Goal: Task Accomplishment & Management: Use online tool/utility

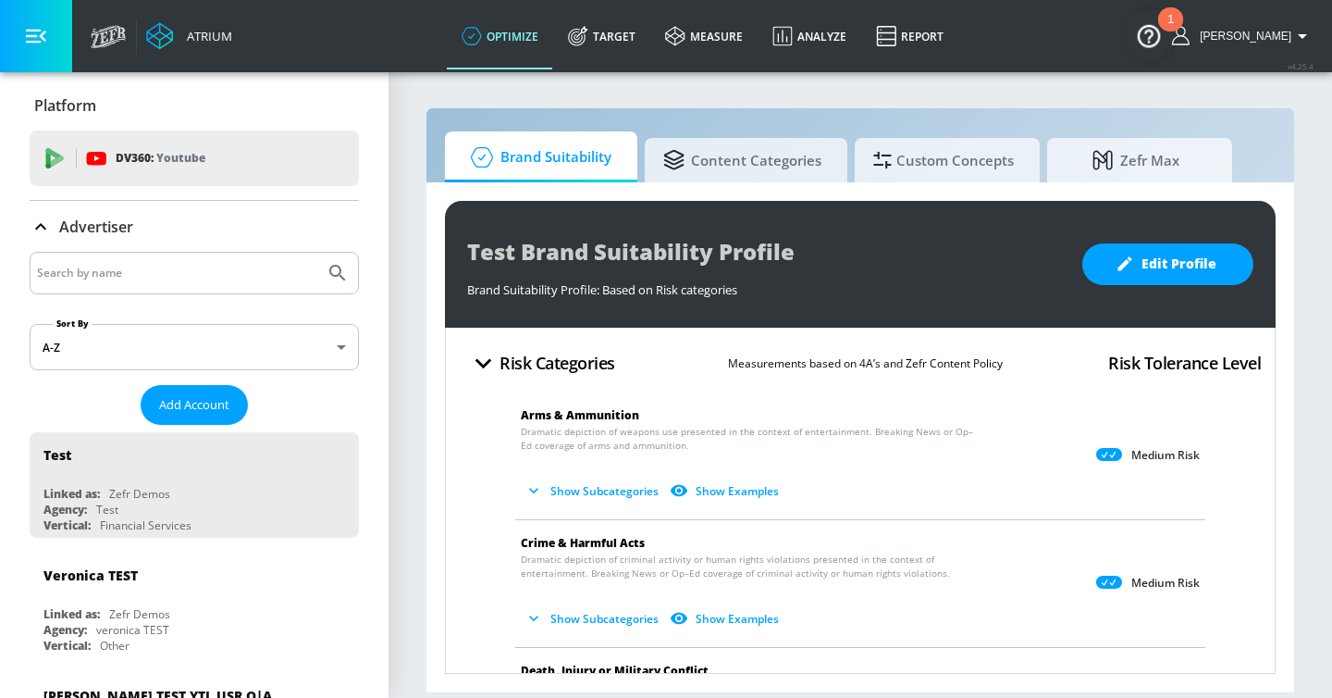
click at [124, 278] on input "Search by name" at bounding box center [177, 273] width 280 height 24
type input "lego"
click at [317, 253] on button "Submit Search" at bounding box center [337, 273] width 41 height 41
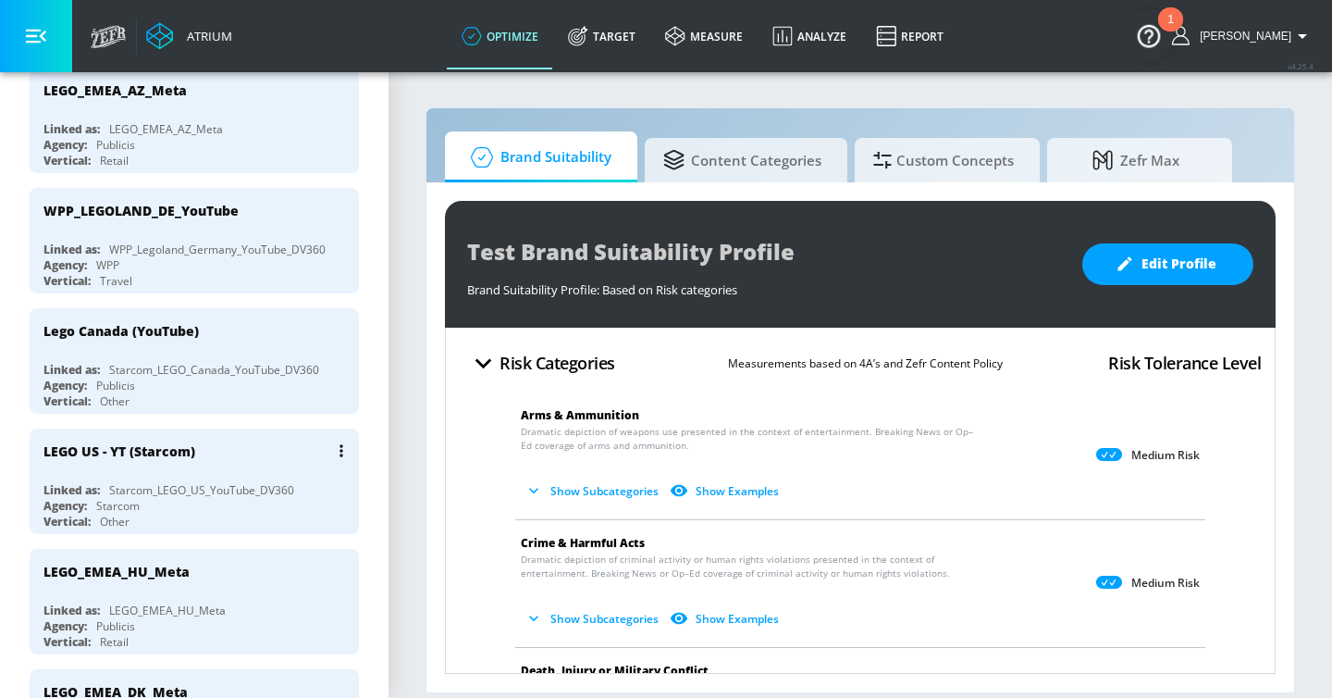
scroll to position [732, 0]
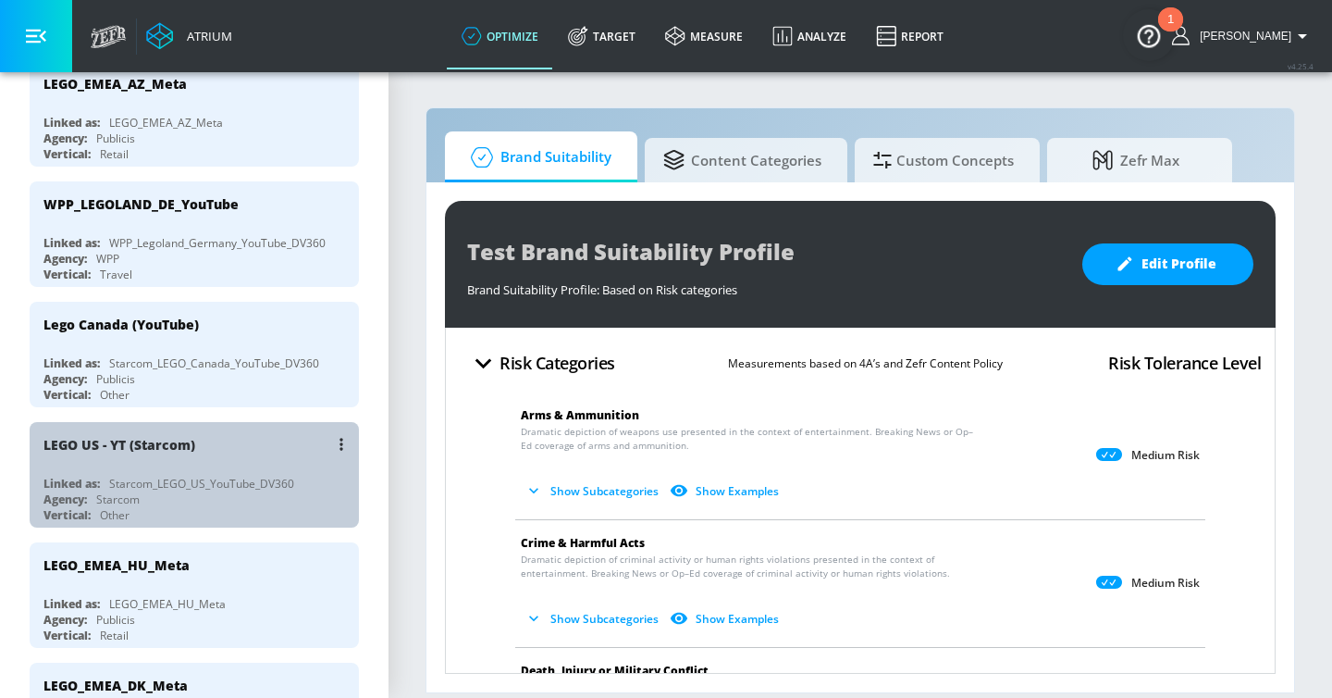
click at [266, 433] on div "LEGO US - YT (Starcom)" at bounding box center [198, 444] width 311 height 44
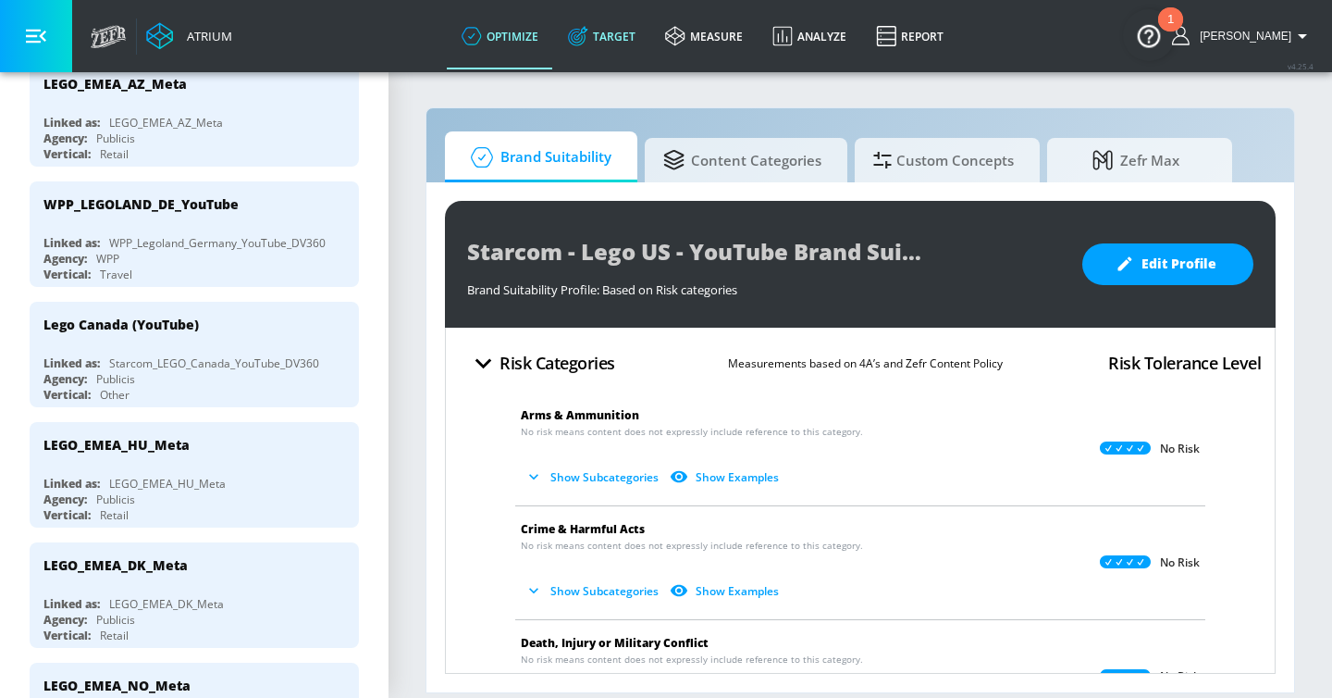
click at [614, 52] on link "Target" at bounding box center [601, 36] width 97 height 67
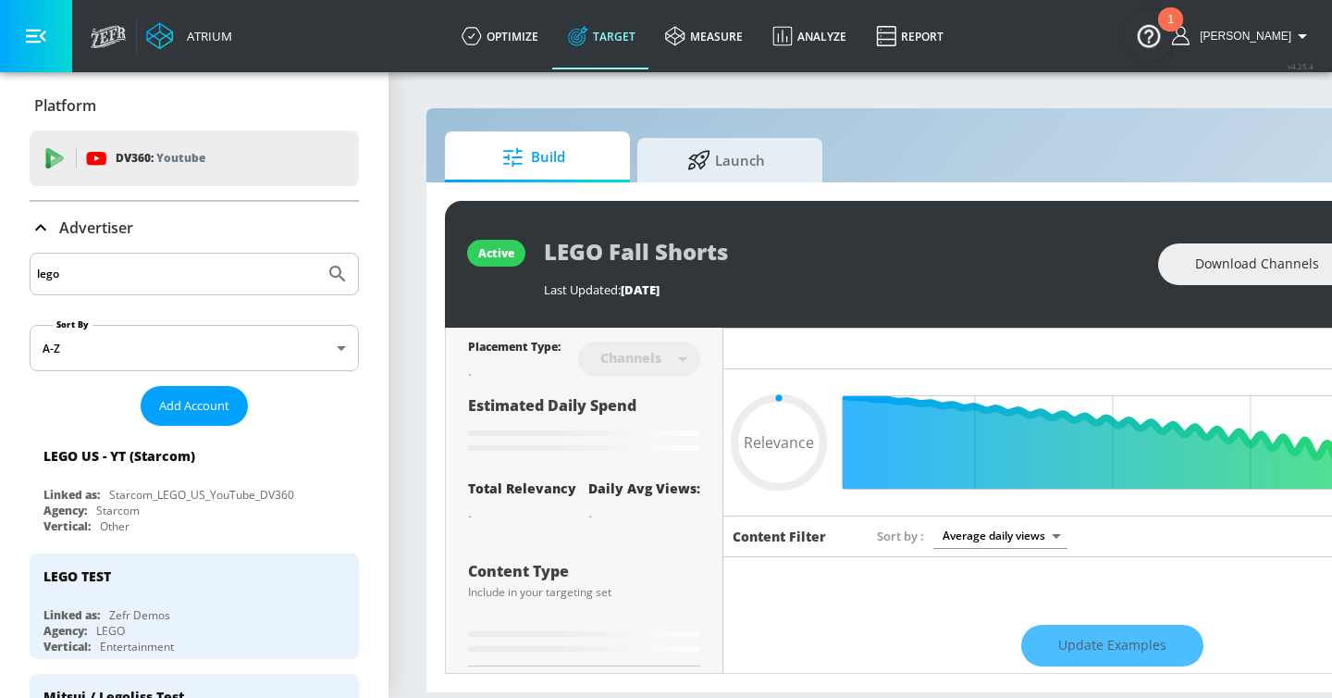
click at [38, 229] on icon at bounding box center [41, 228] width 22 height 22
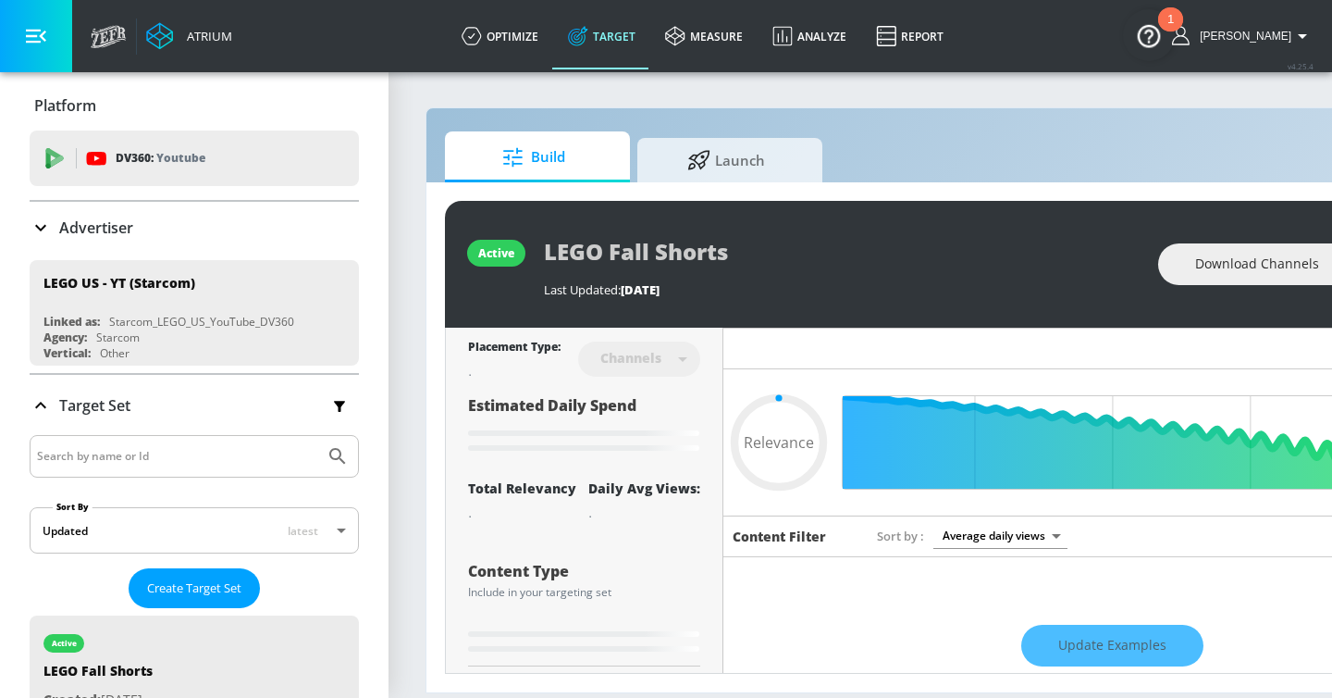
type input "0.66"
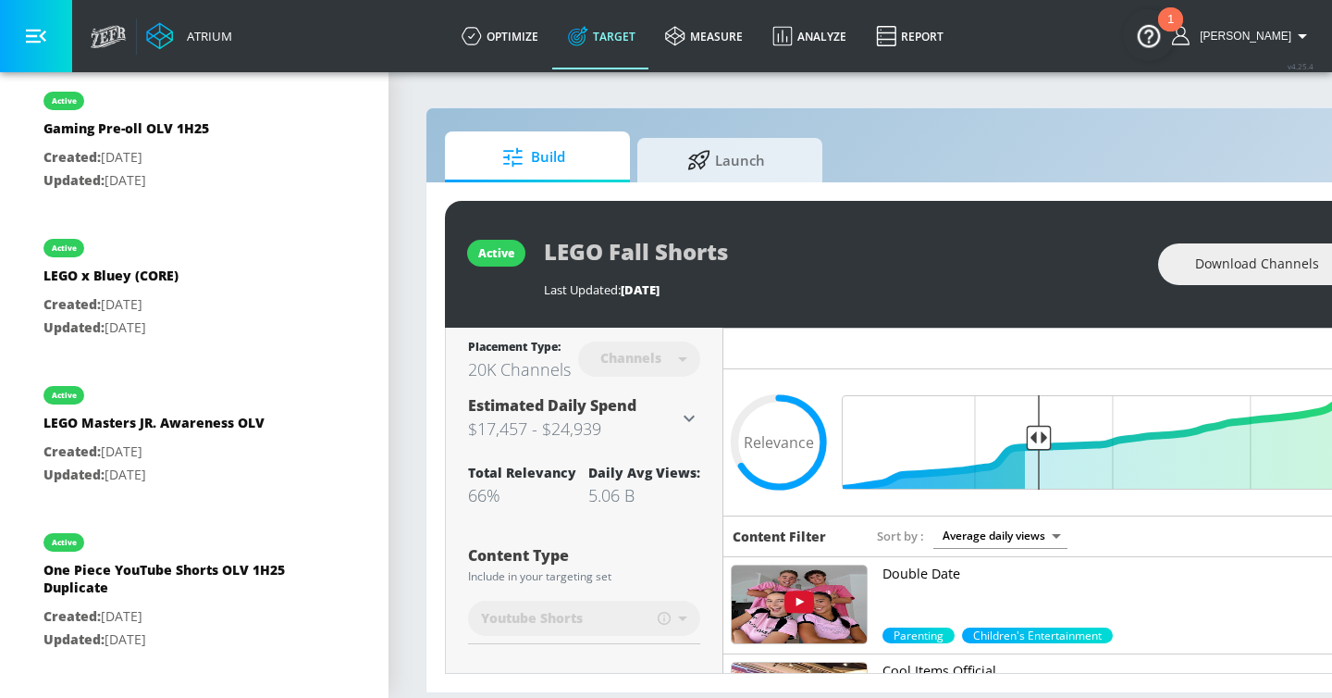
scroll to position [1726, 0]
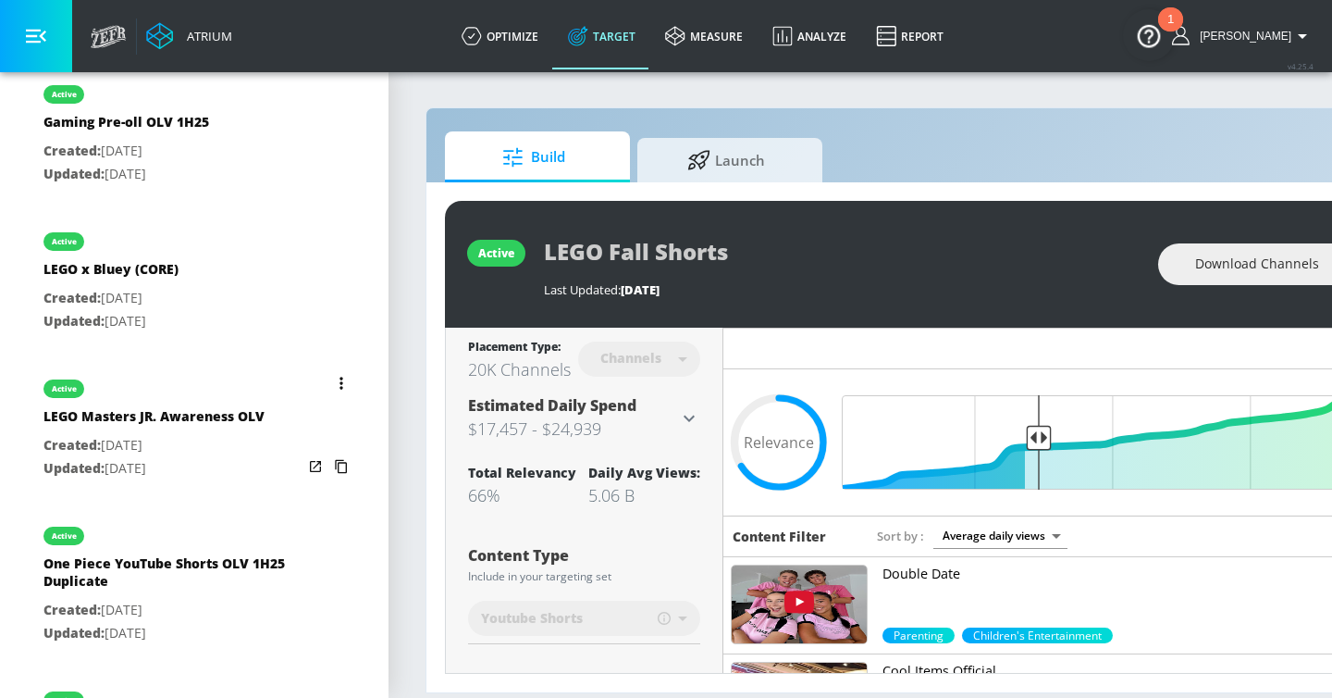
click at [218, 451] on p "Created: [DATE]" at bounding box center [153, 445] width 221 height 23
type input "LEGO Masters JR. Awareness OLV"
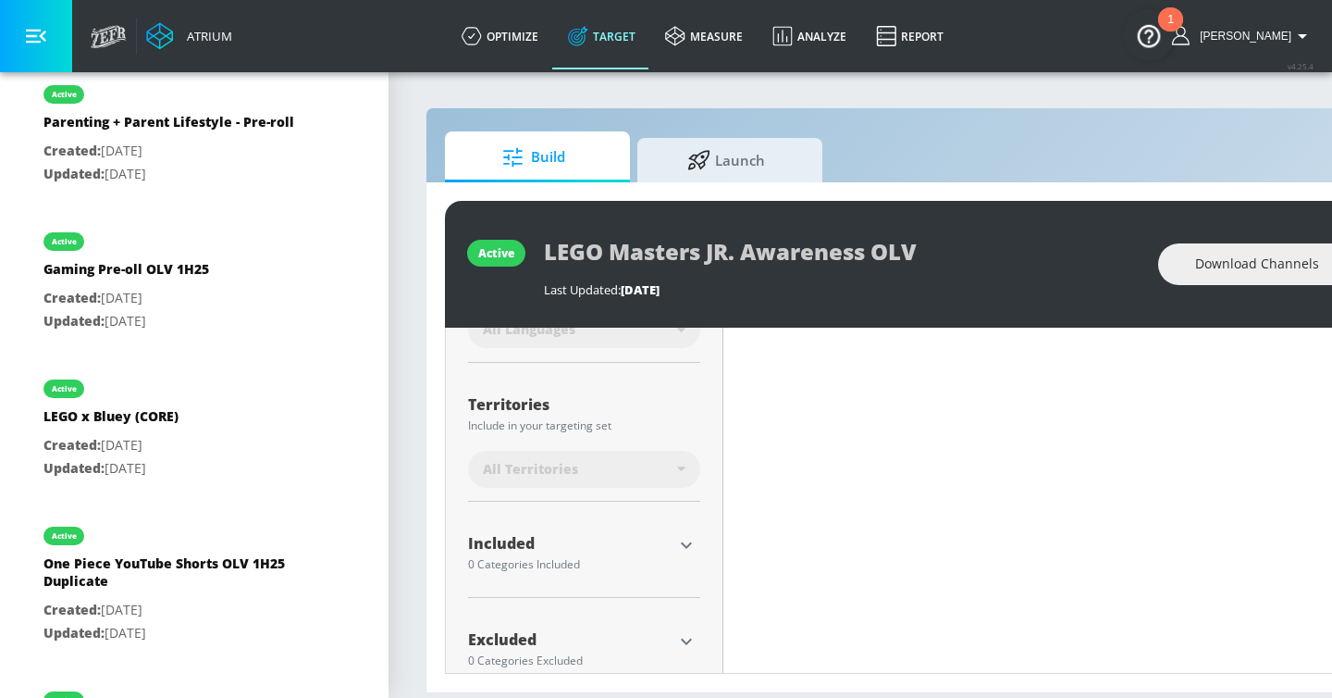
scroll to position [478, 0]
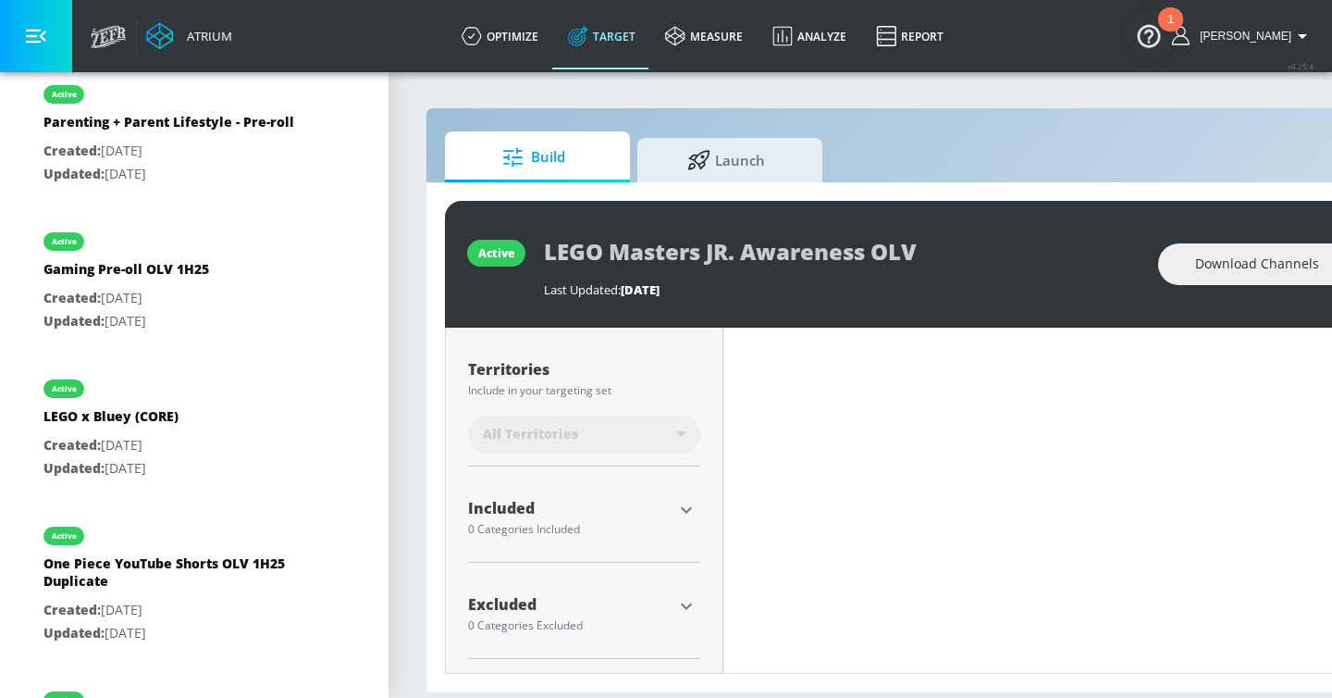
type input "0.57"
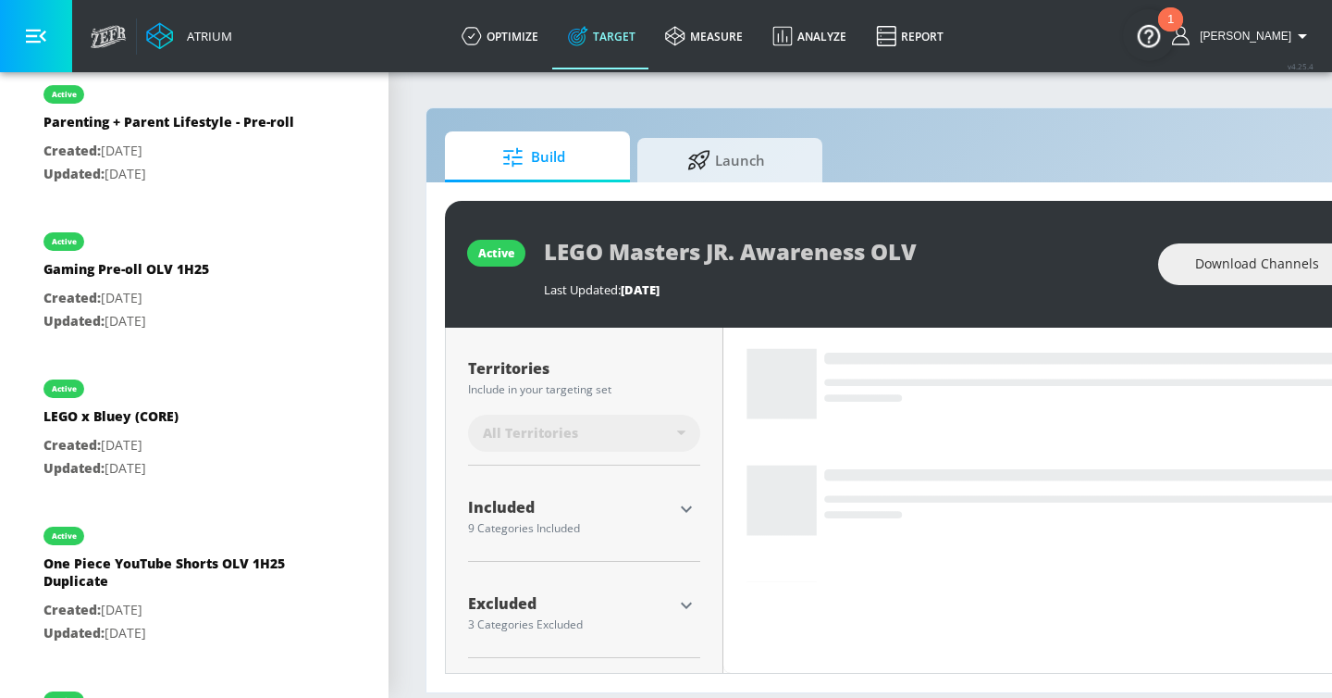
scroll to position [457, 0]
click at [690, 514] on icon "button" at bounding box center [686, 509] width 22 height 22
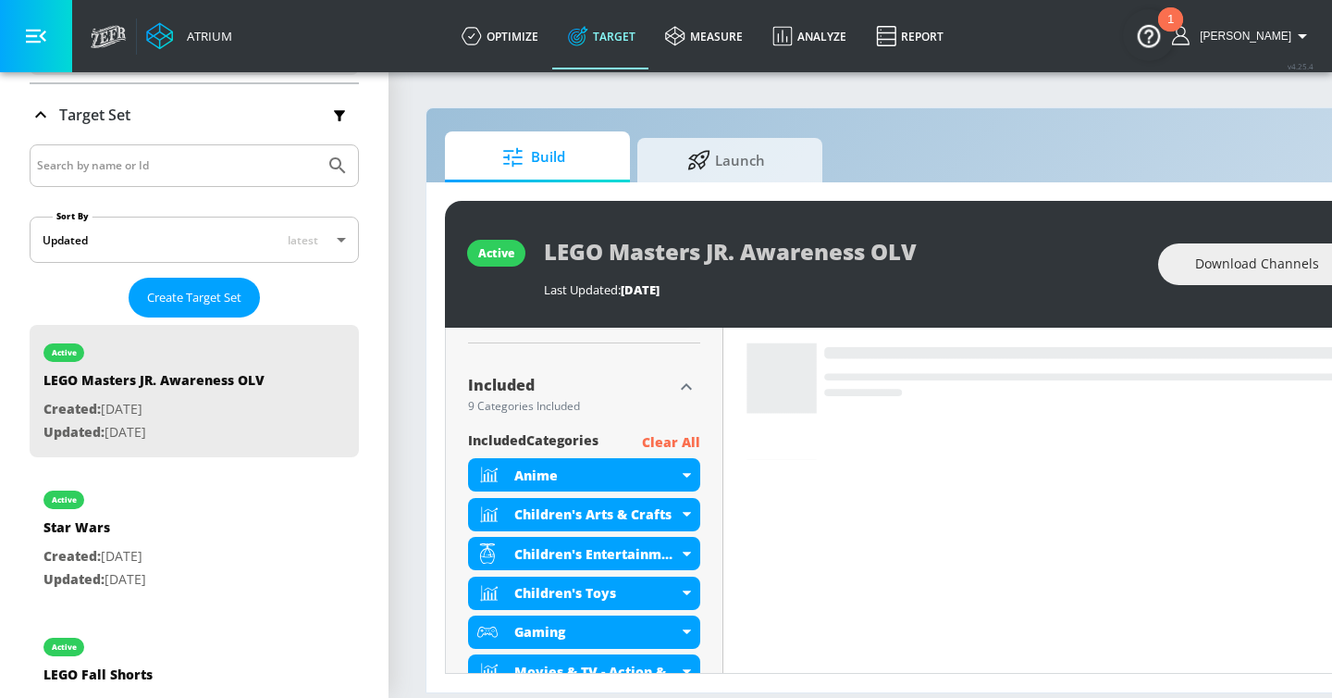
scroll to position [0, 0]
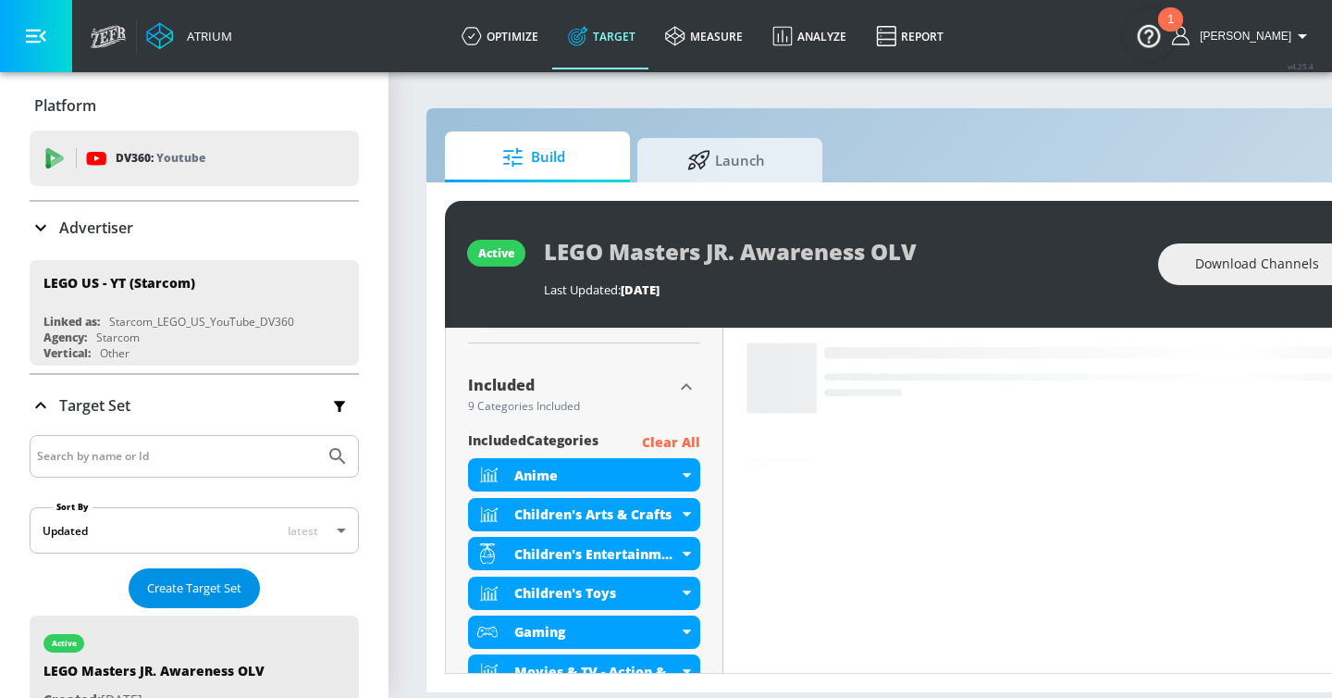
click at [196, 570] on button "Create Target Set" at bounding box center [194, 588] width 131 height 40
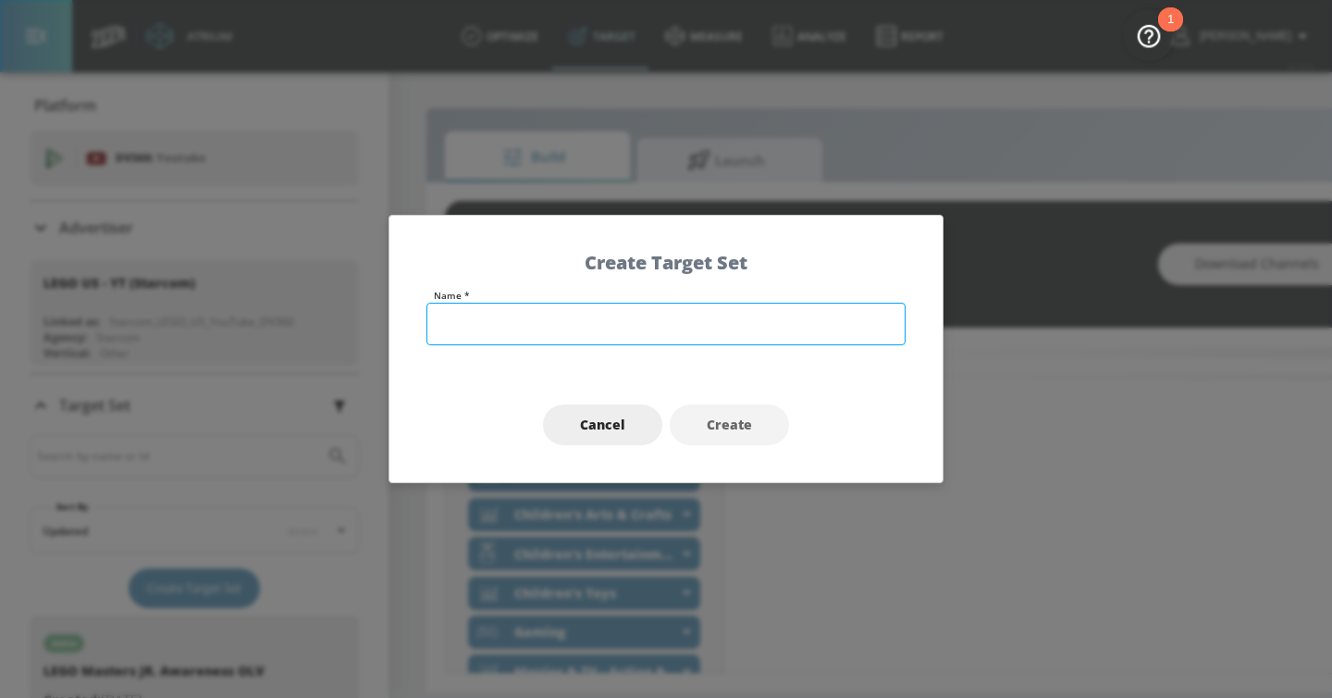
click at [611, 315] on input "text" at bounding box center [666, 324] width 479 height 43
type input "Holiday JUMP OLV"
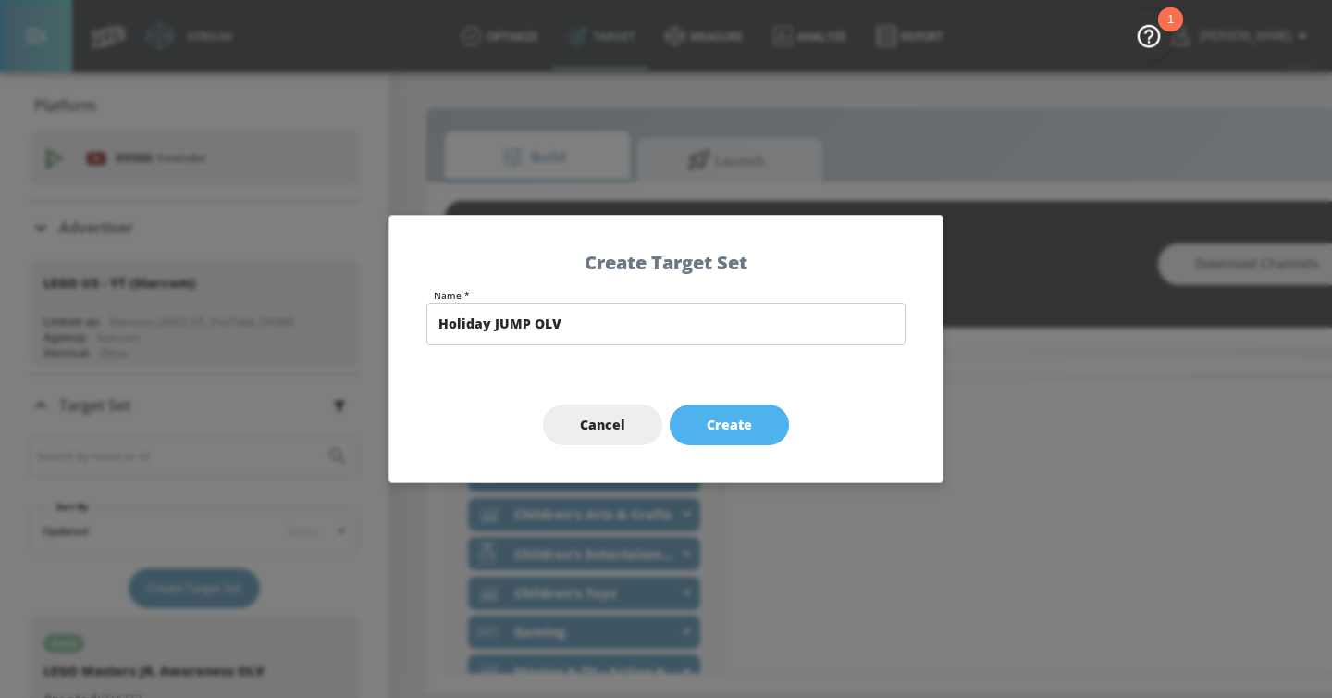
click at [749, 411] on button "Create" at bounding box center [729, 425] width 119 height 42
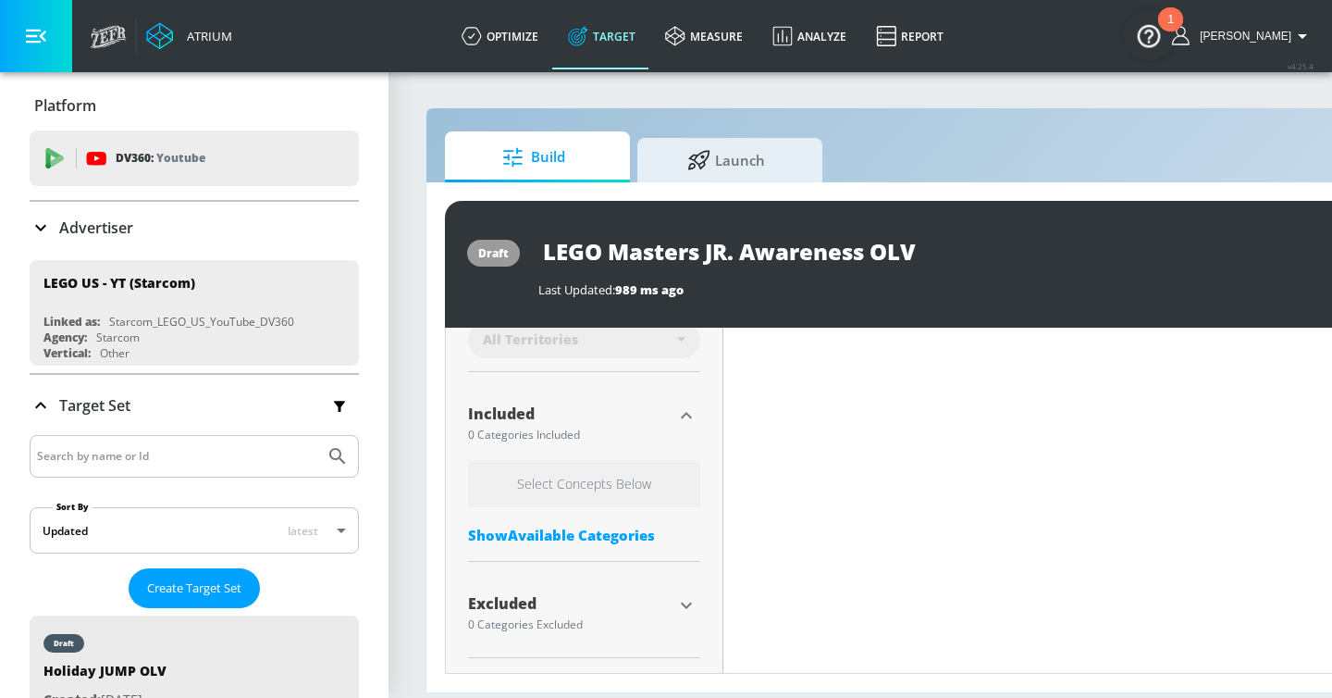
type input "Holiday JUMP OLV"
type input "0.6"
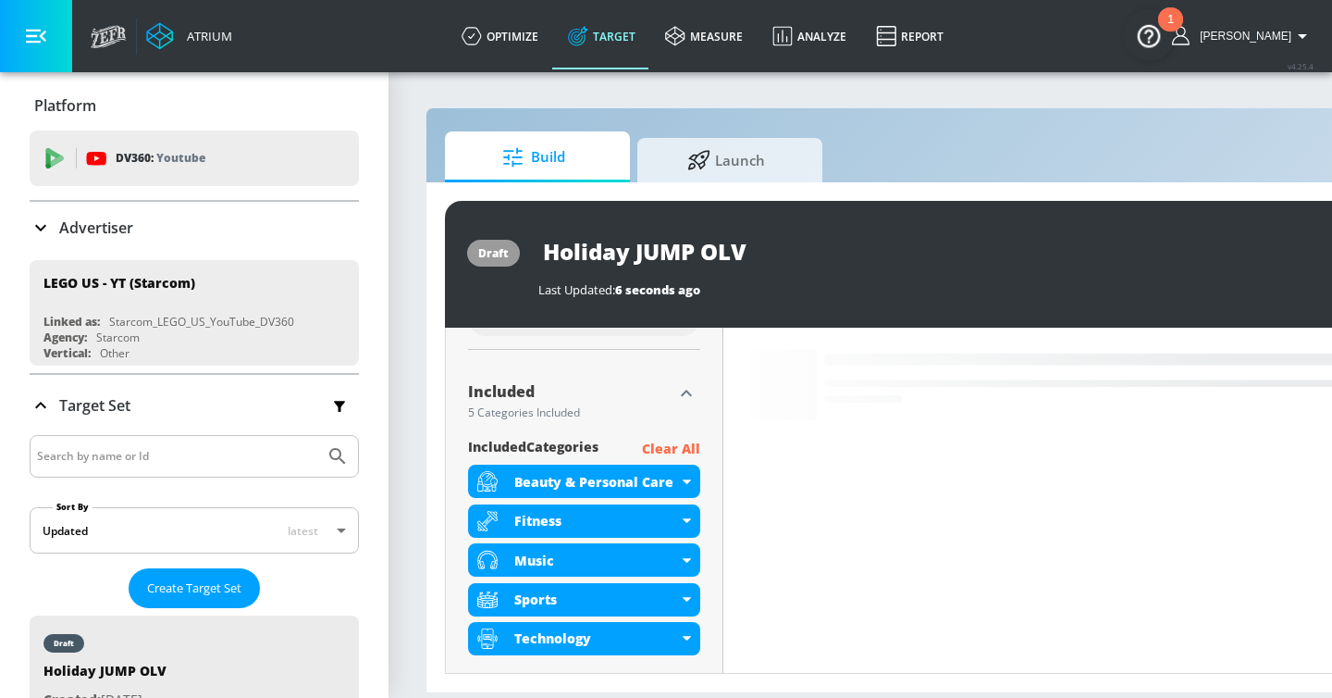
scroll to position [579, 0]
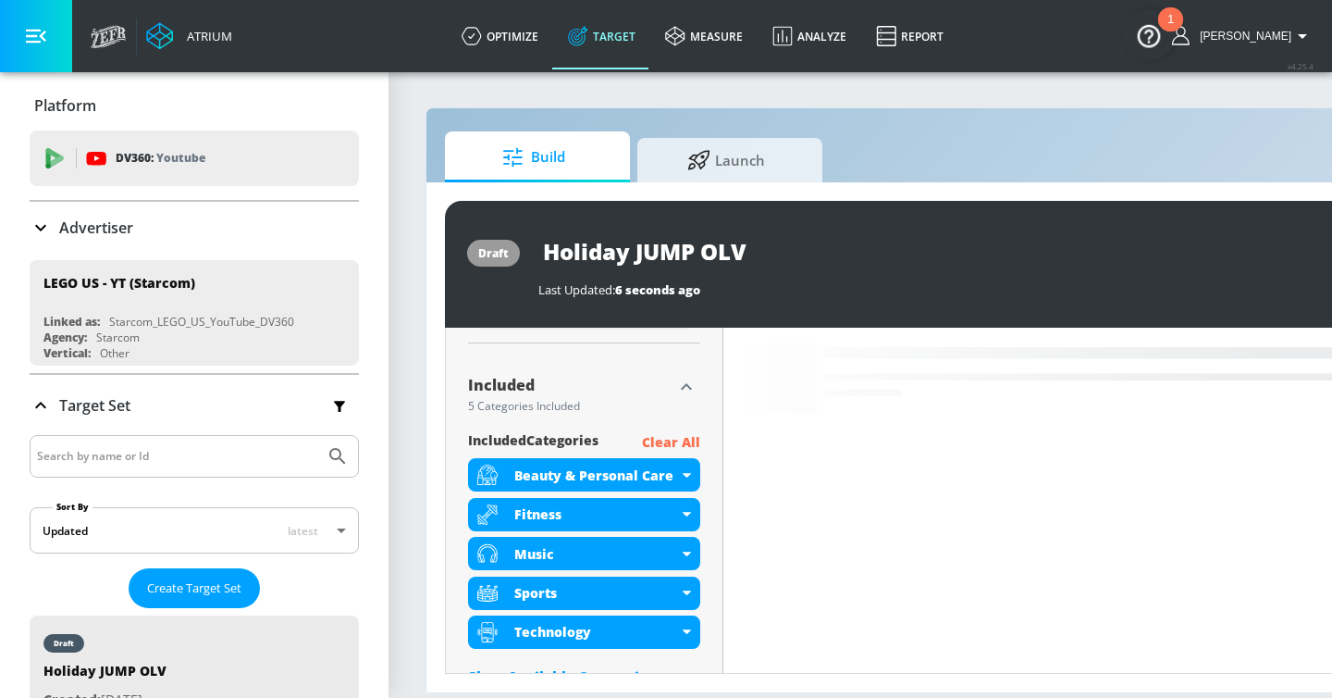
click at [54, 36] on button "button" at bounding box center [36, 36] width 72 height 72
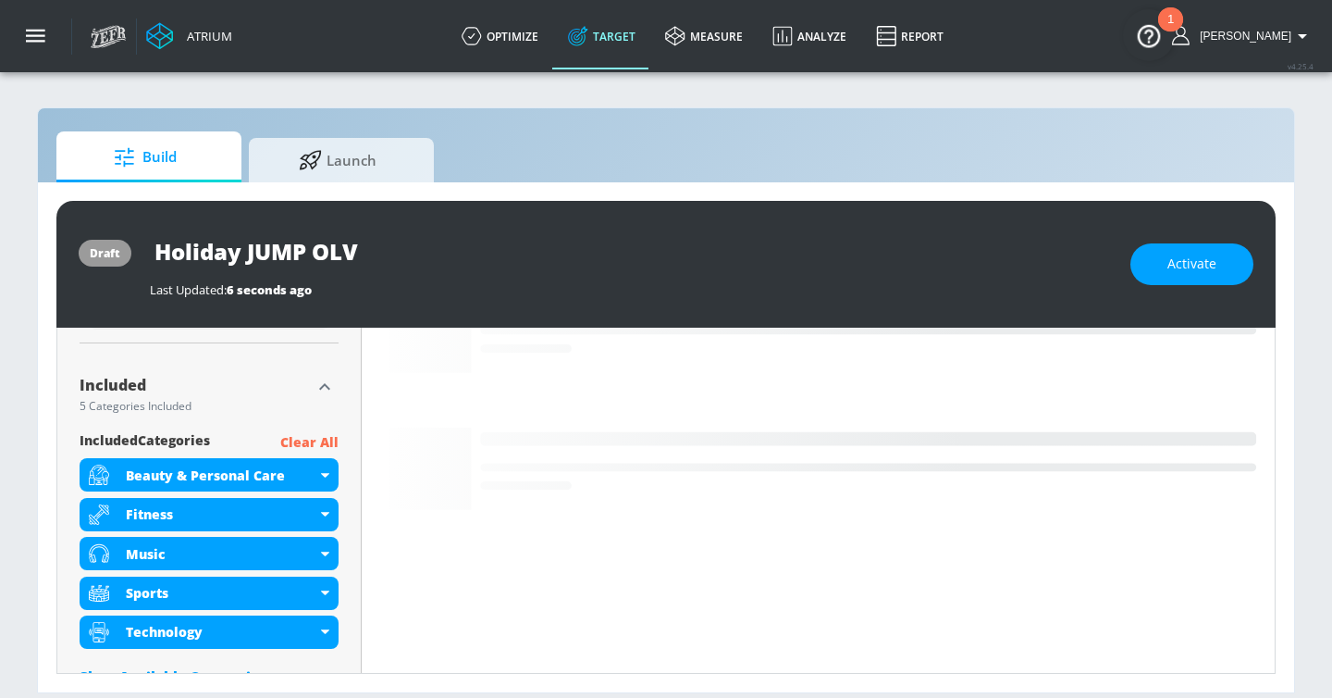
click at [328, 436] on p "Clear All" at bounding box center [309, 442] width 58 height 23
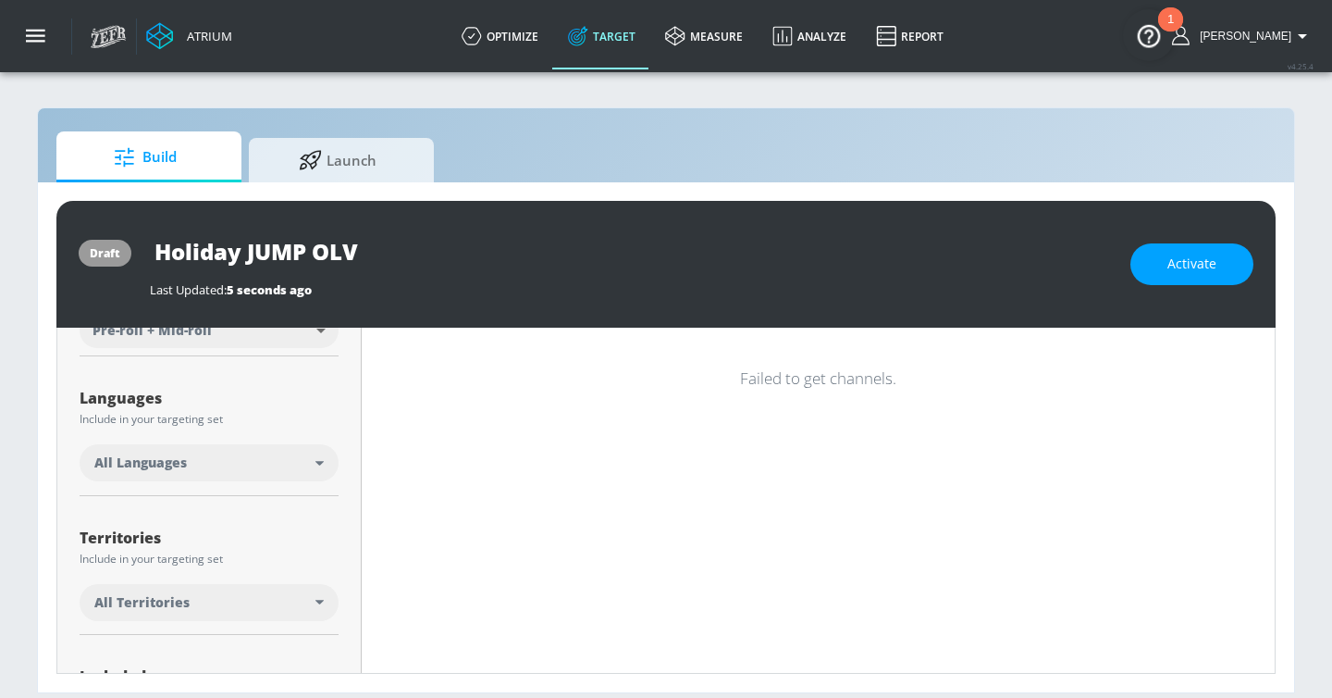
scroll to position [273, 0]
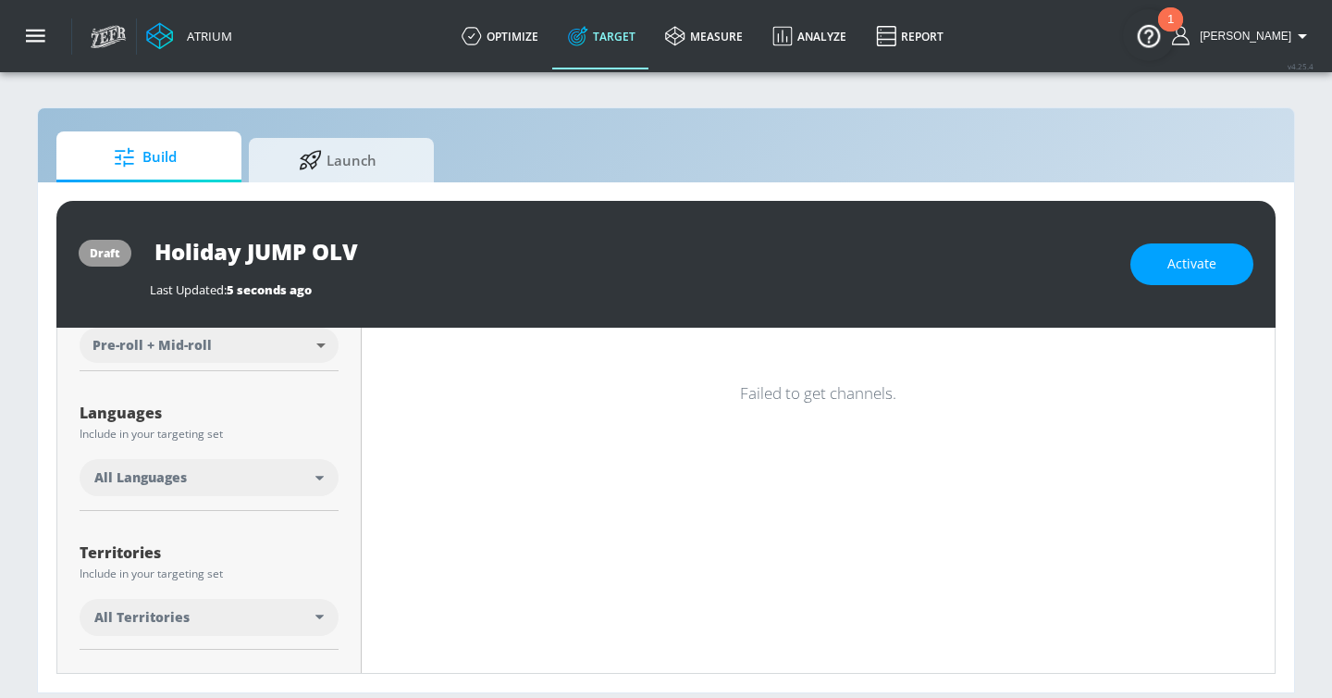
click at [306, 471] on div "All Languages" at bounding box center [204, 477] width 221 height 19
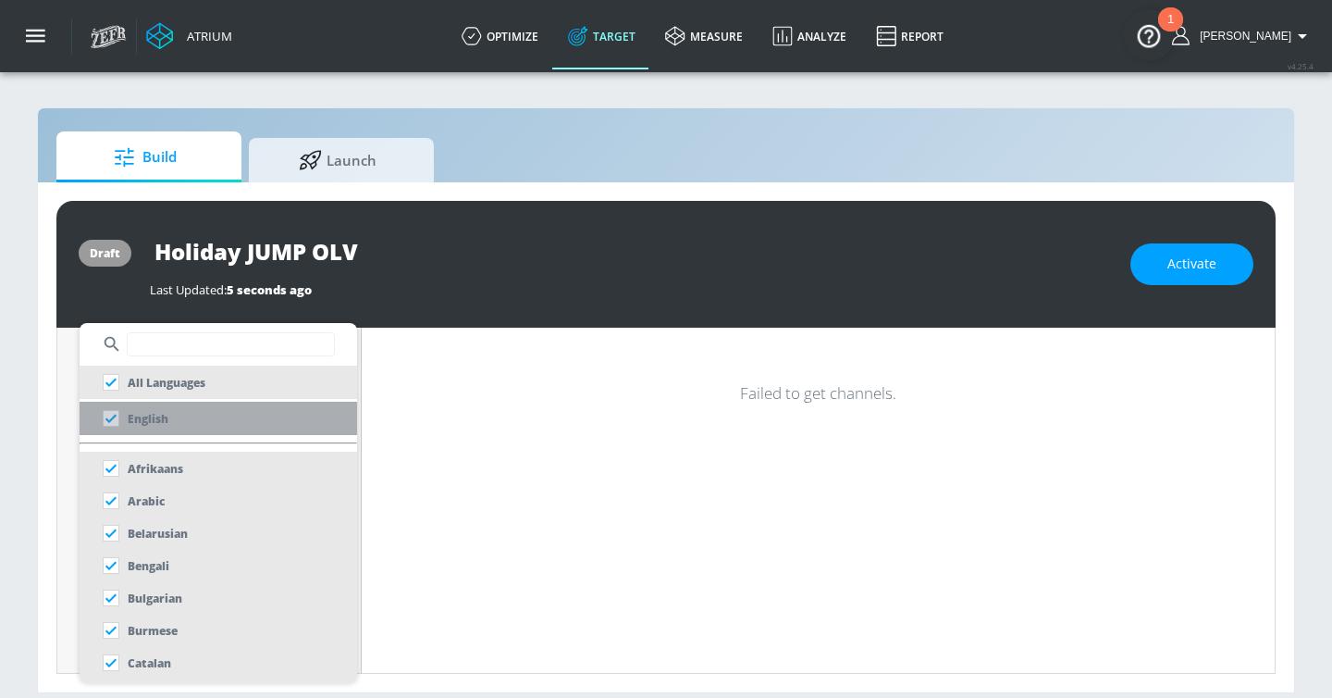
click at [156, 415] on p "English" at bounding box center [148, 418] width 41 height 19
checkbox input "false"
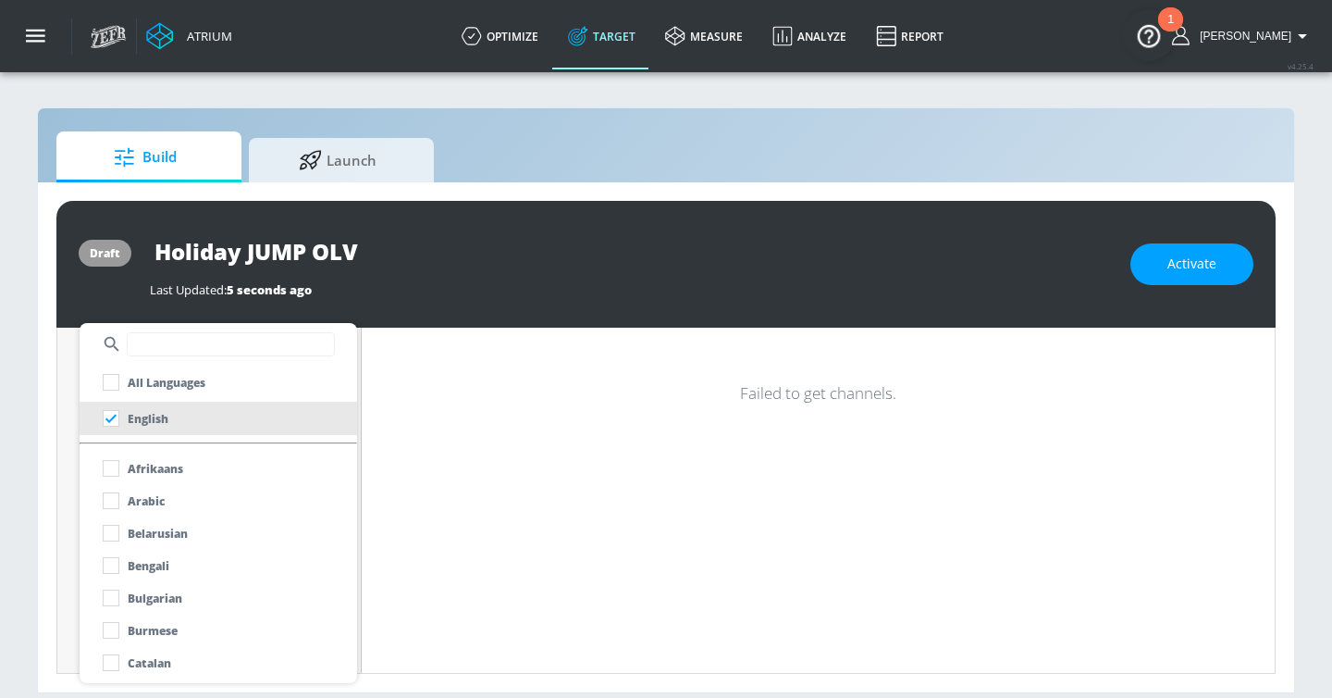
click at [444, 538] on div at bounding box center [666, 349] width 1332 height 698
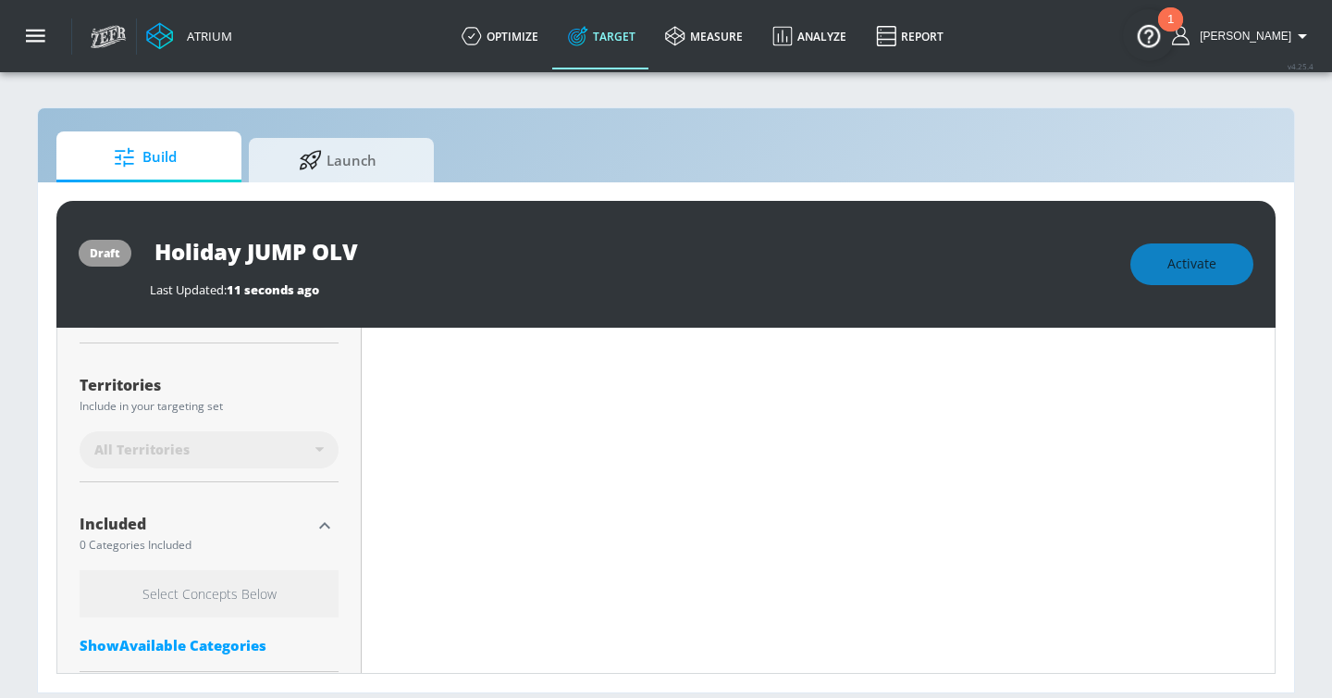
scroll to position [495, 0]
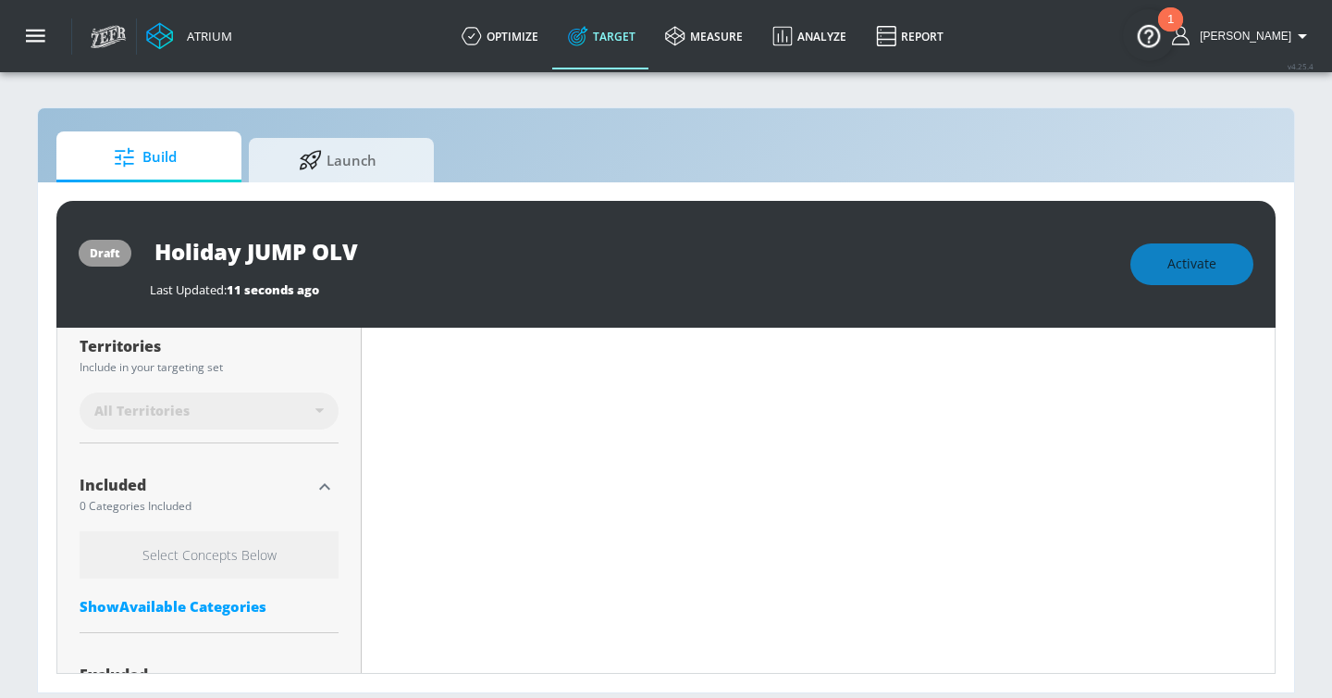
click at [157, 620] on div "Select Concepts Below Show Available Categories" at bounding box center [209, 577] width 259 height 93
click at [149, 605] on div "Show Available Categories" at bounding box center [209, 606] width 259 height 19
click at [181, 633] on input "Sort By" at bounding box center [197, 643] width 234 height 37
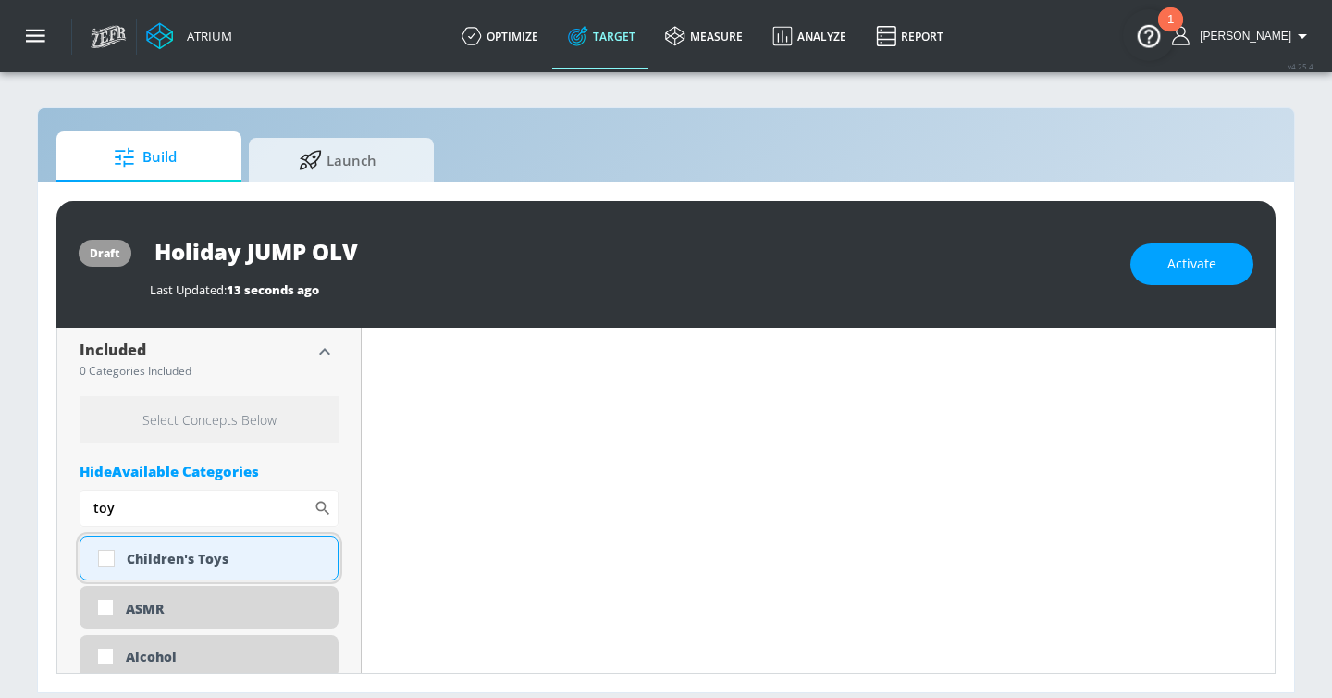
scroll to position [600, 0]
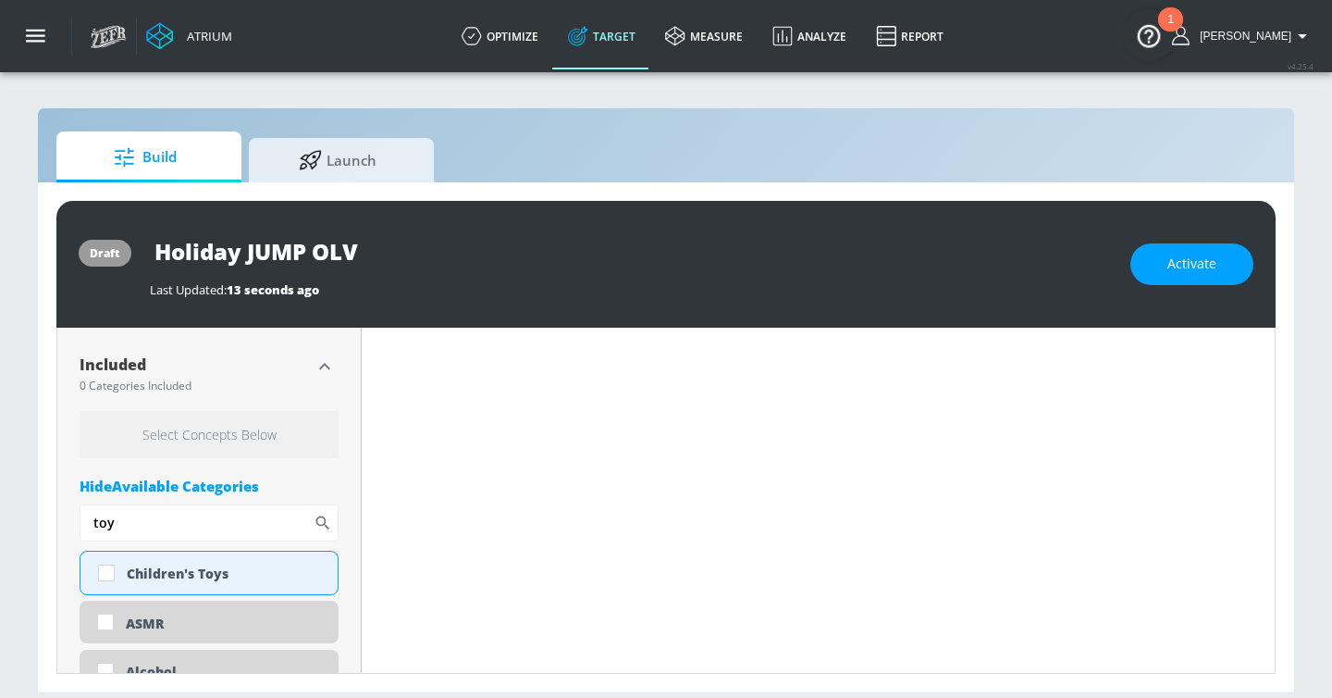
type input "toy"
click at [179, 572] on div "Children's Toys" at bounding box center [225, 573] width 197 height 18
checkbox input "true"
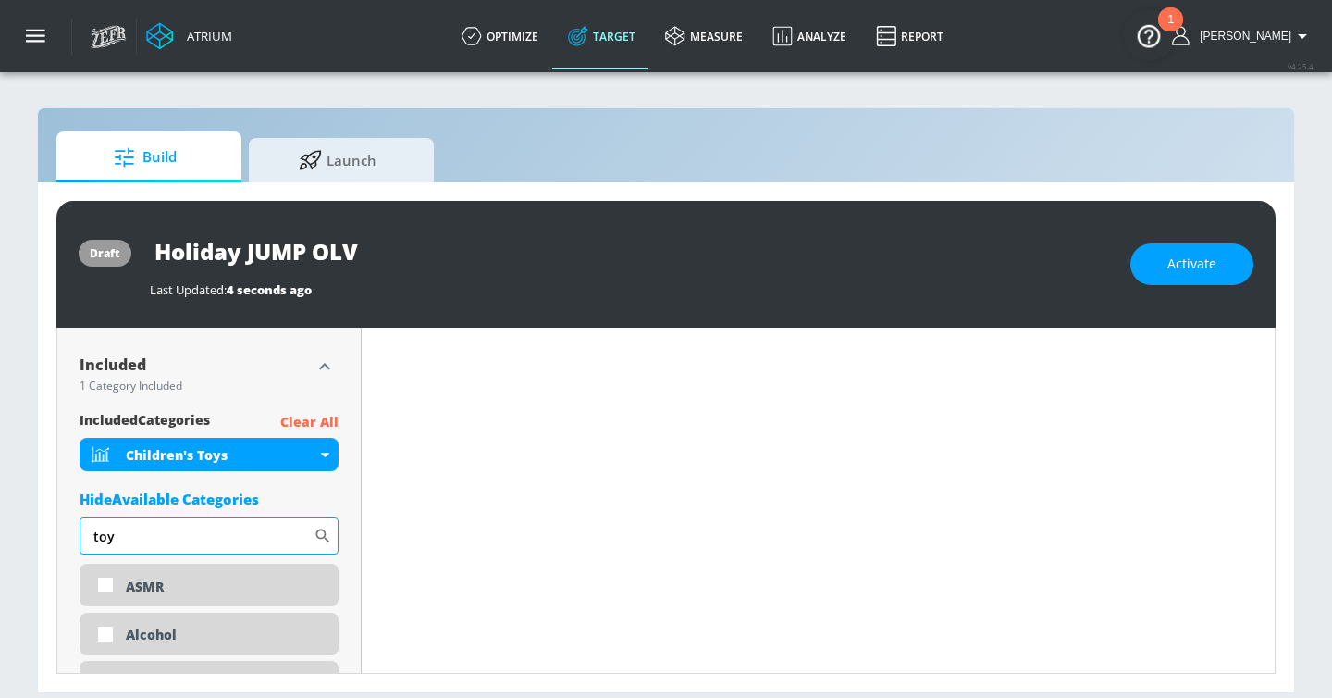
click at [169, 543] on input "toy" at bounding box center [197, 535] width 234 height 37
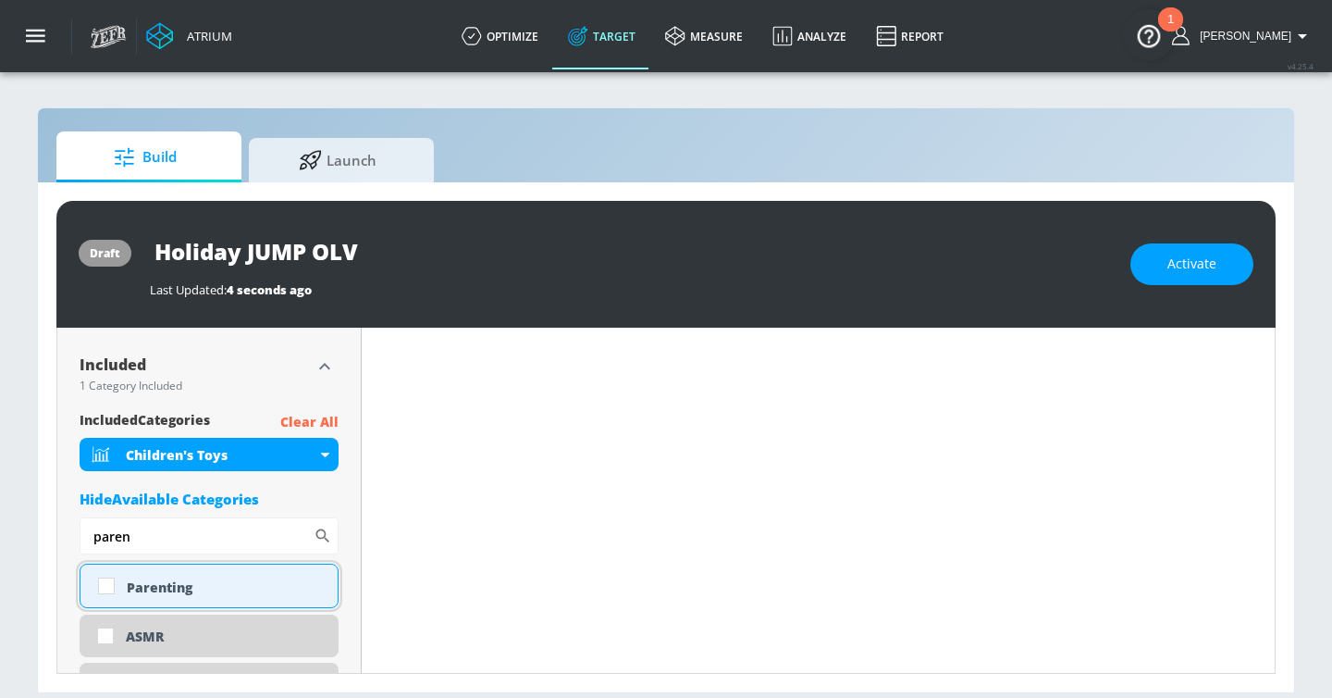
type input "paren"
click at [187, 582] on div "Parenting" at bounding box center [225, 587] width 197 height 18
checkbox input "true"
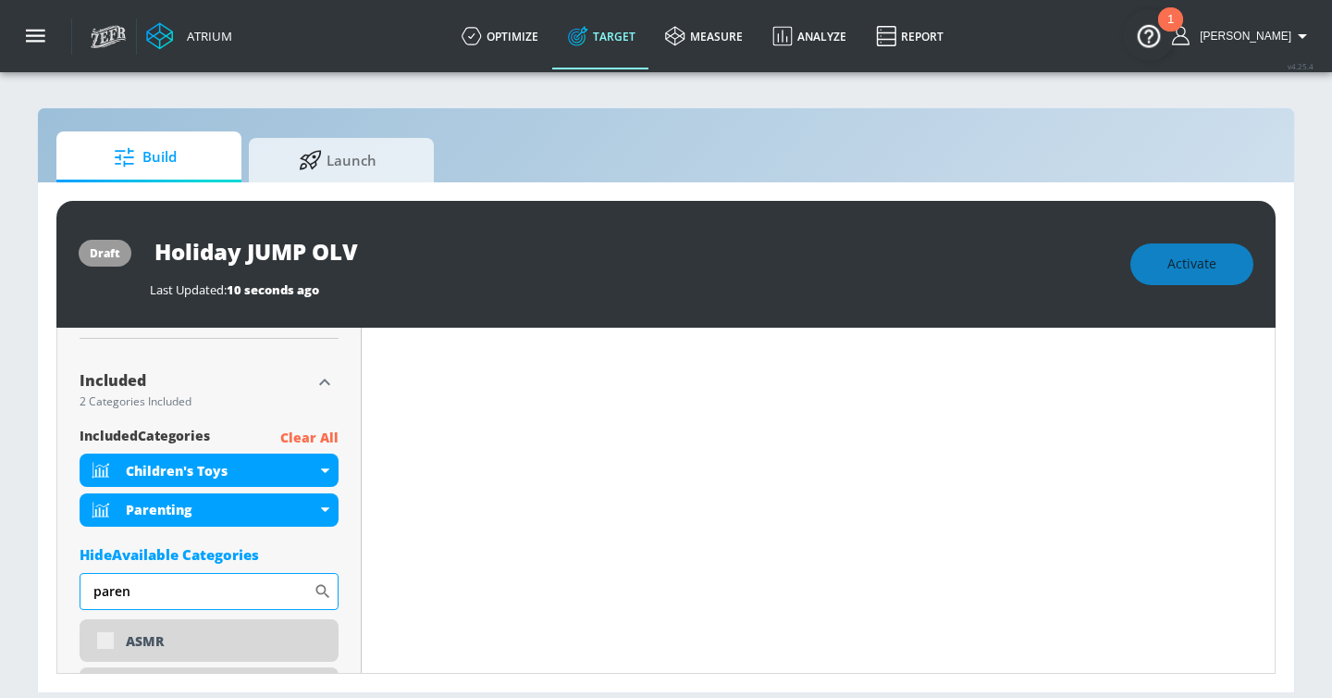
click at [174, 545] on div "Hide Available Categories" at bounding box center [209, 554] width 259 height 19
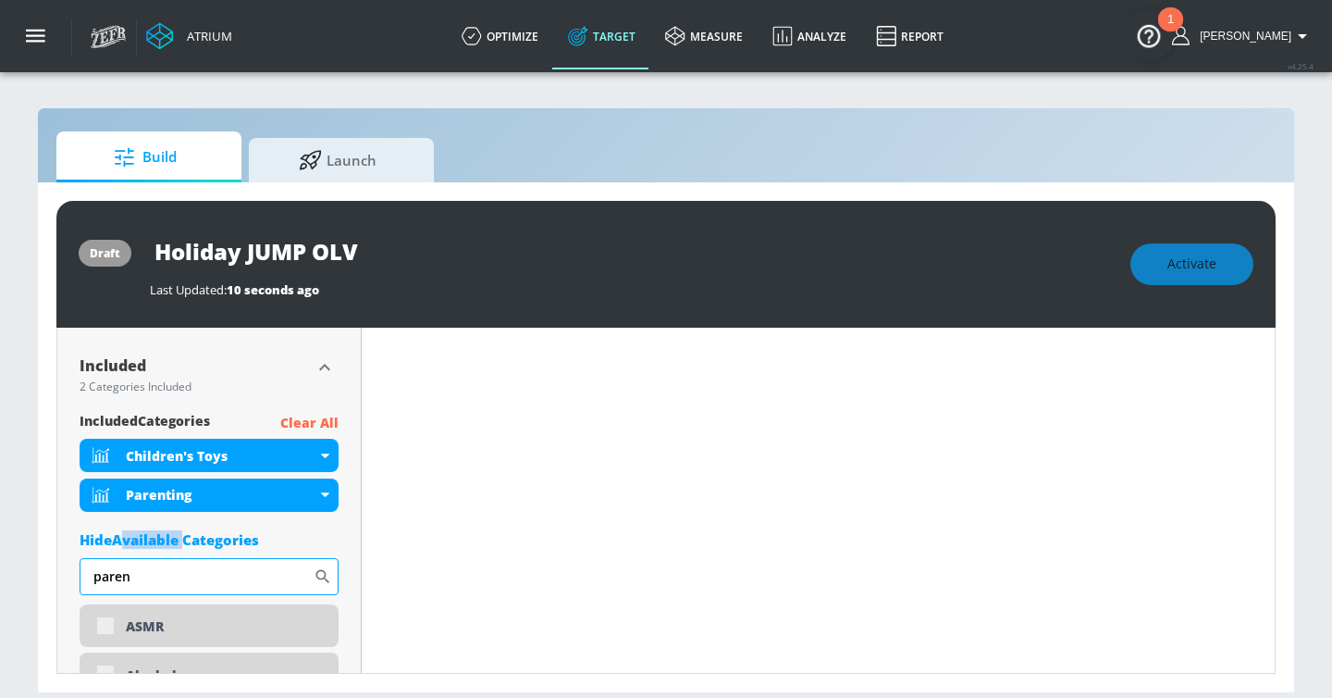
click at [174, 538] on div "Hide Available Categories" at bounding box center [209, 539] width 259 height 19
click at [165, 566] on input "paren" at bounding box center [197, 576] width 234 height 37
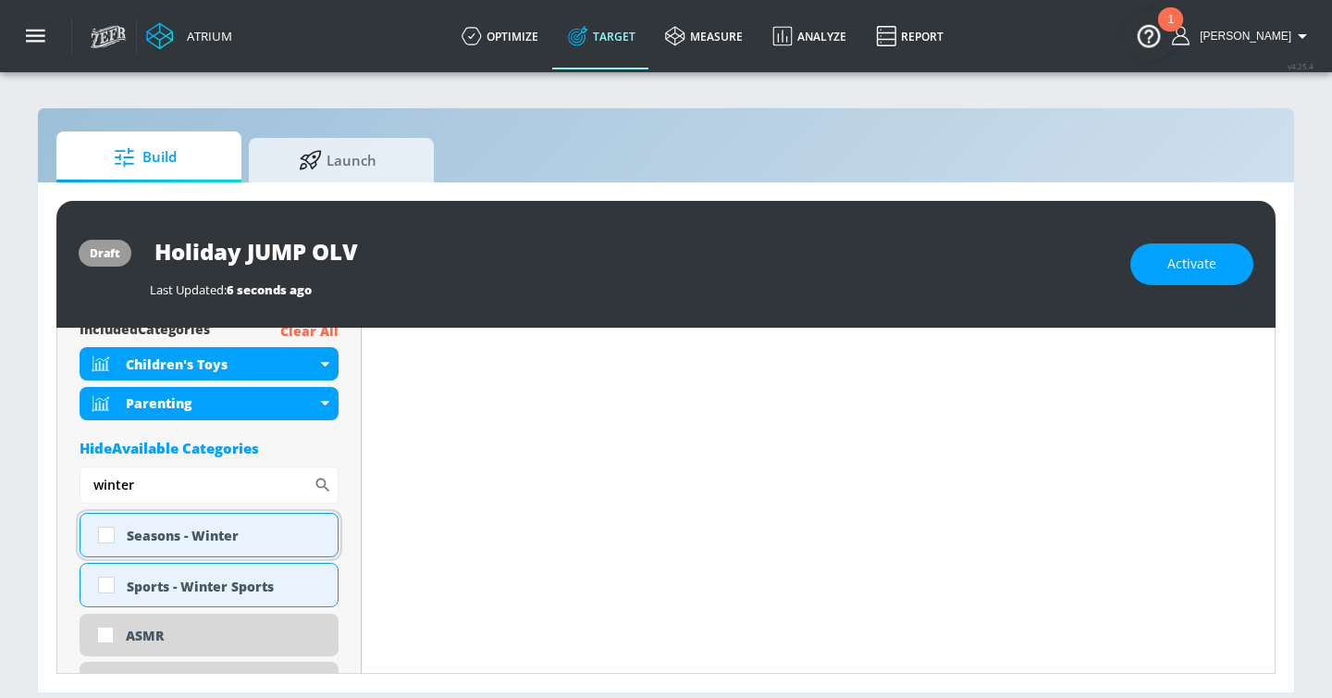
scroll to position [675, 0]
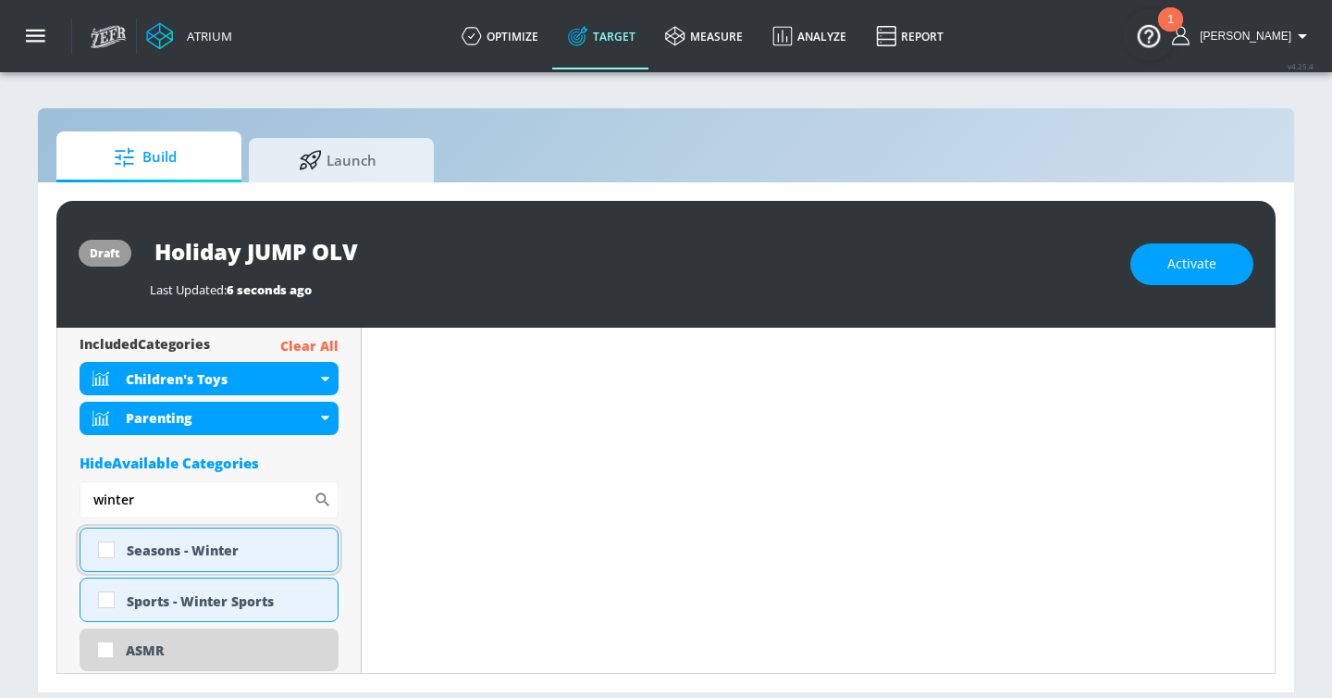
type input "winter"
click at [109, 548] on input "checkbox" at bounding box center [106, 549] width 33 height 33
checkbox input "true"
click at [138, 496] on input "winter" at bounding box center [197, 499] width 234 height 37
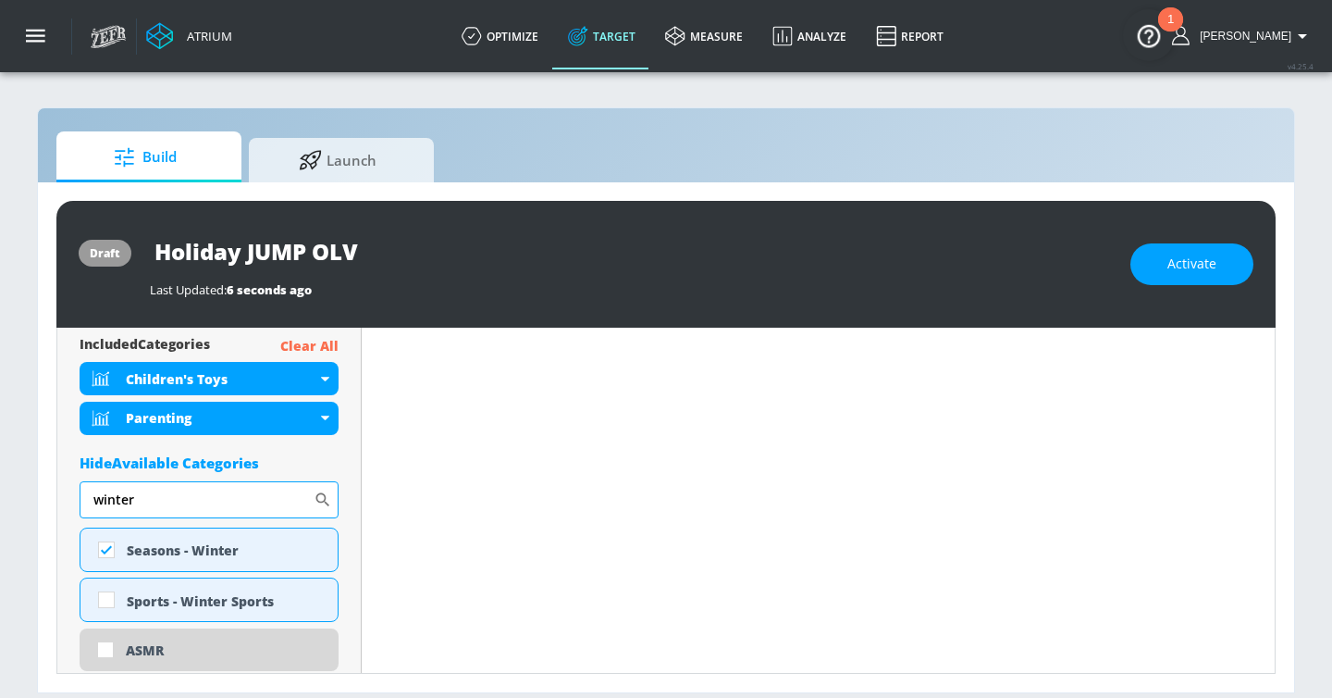
type input "g"
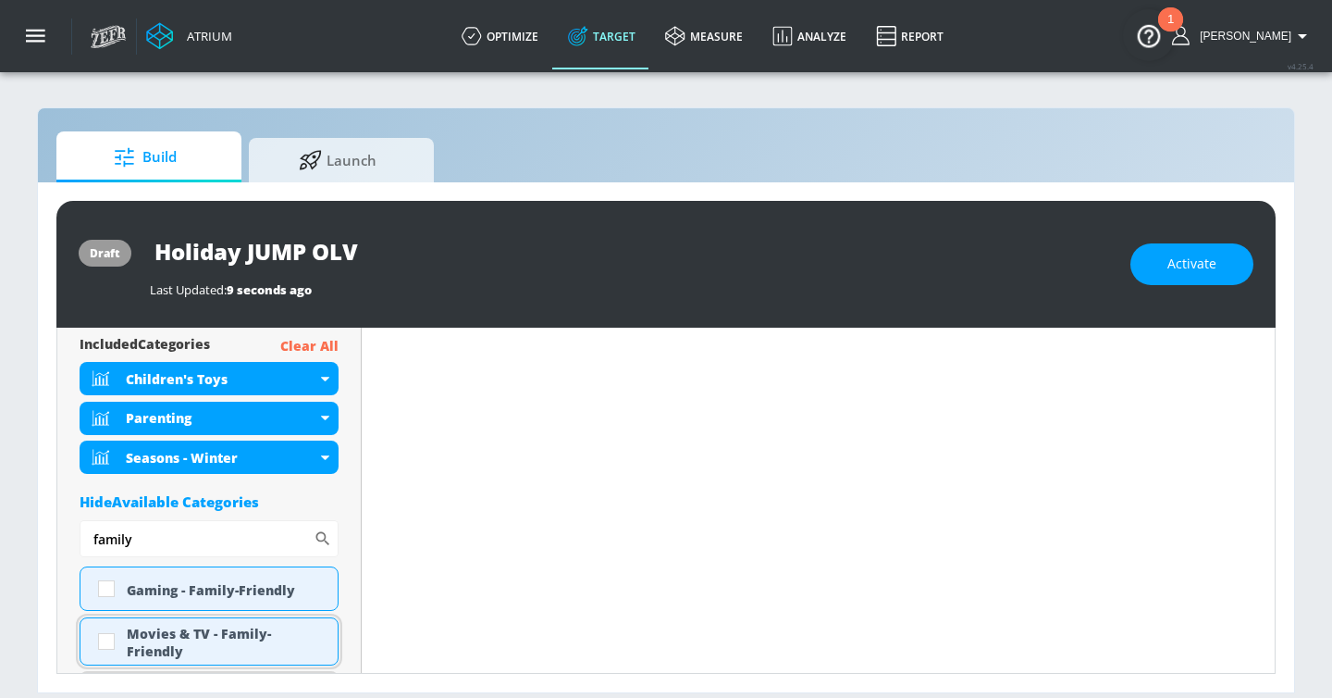
type input "family"
click at [137, 638] on div "Movies & TV - Family-Friendly" at bounding box center [225, 642] width 197 height 35
checkbox input "true"
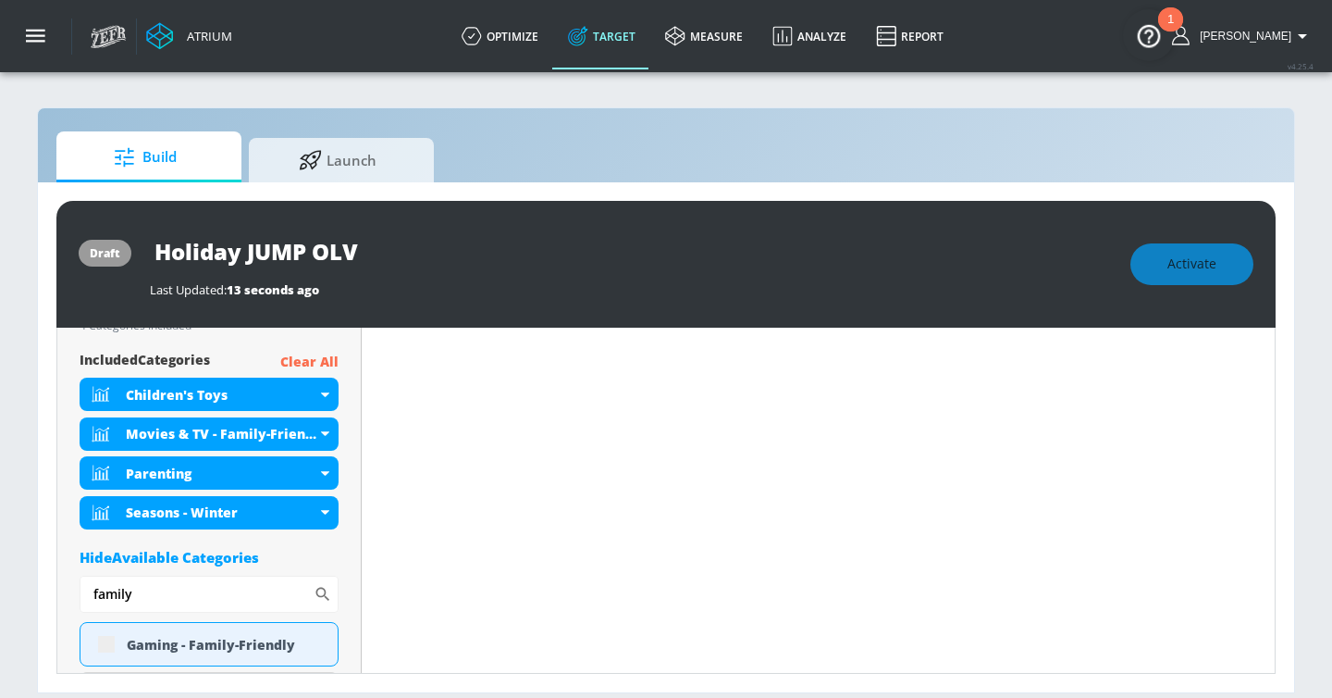
scroll to position [690, 0]
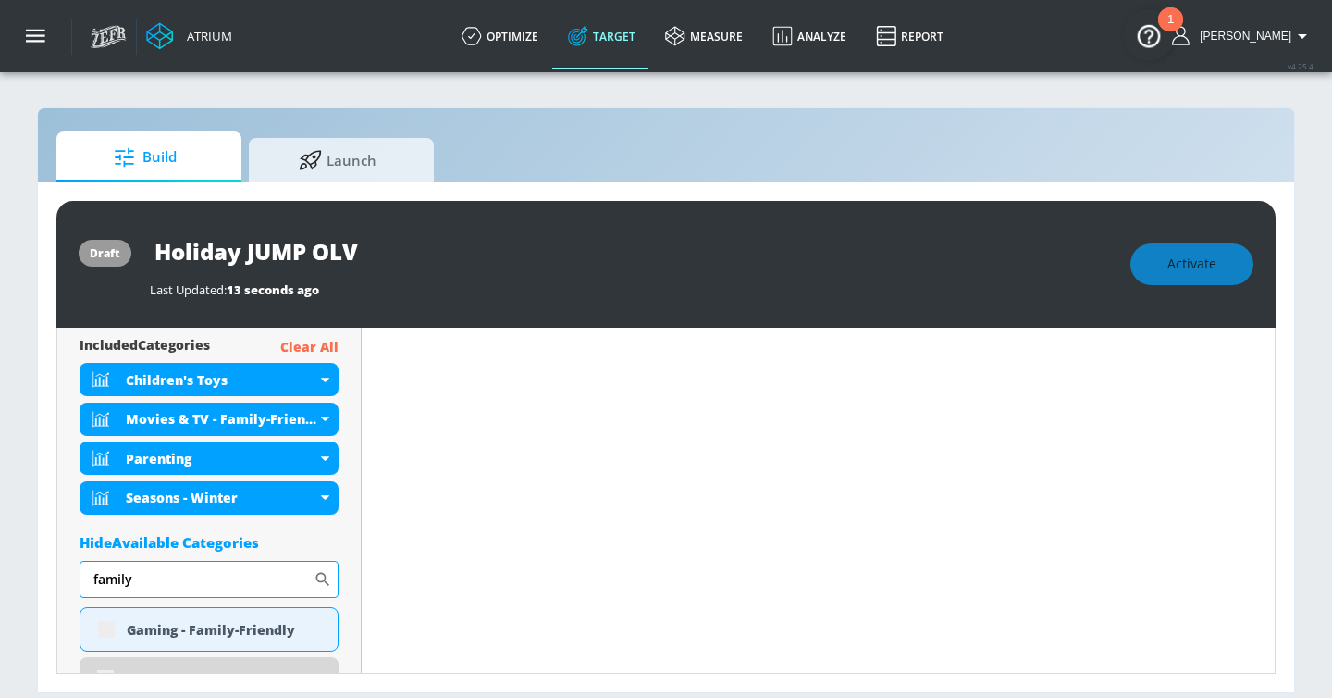
click at [222, 580] on input "family" at bounding box center [197, 579] width 234 height 37
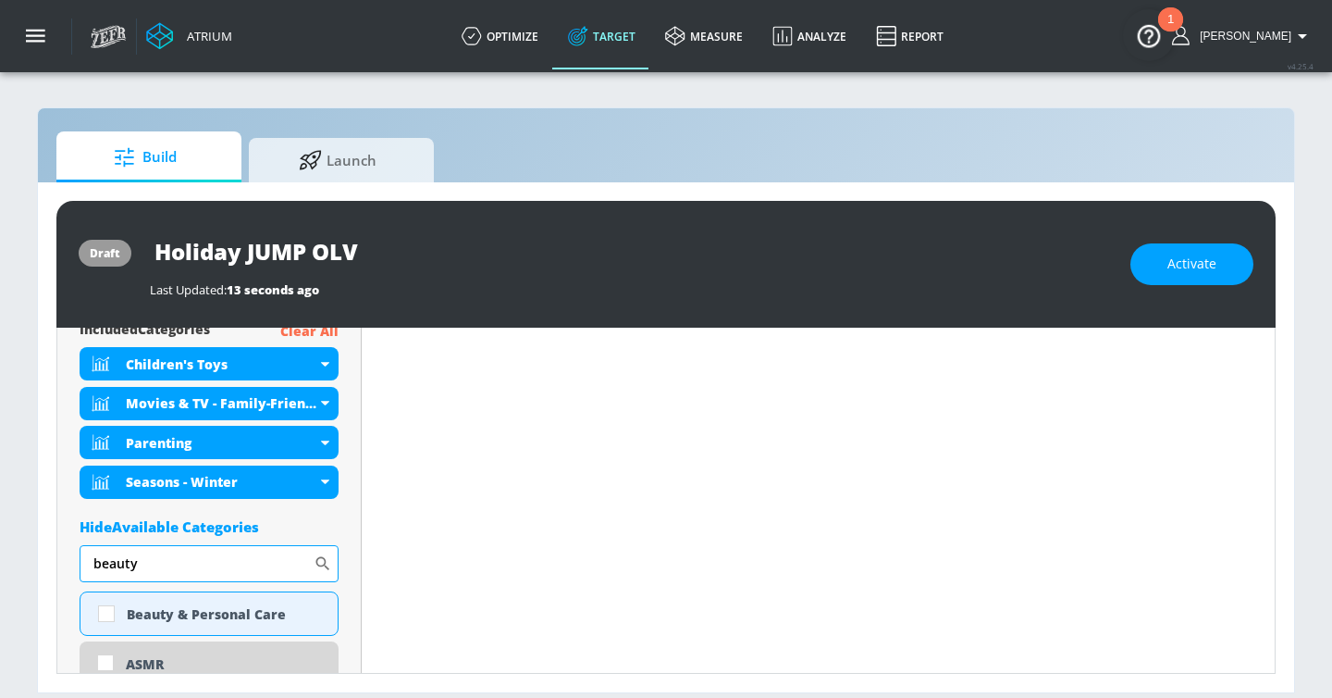
scroll to position [675, 0]
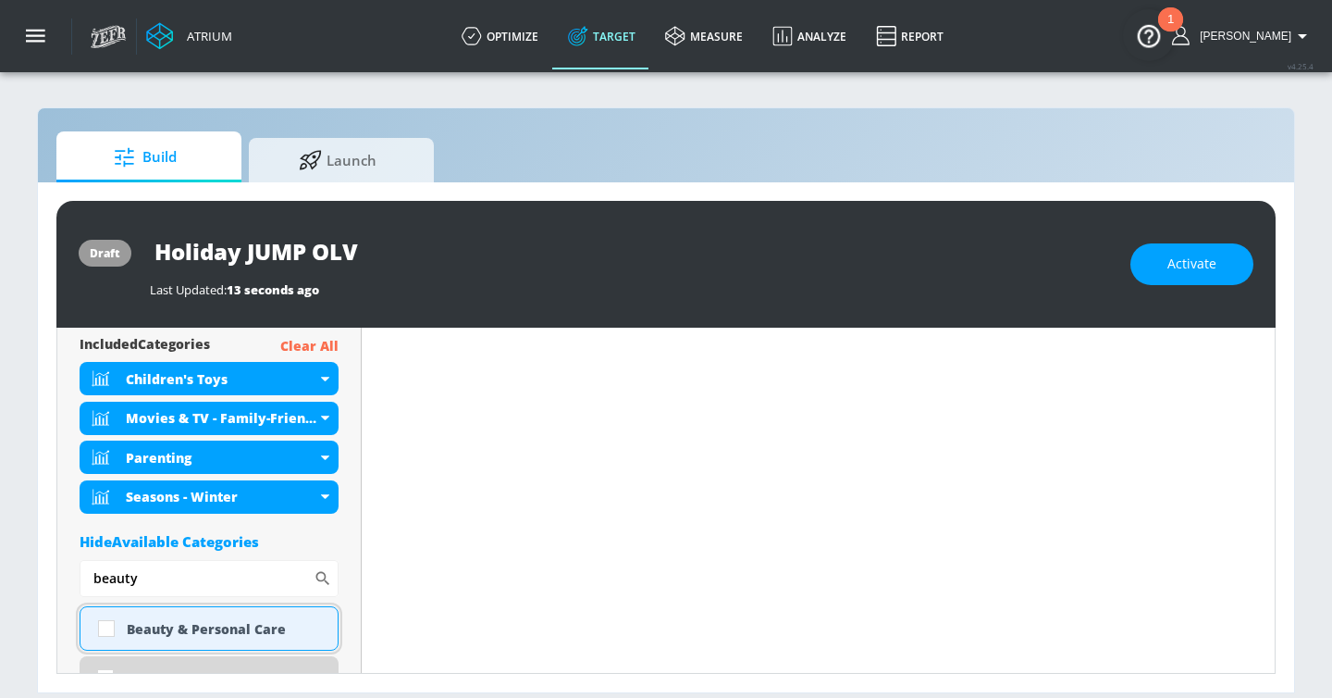
type input "beauty"
click at [156, 630] on div "Beauty & Personal Care" at bounding box center [225, 629] width 197 height 18
checkbox input "true"
click at [155, 574] on input "beauty" at bounding box center [197, 578] width 234 height 37
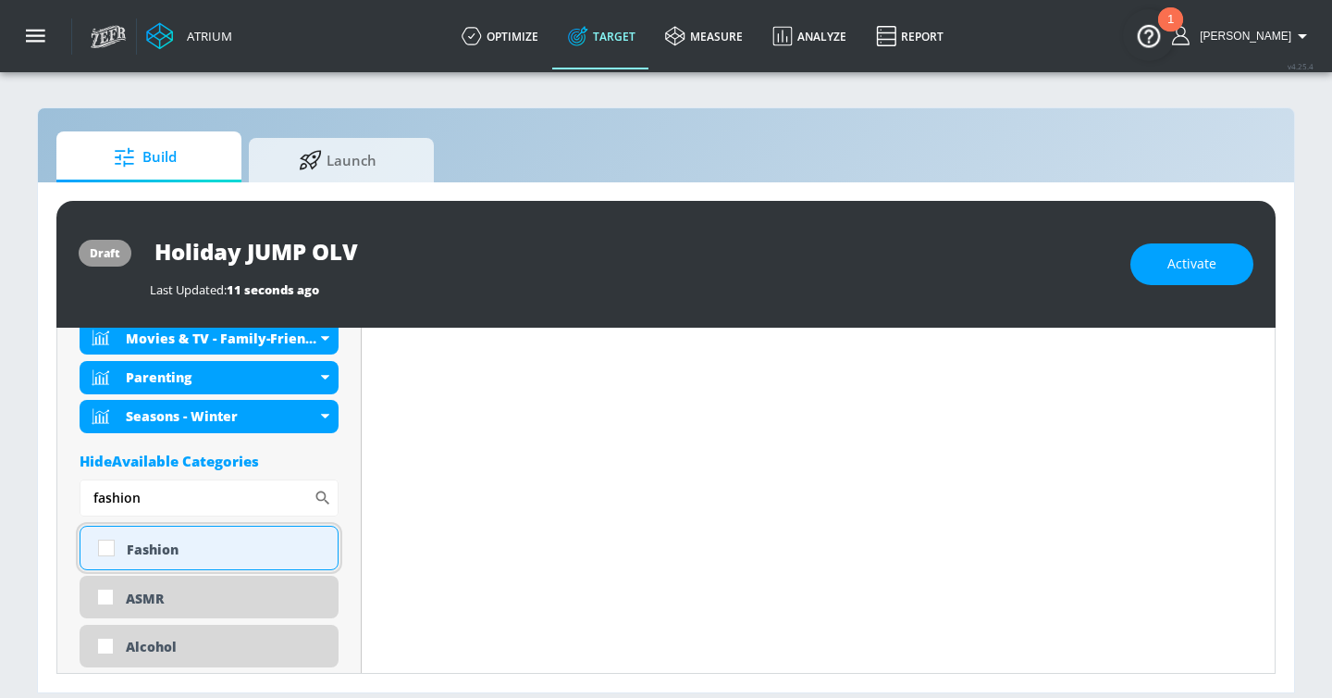
scroll to position [780, 0]
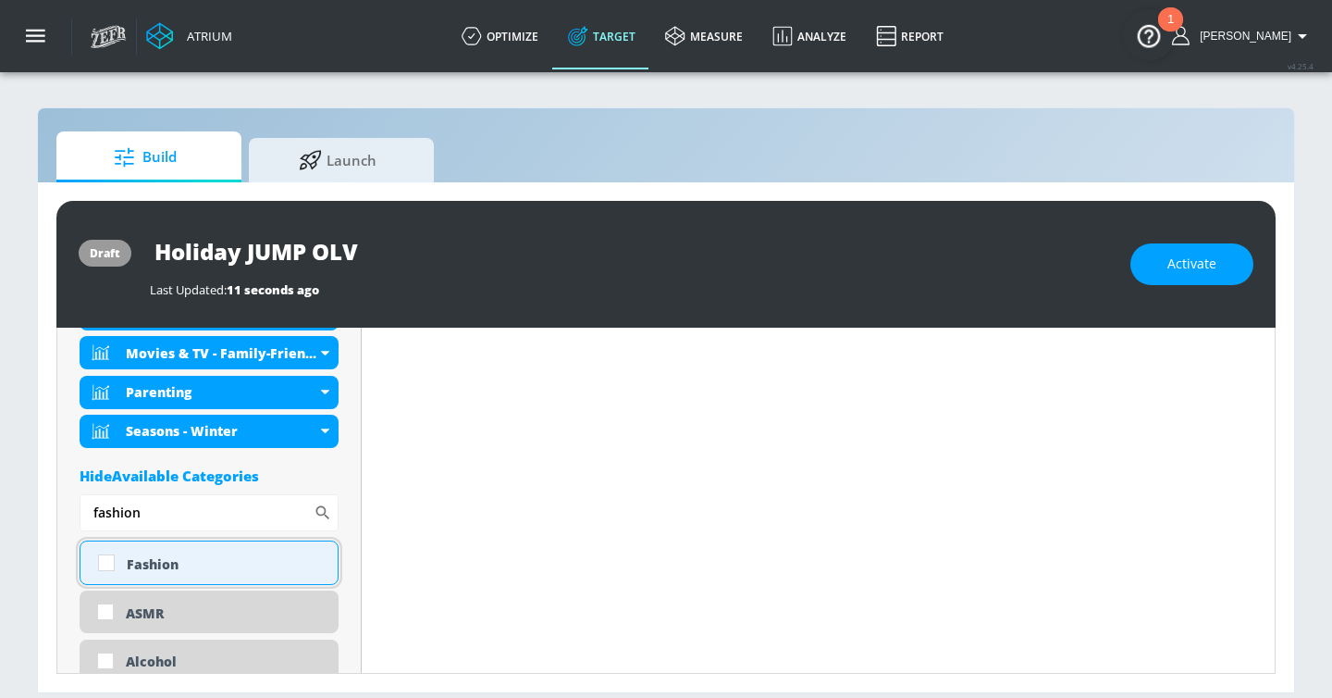
type input "fashion"
click at [165, 566] on div "Fashion" at bounding box center [225, 564] width 197 height 18
checkbox input "true"
click at [158, 514] on input "fashion" at bounding box center [197, 512] width 234 height 37
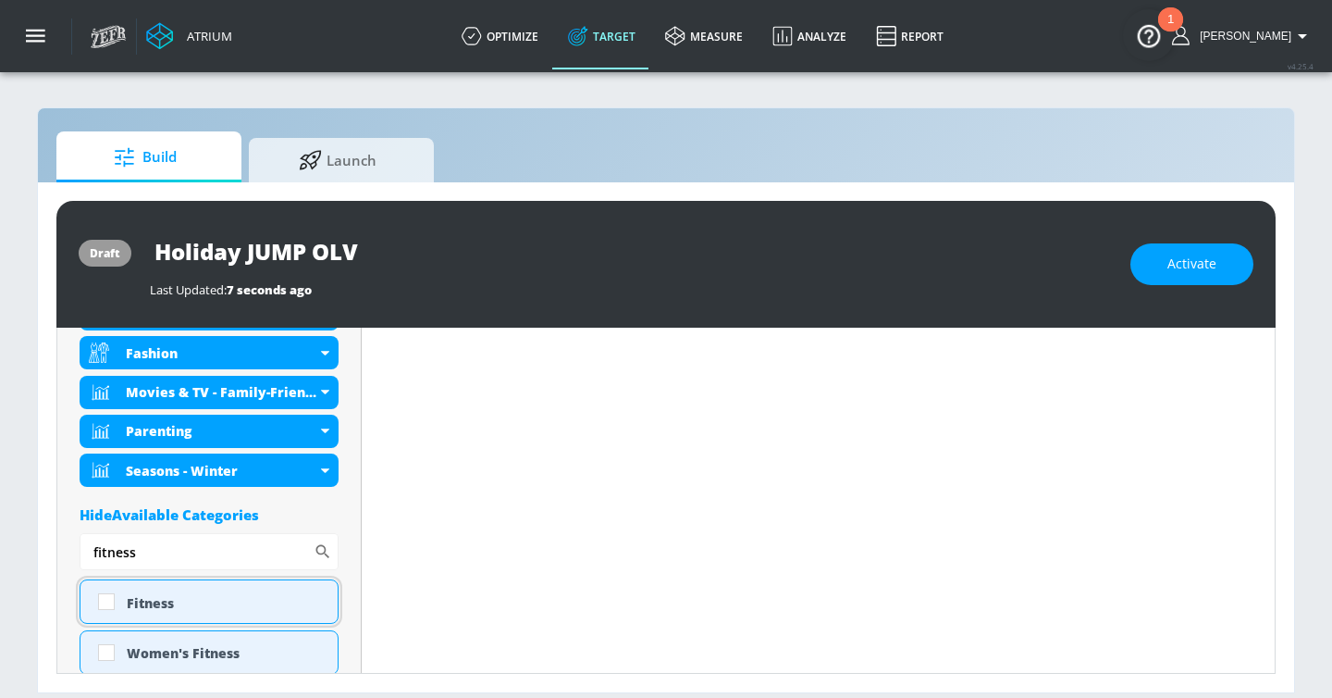
type input "fitness"
click at [160, 599] on div "Fitness" at bounding box center [225, 603] width 197 height 18
checkbox input "true"
click at [159, 551] on input "fitness" at bounding box center [197, 551] width 234 height 37
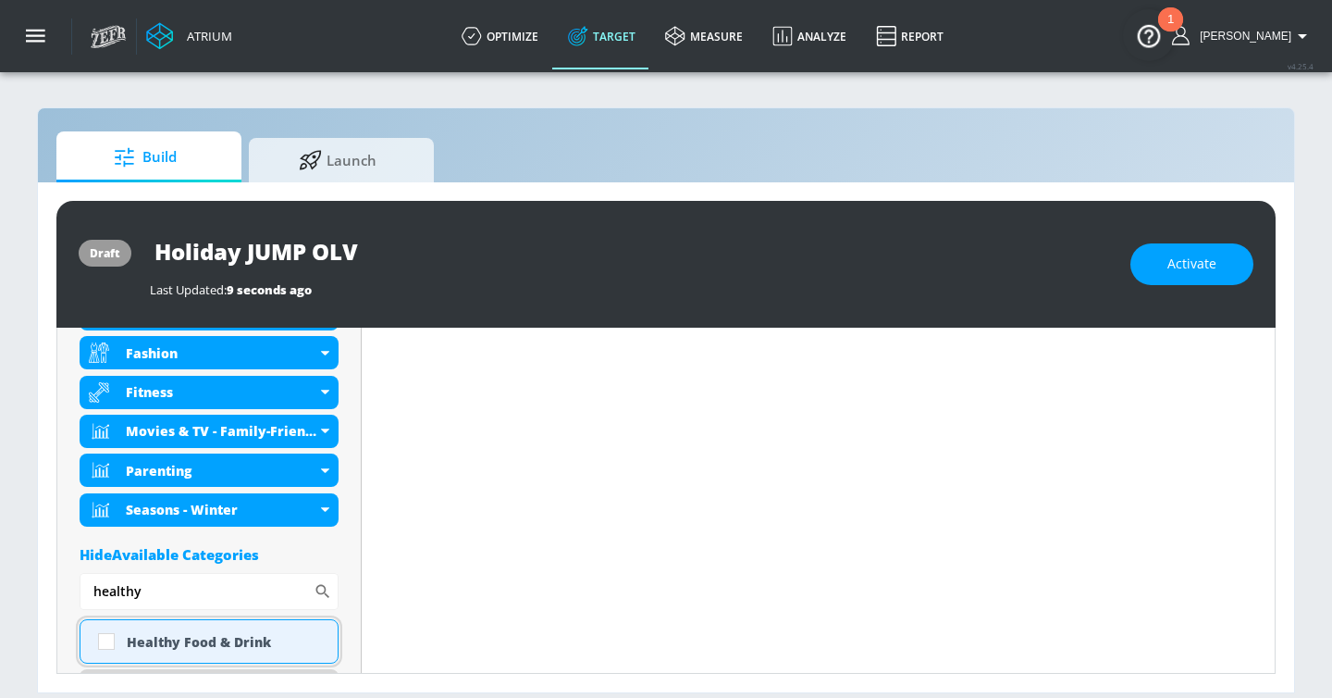
type input "healthy"
click at [121, 638] on input "checkbox" at bounding box center [106, 641] width 33 height 33
checkbox input "true"
click at [152, 587] on input "healthy" at bounding box center [197, 591] width 234 height 37
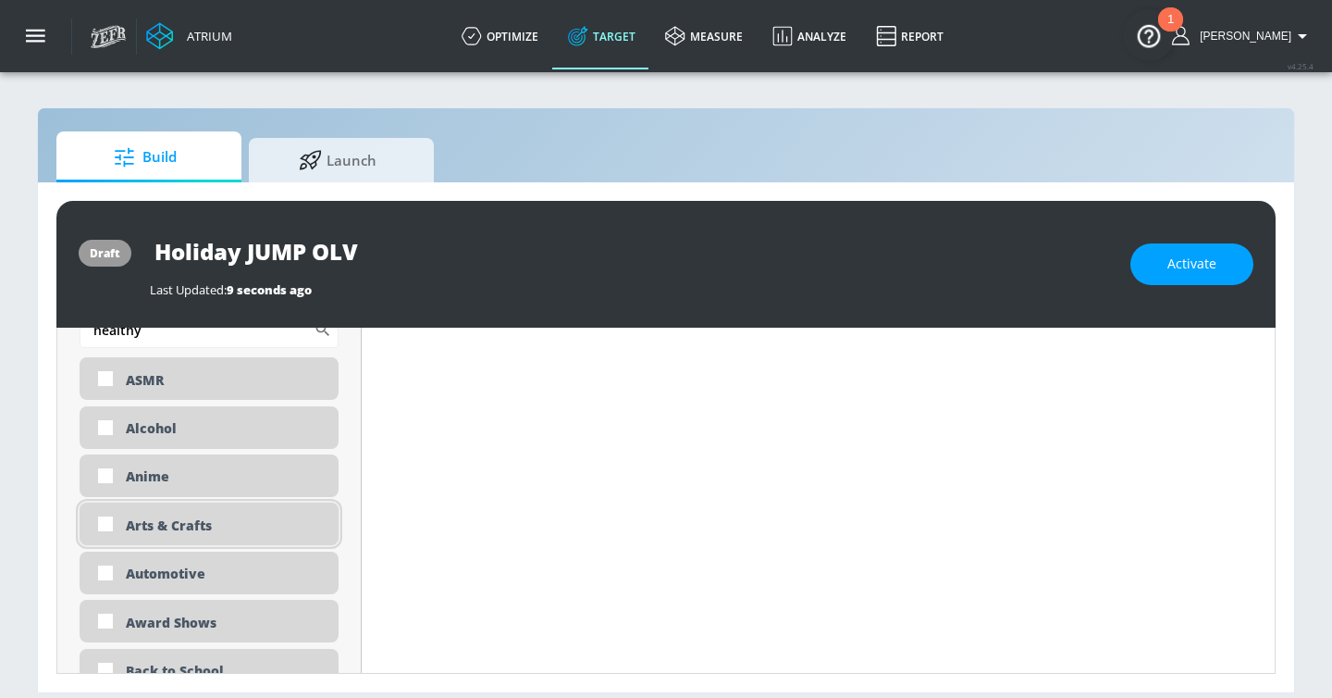
scroll to position [1066, 0]
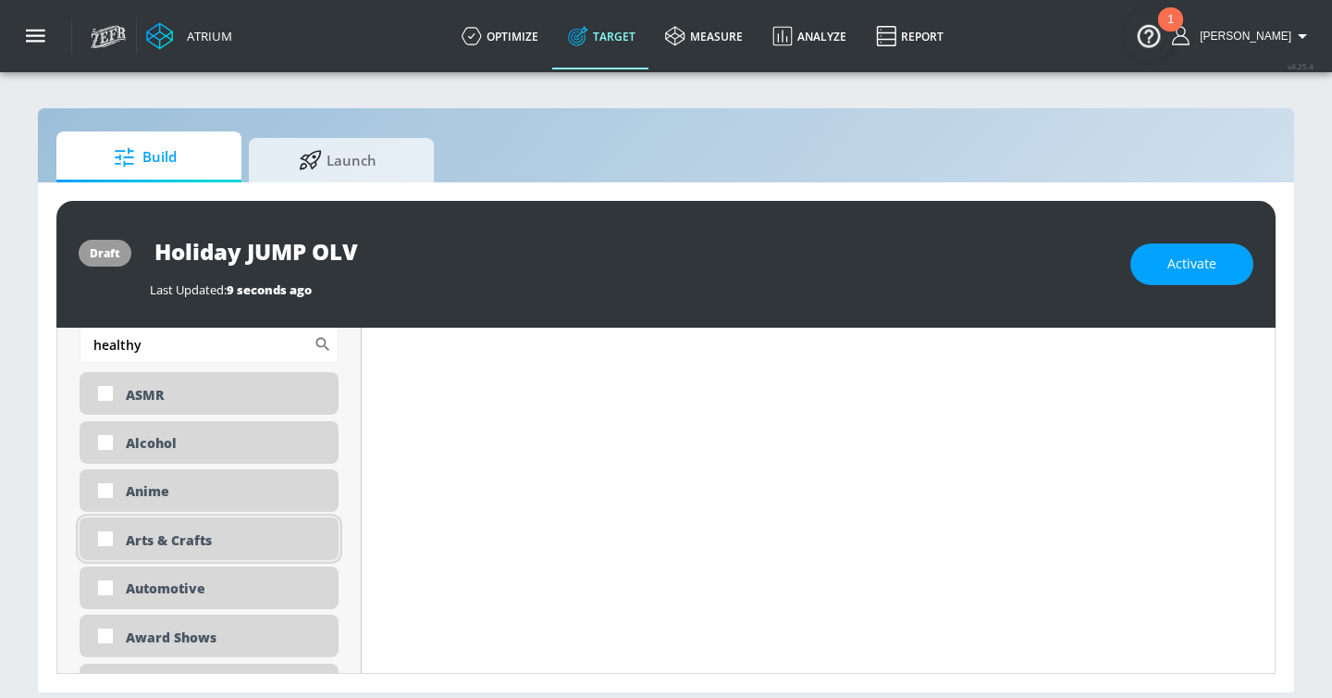
click at [152, 538] on div "Arts & Crafts" at bounding box center [225, 540] width 199 height 18
checkbox input "true"
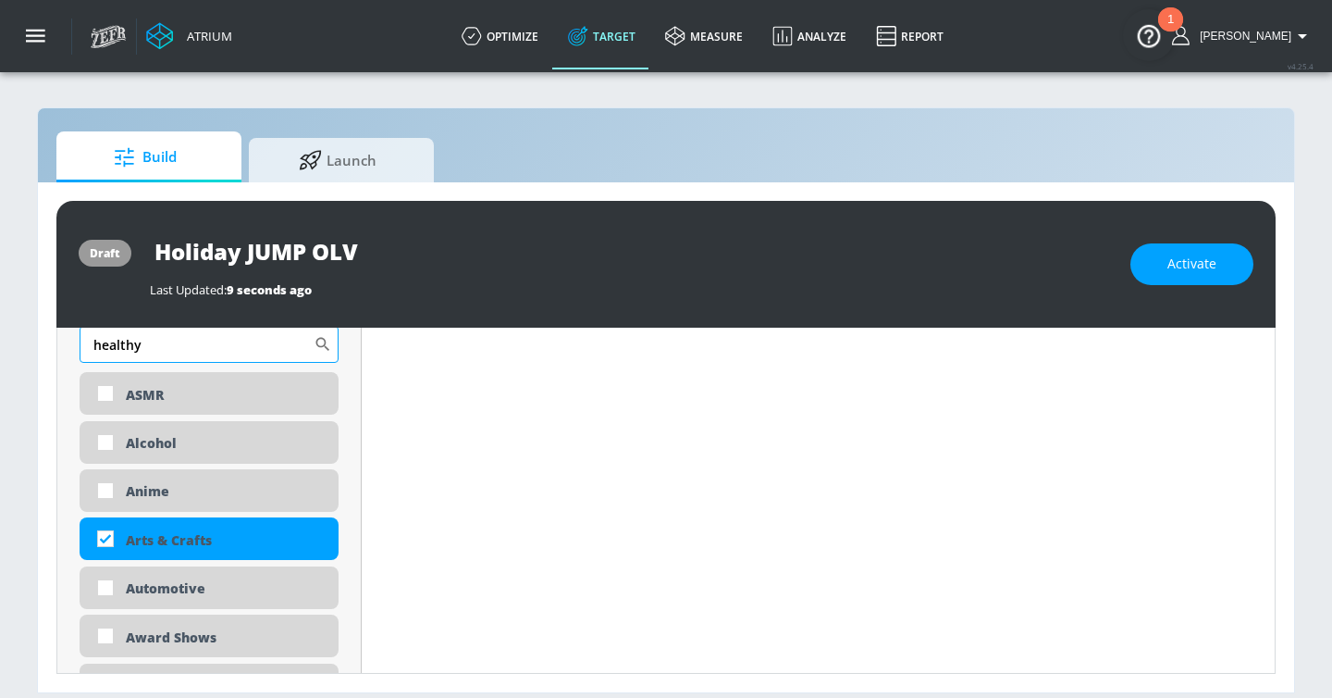
click at [147, 351] on input "healthy" at bounding box center [197, 344] width 234 height 37
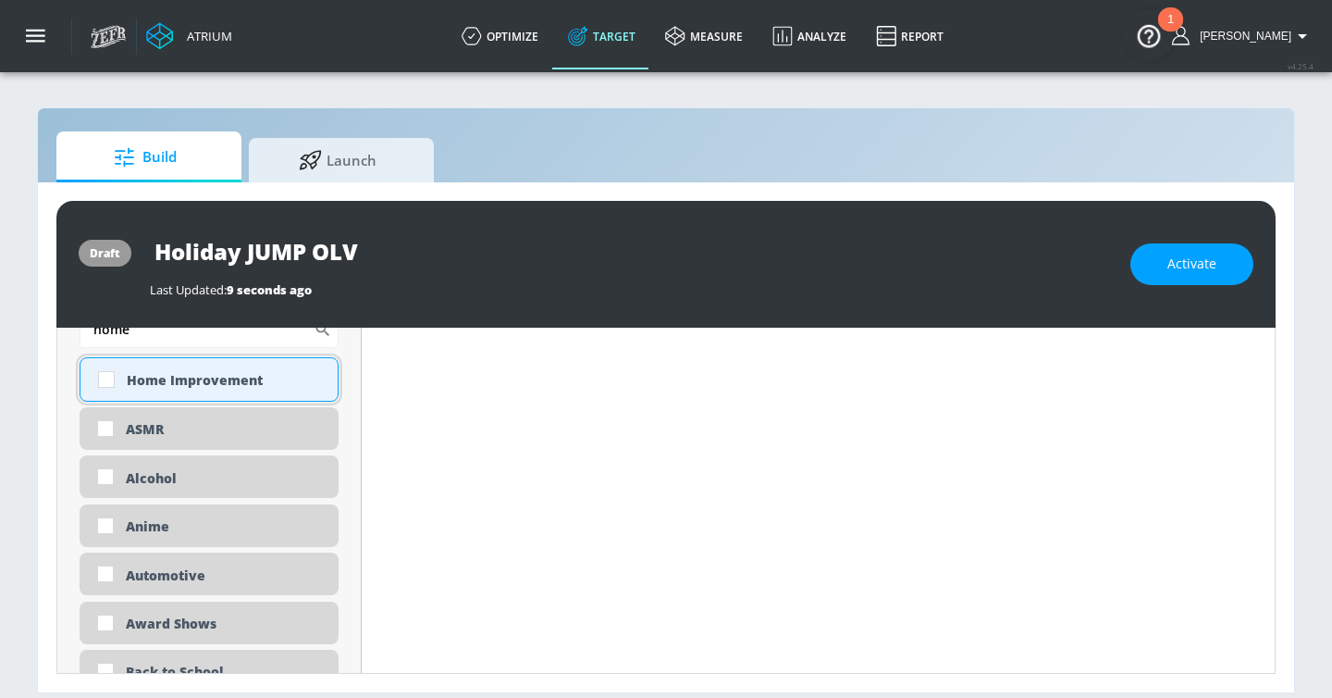
scroll to position [1105, 0]
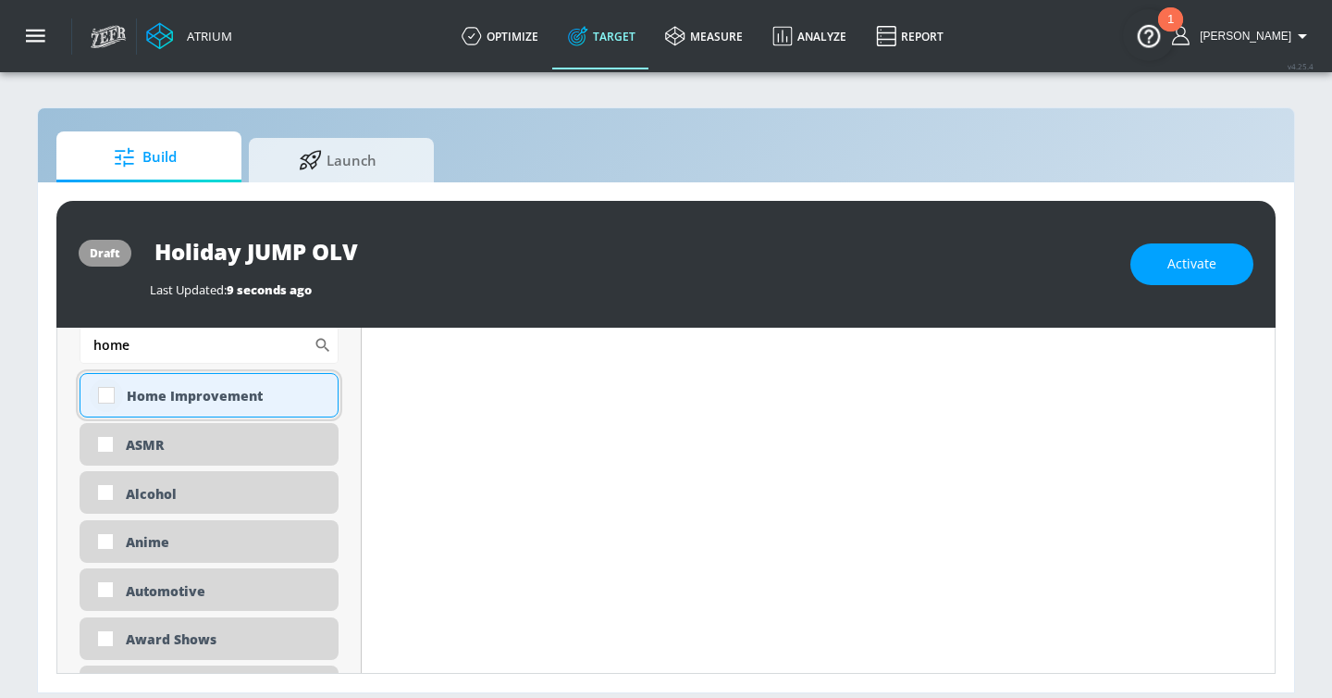
type input "home"
click at [105, 402] on input "checkbox" at bounding box center [106, 394] width 33 height 33
checkbox input "true"
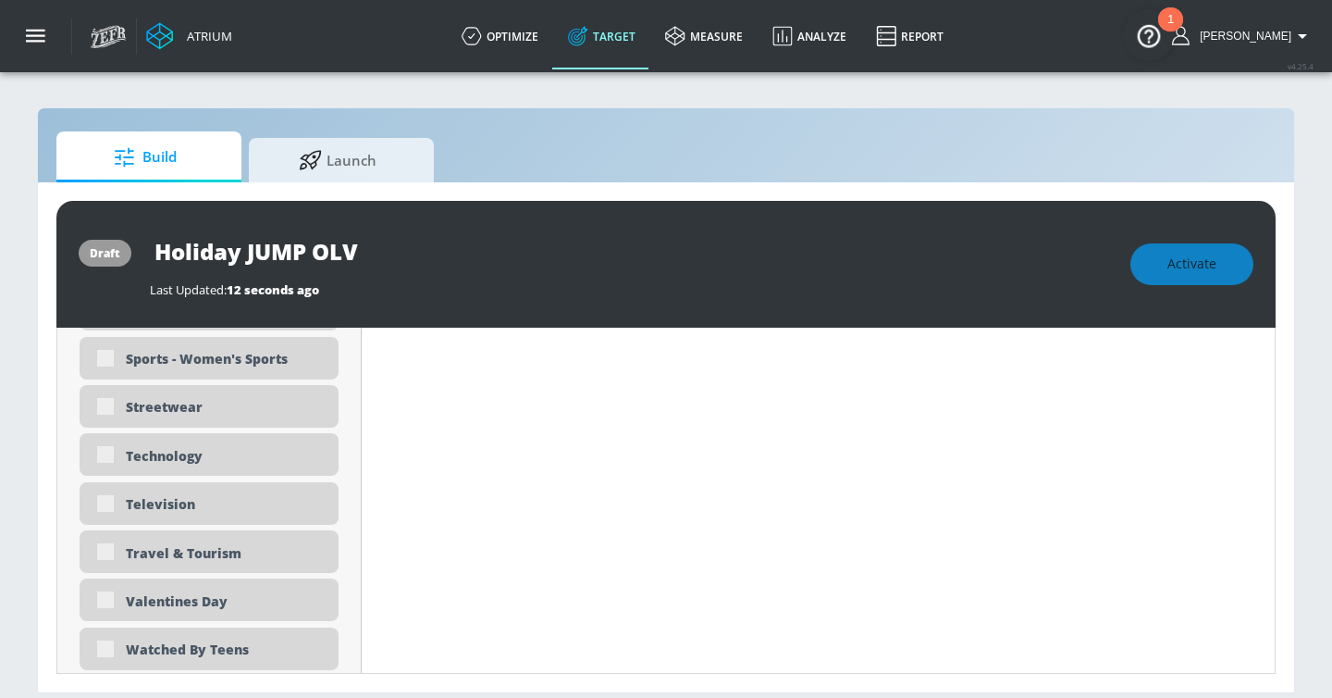
scroll to position [5876, 0]
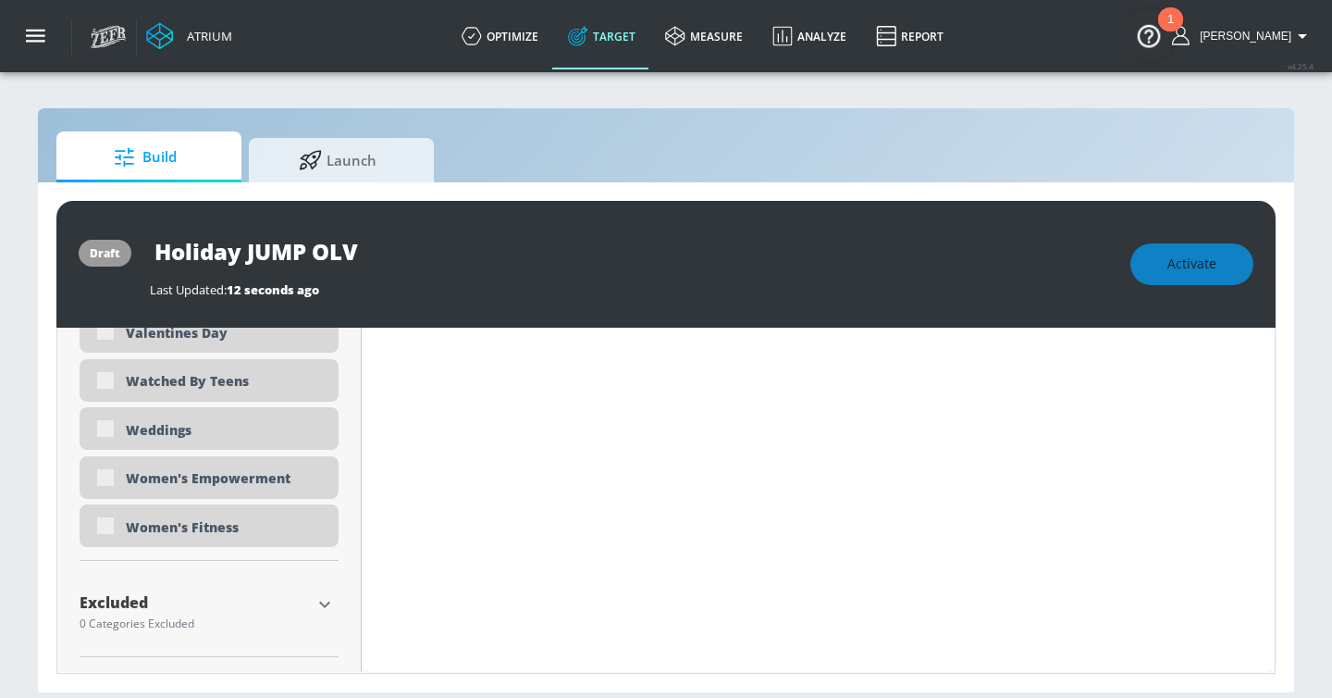
click at [328, 605] on icon "button" at bounding box center [325, 604] width 22 height 22
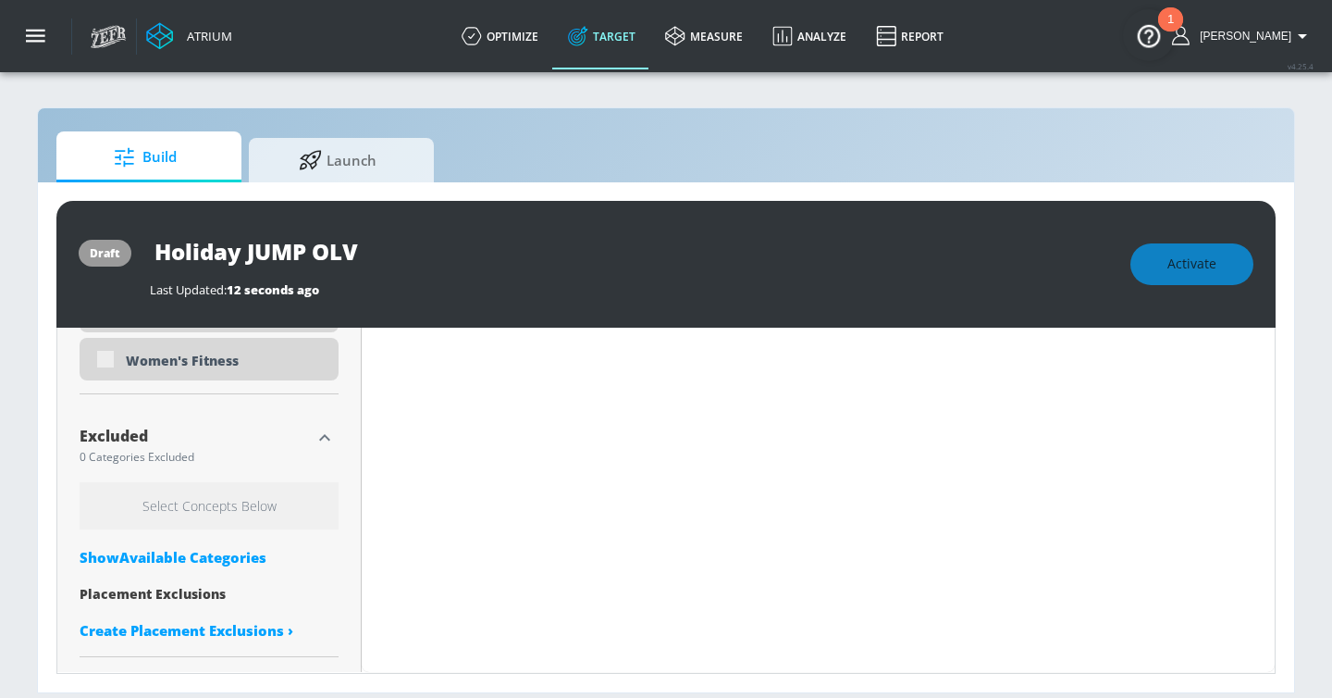
click at [198, 548] on div "Show Available Categories" at bounding box center [209, 557] width 259 height 19
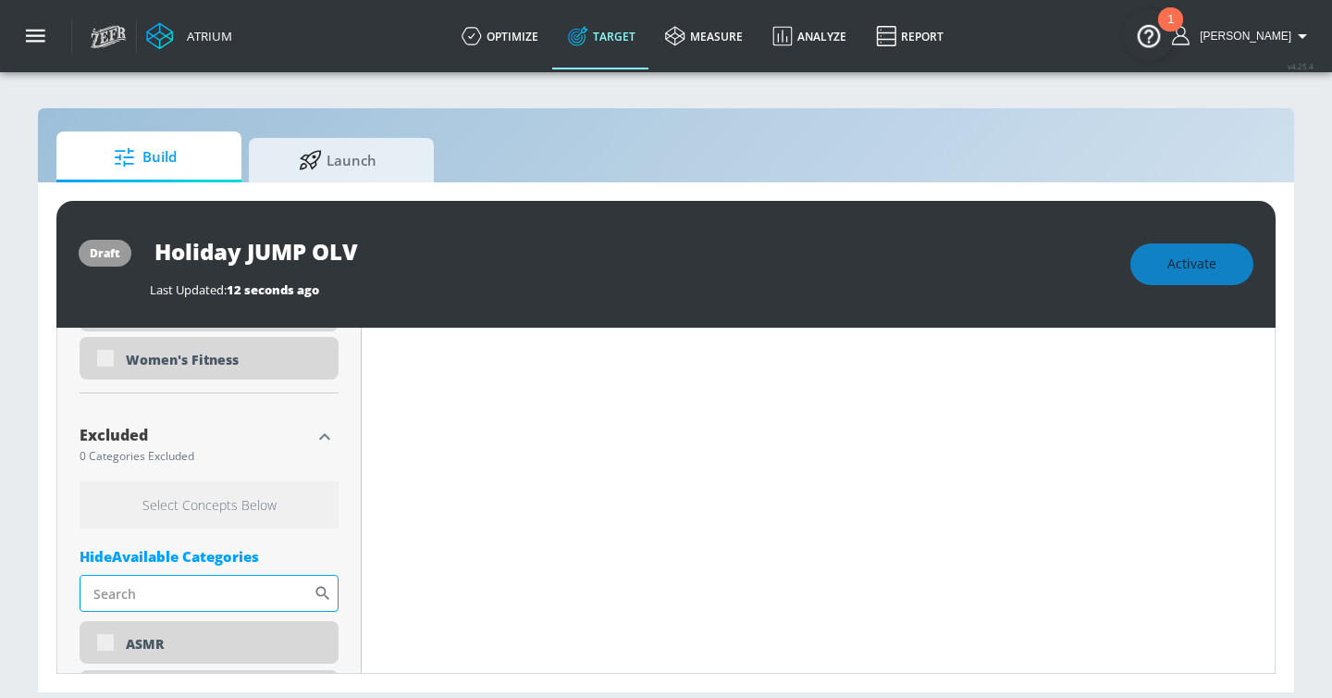
click at [182, 590] on input "Sort By" at bounding box center [197, 593] width 234 height 37
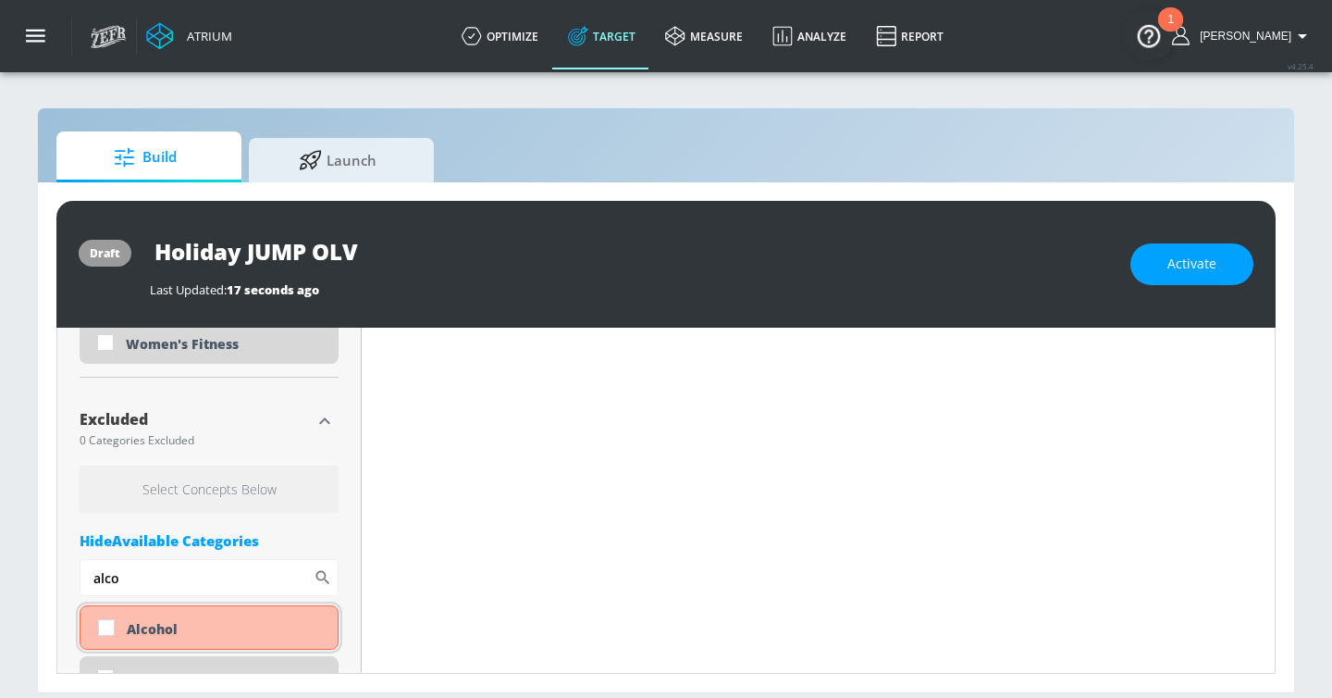
scroll to position [6028, 0]
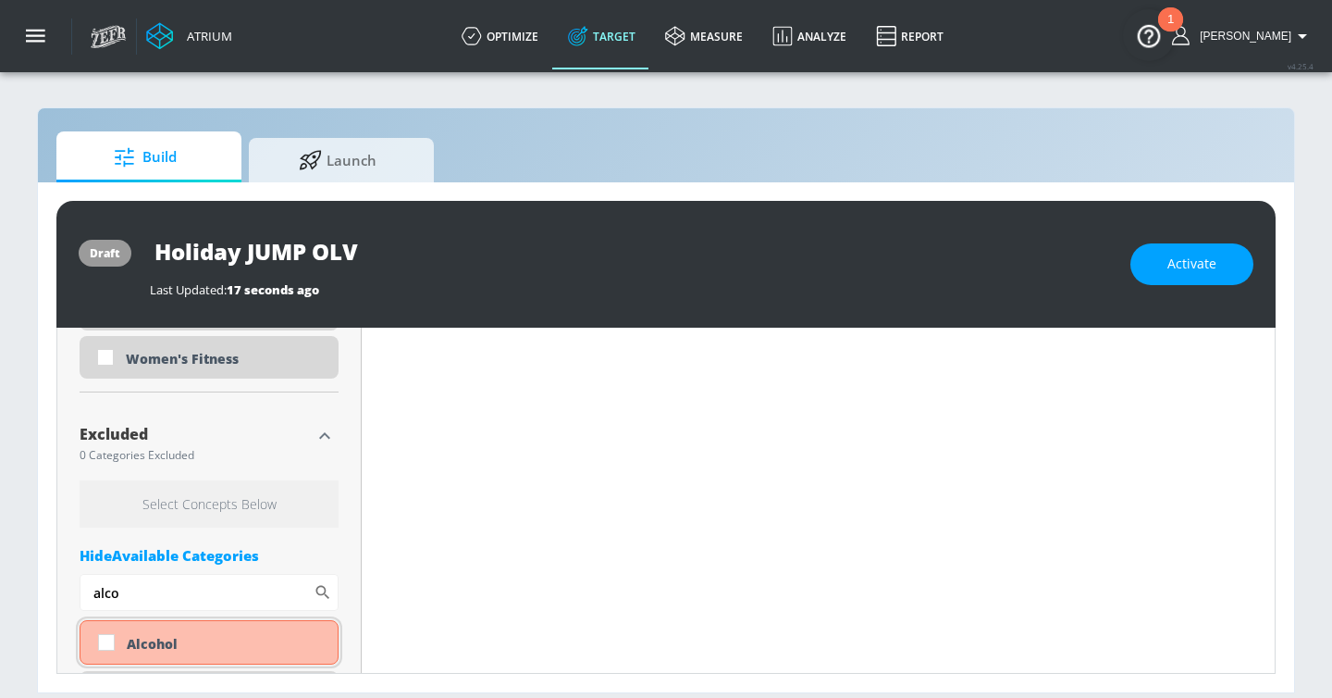
type input "alco"
click at [143, 654] on div "Alcohol" at bounding box center [209, 642] width 259 height 44
checkbox input "true"
click at [146, 594] on input "alco" at bounding box center [197, 592] width 234 height 37
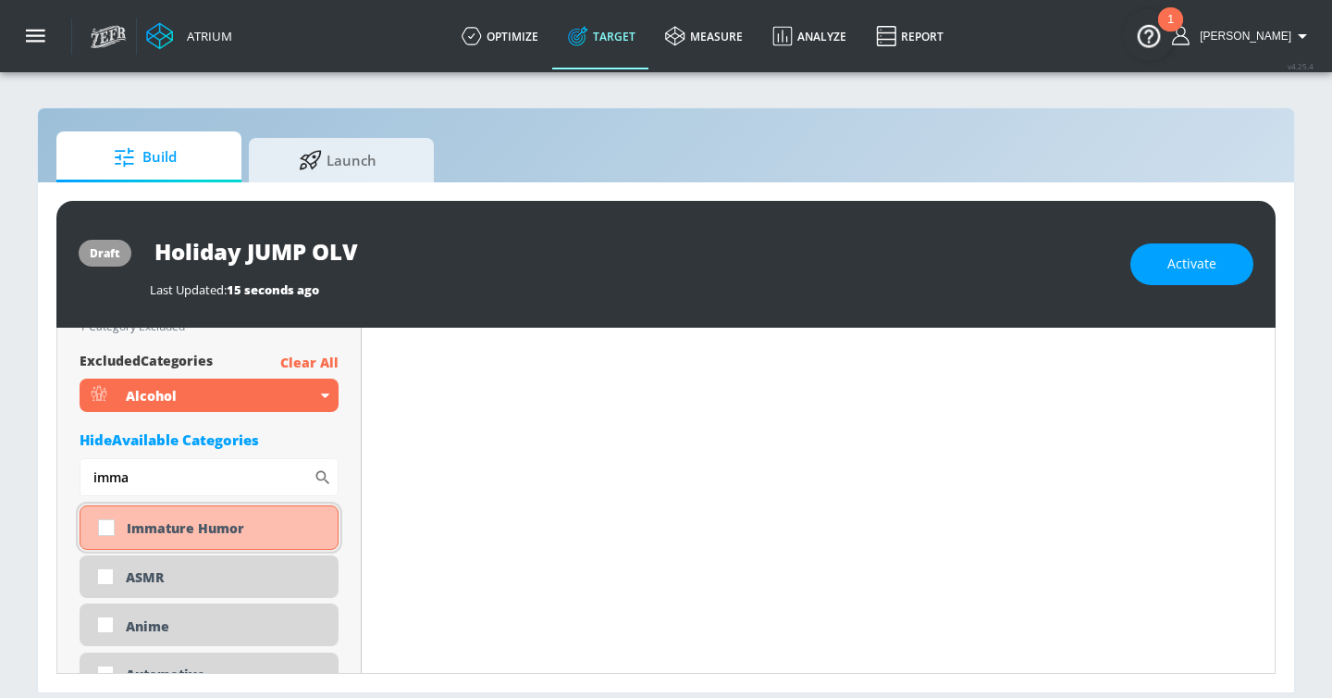
scroll to position [6093, 0]
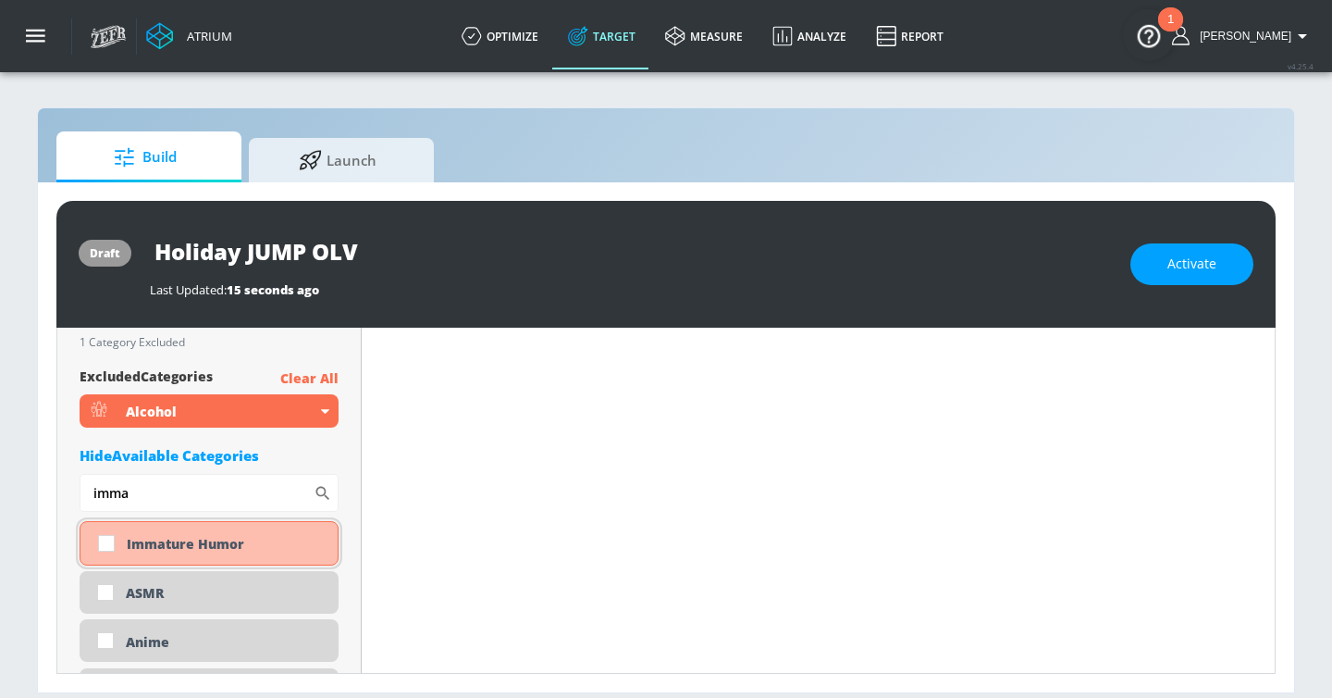
type input "imma"
click at [175, 543] on div "Immature Humor" at bounding box center [225, 544] width 197 height 18
checkbox input "true"
click at [171, 499] on input "imma" at bounding box center [197, 492] width 234 height 37
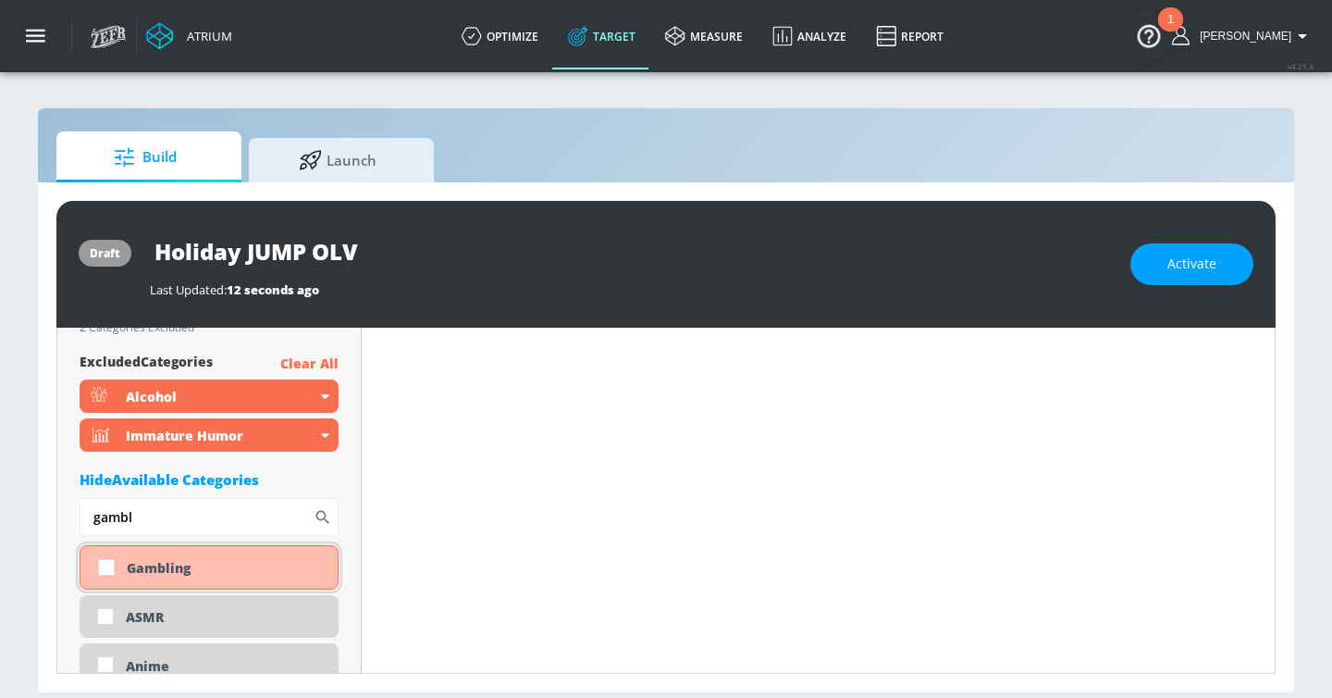
scroll to position [6045, 0]
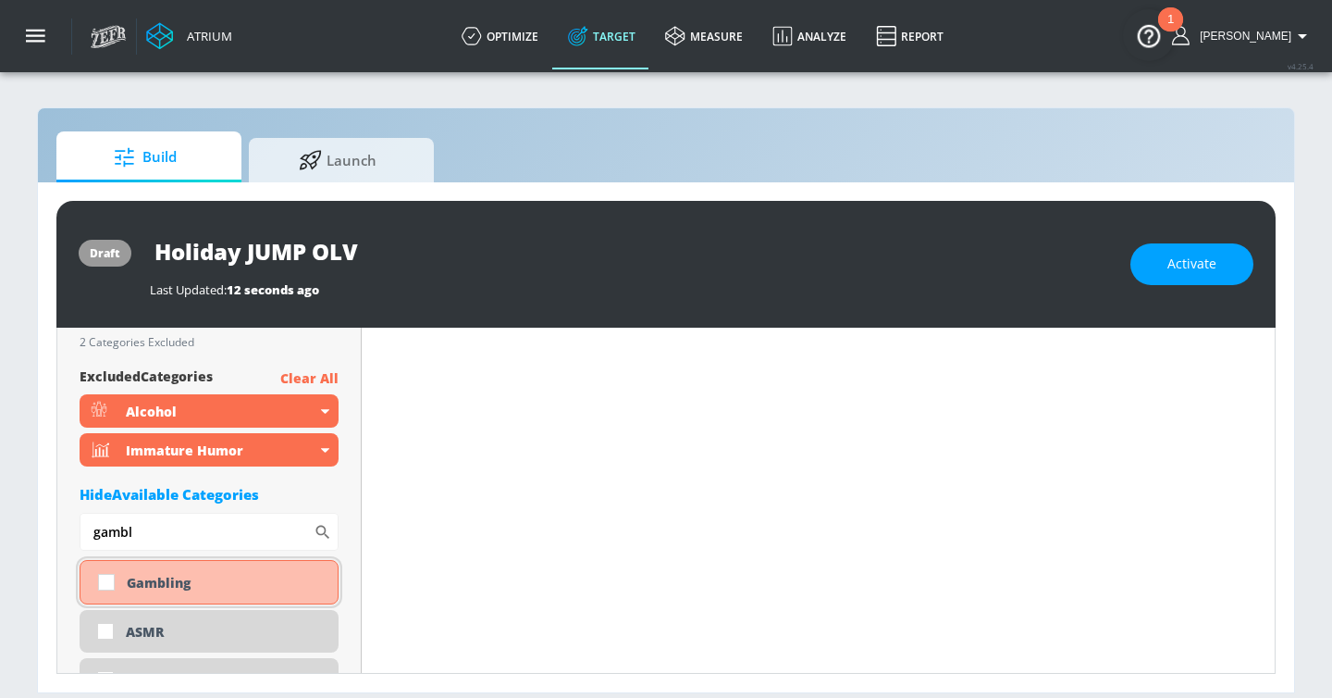
type input "gambl"
click at [161, 580] on div "Gambling" at bounding box center [225, 583] width 197 height 18
checkbox input "true"
click at [158, 532] on input "gambl" at bounding box center [197, 531] width 234 height 37
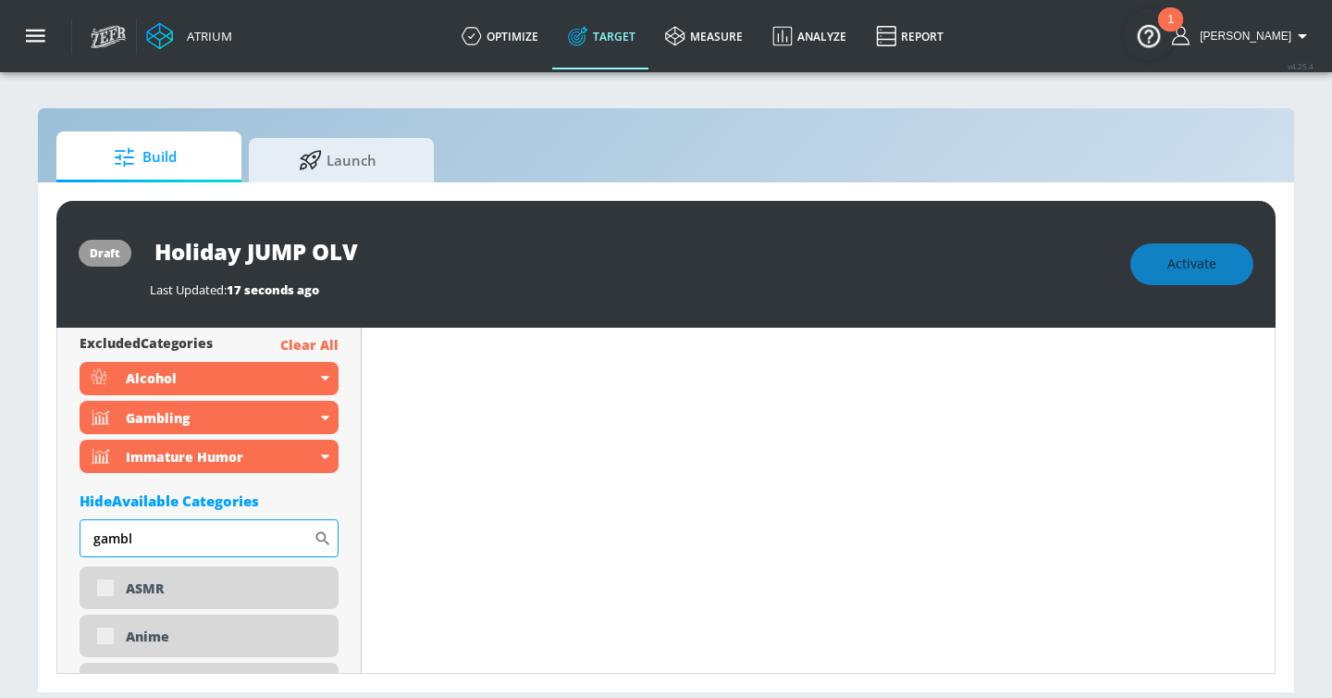
scroll to position [6012, 0]
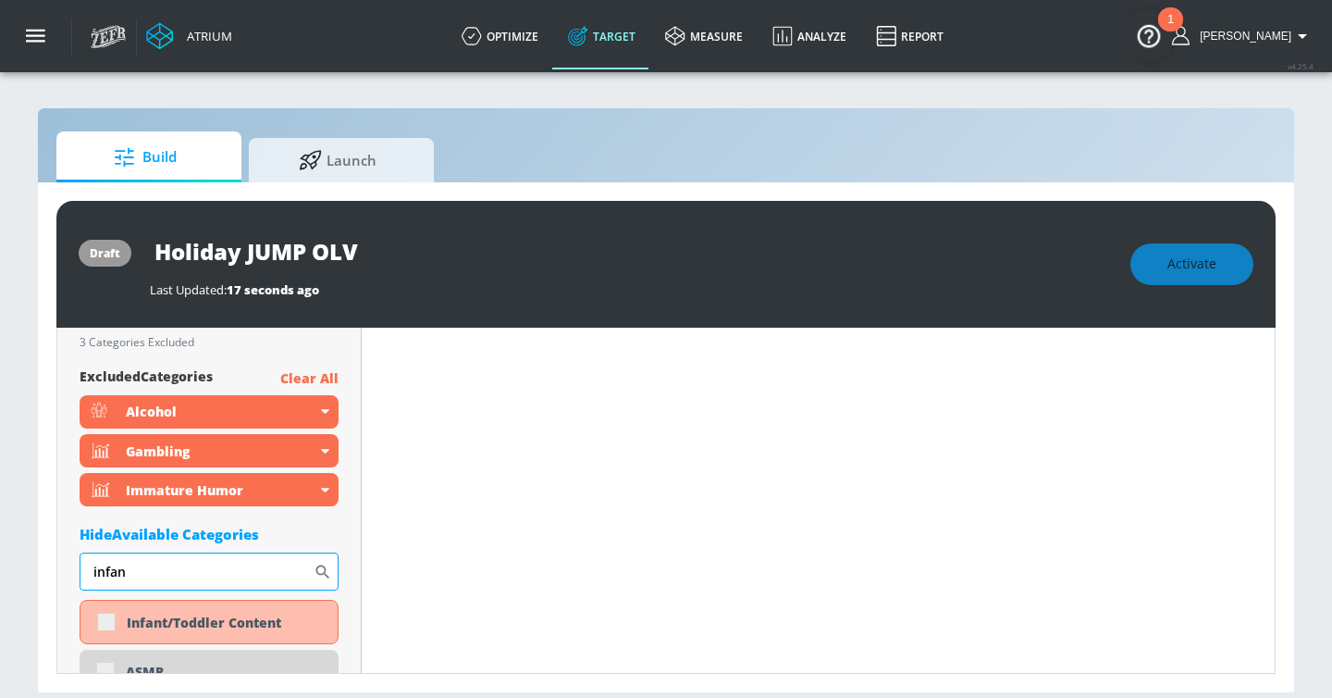
click at [241, 575] on input "infan" at bounding box center [197, 570] width 234 height 37
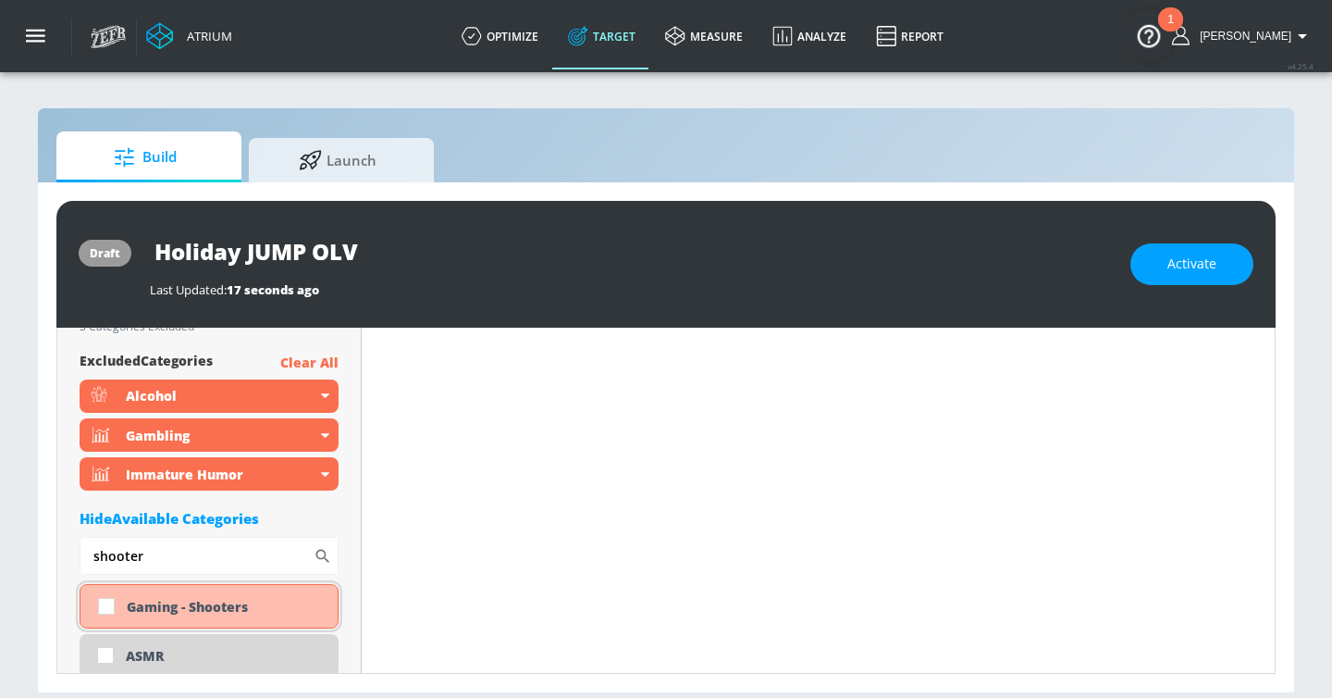
scroll to position [5996, 0]
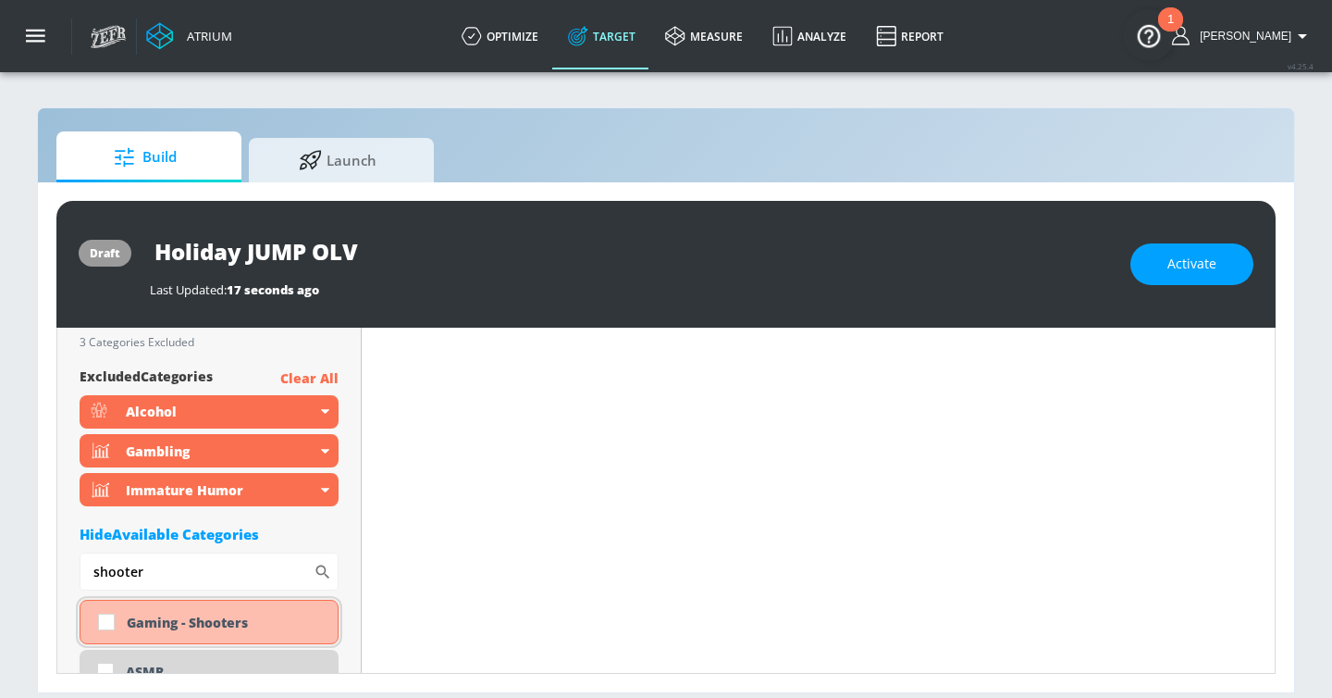
type input "shooter"
click at [198, 627] on div "Gaming - Shooters" at bounding box center [225, 622] width 197 height 18
checkbox input "true"
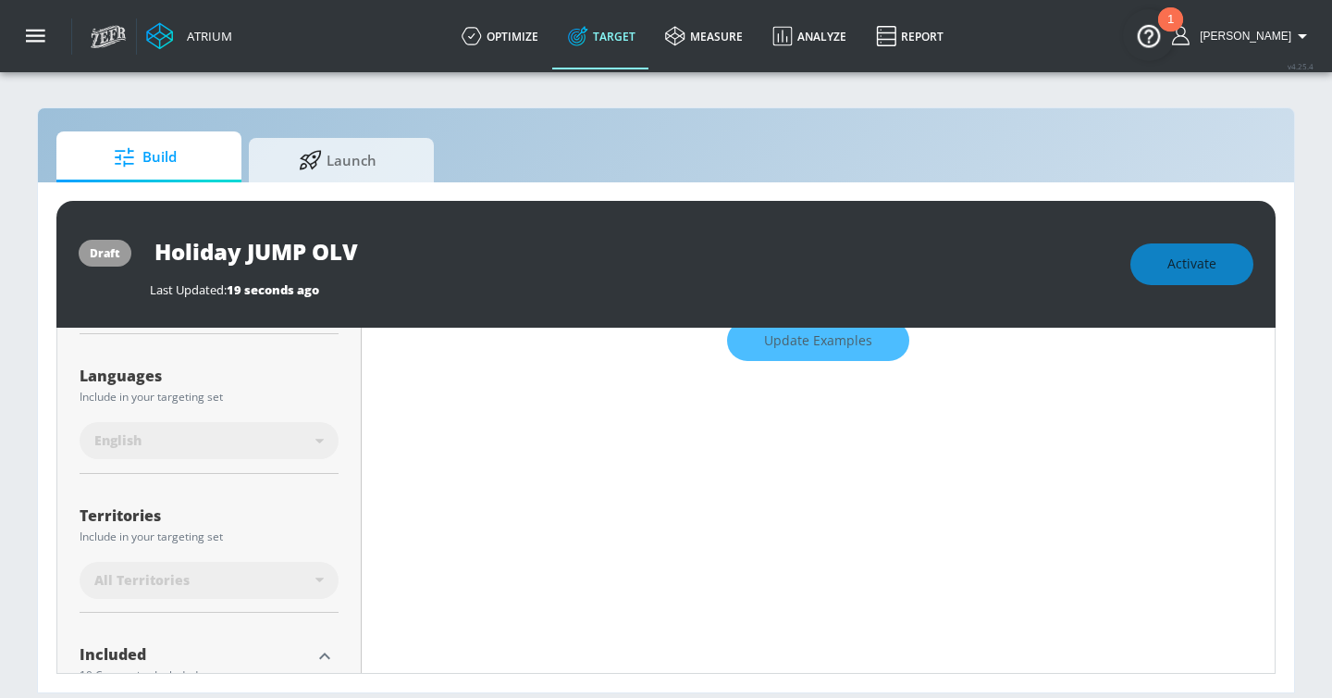
scroll to position [0, 0]
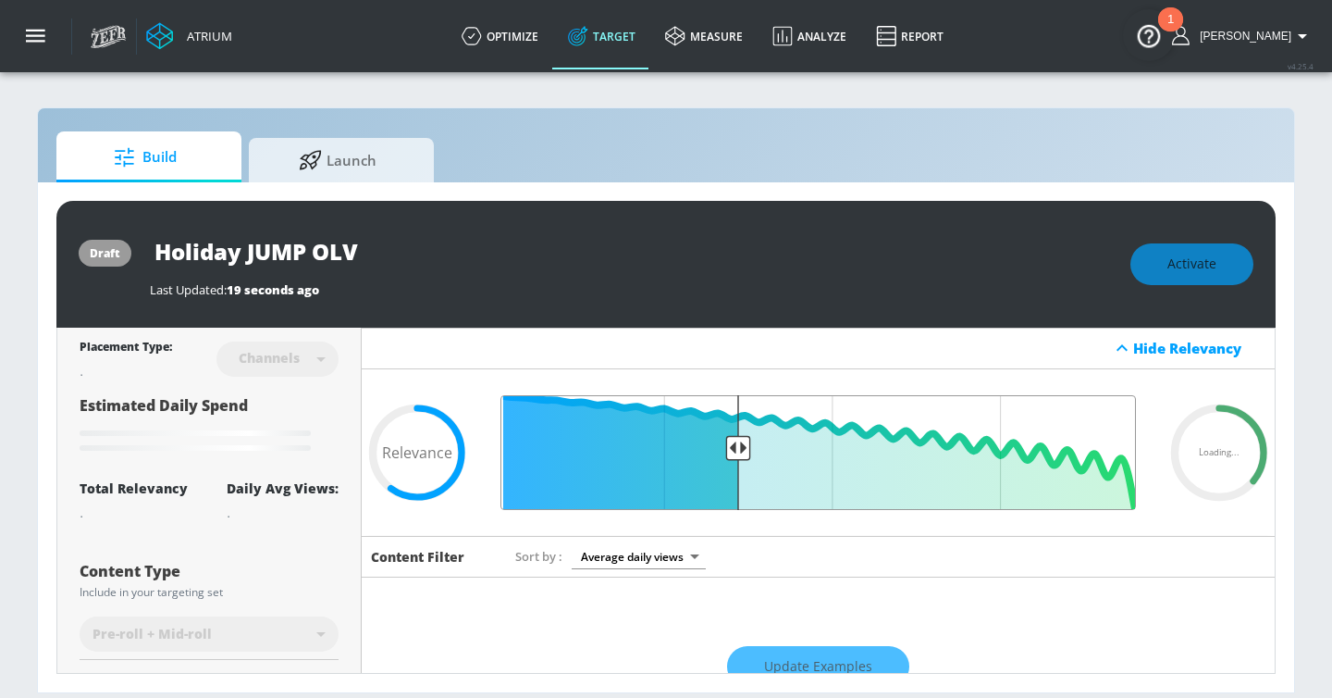
drag, startPoint x: 762, startPoint y: 452, endPoint x: 739, endPoint y: 451, distance: 23.2
type input "0.64"
click at [739, 451] on input "Final Threshold" at bounding box center [818, 452] width 654 height 115
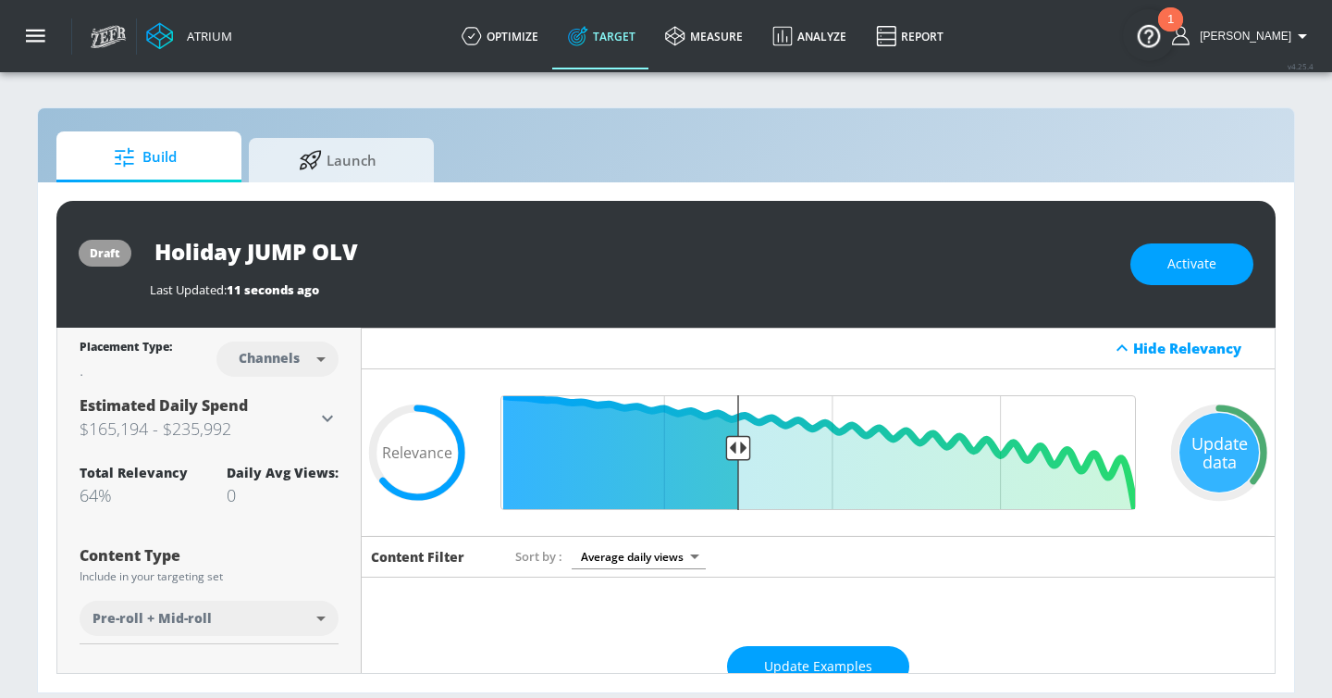
click at [1167, 285] on div "draft Holiday JUMP OLV Last Updated: 11 seconds ago Activate" at bounding box center [666, 264] width 1220 height 127
click at [1162, 275] on button "Activate" at bounding box center [1192, 264] width 123 height 42
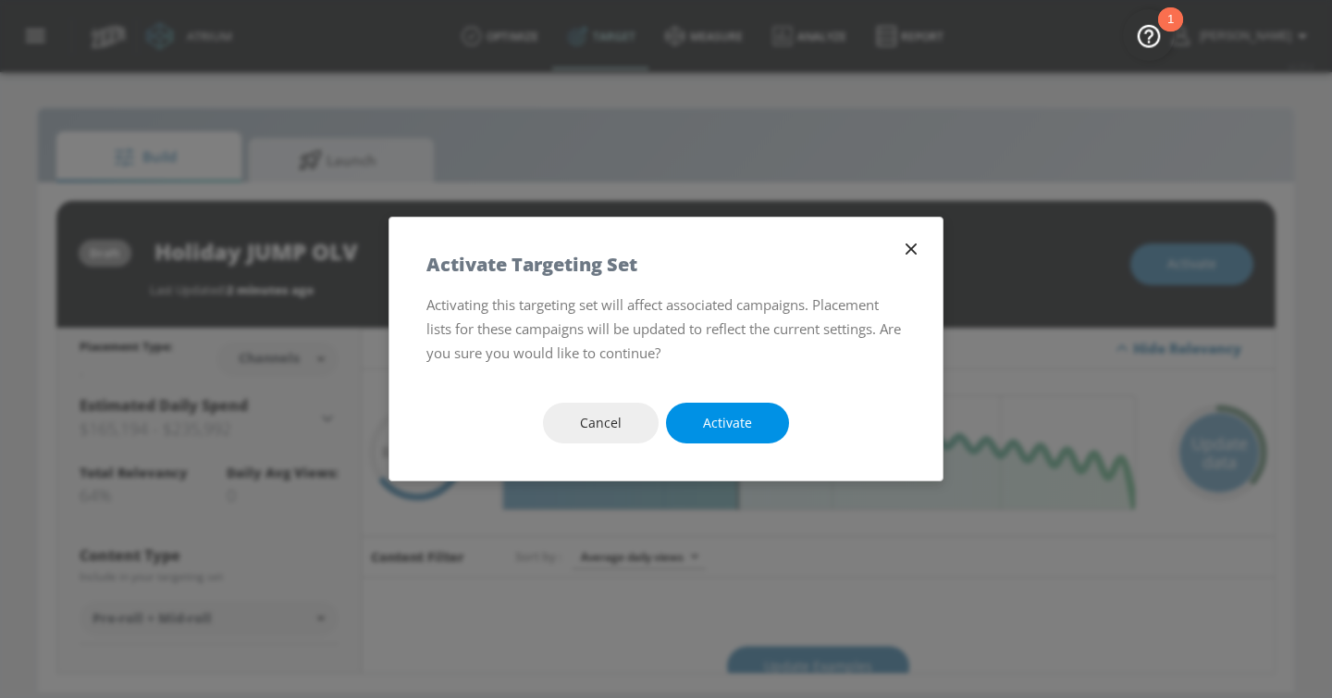
click at [736, 424] on span "Activate" at bounding box center [727, 423] width 49 height 23
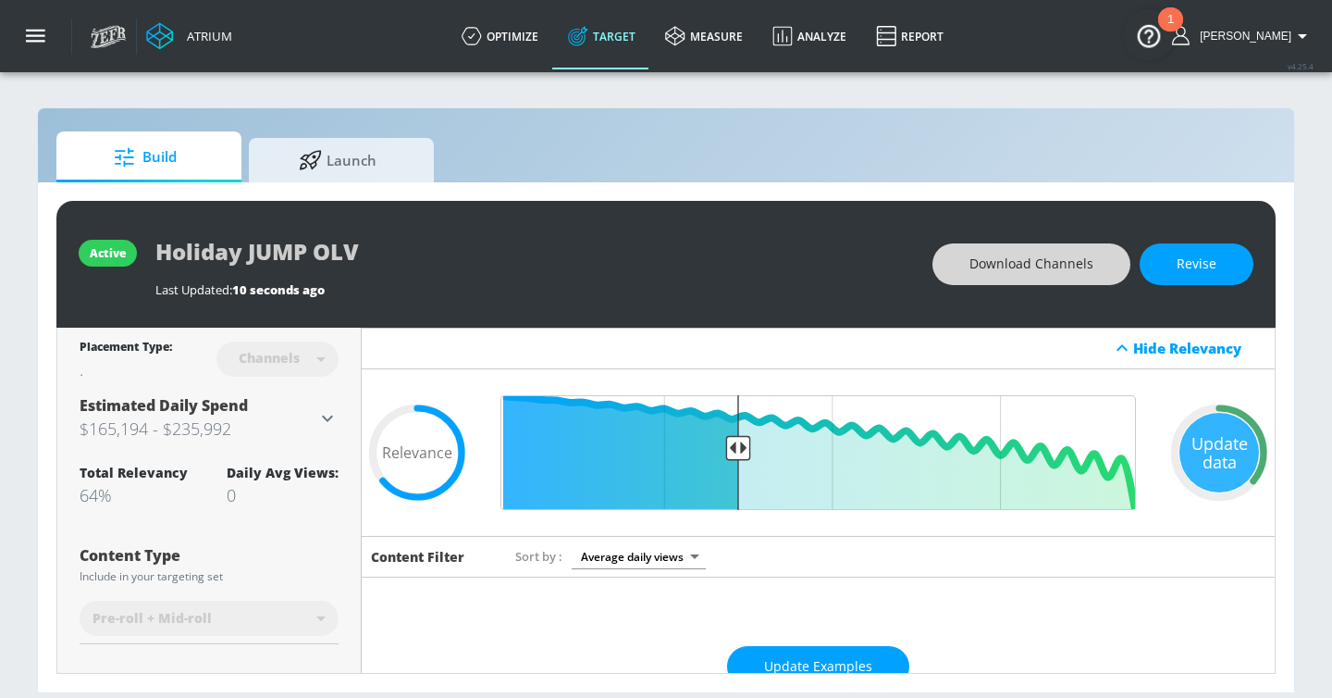
click at [1031, 255] on span "Download Channels" at bounding box center [1032, 264] width 124 height 23
click at [526, 45] on link "optimize" at bounding box center [500, 36] width 106 height 67
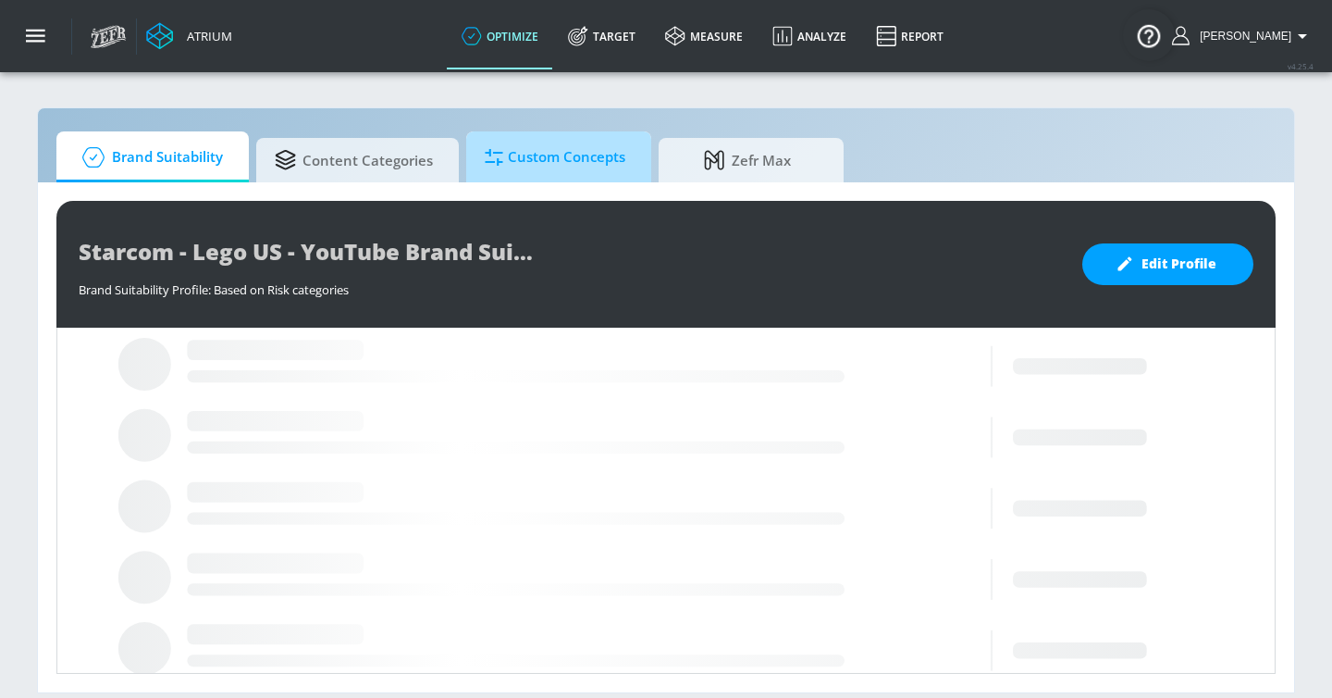
click at [520, 167] on span "Custom Concepts" at bounding box center [555, 157] width 141 height 44
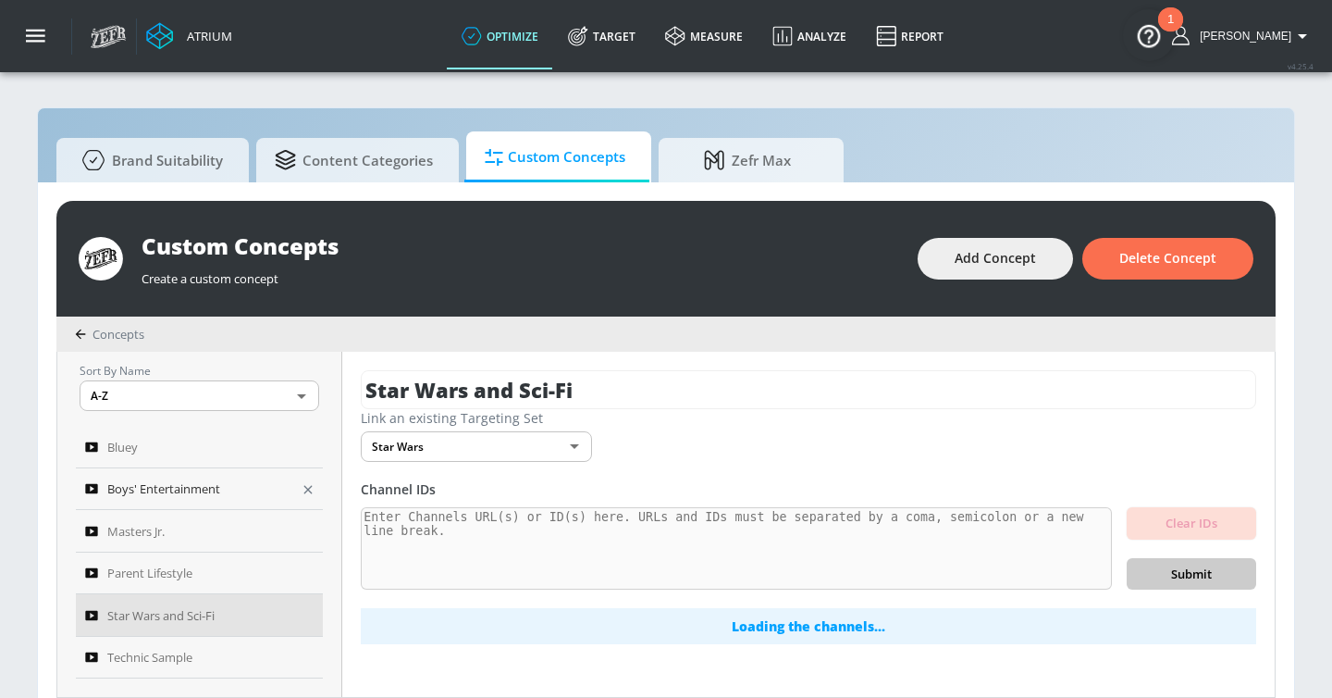
scroll to position [19, 0]
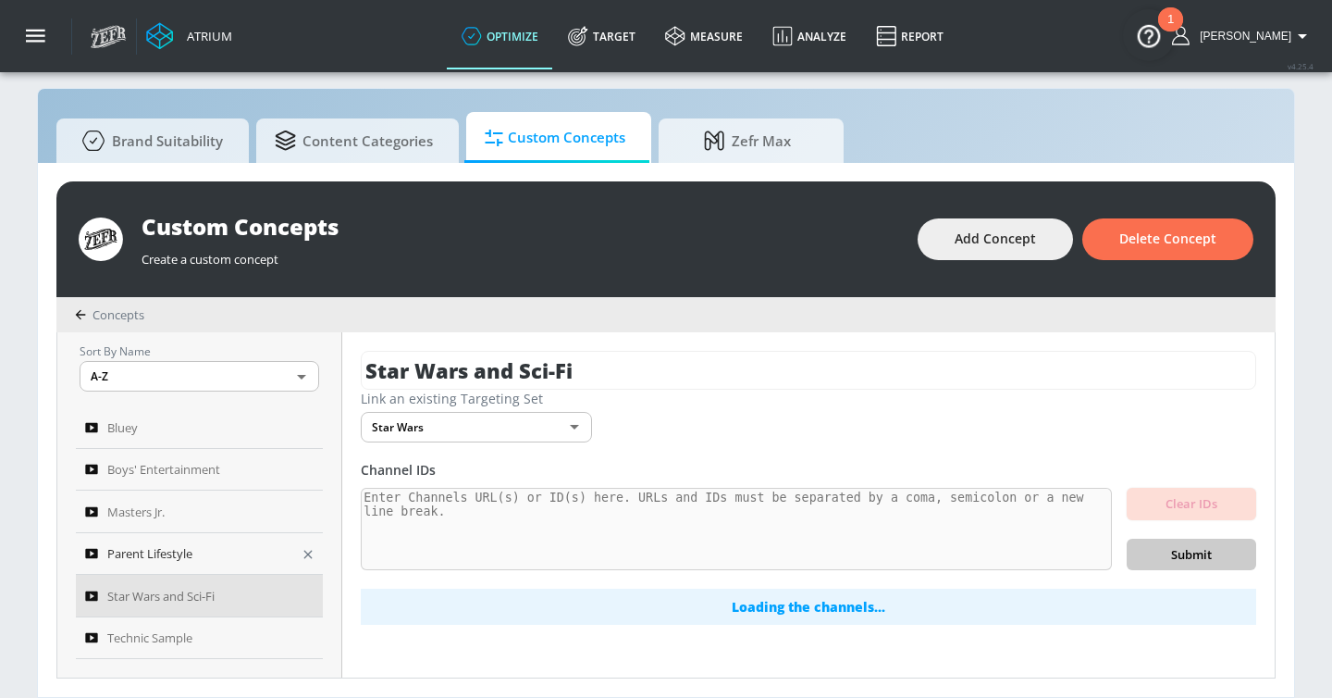
click at [190, 548] on span "Parent Lifestyle" at bounding box center [149, 553] width 85 height 22
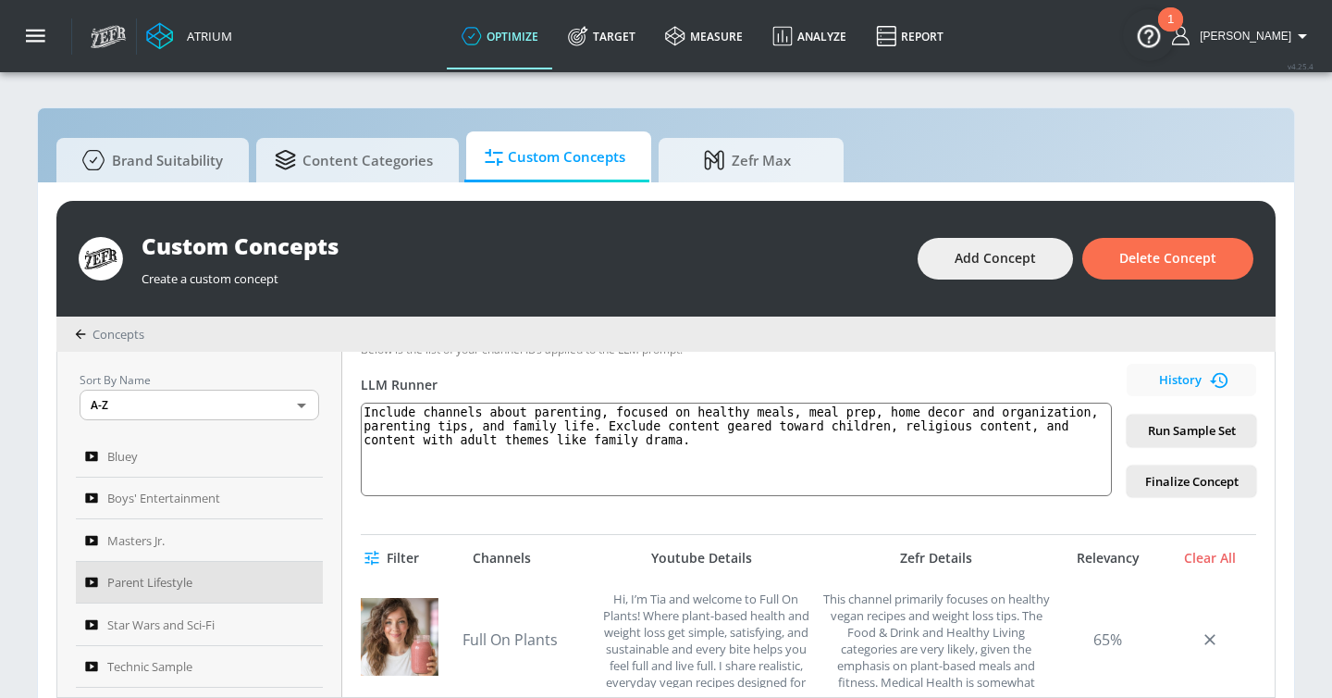
scroll to position [235, 0]
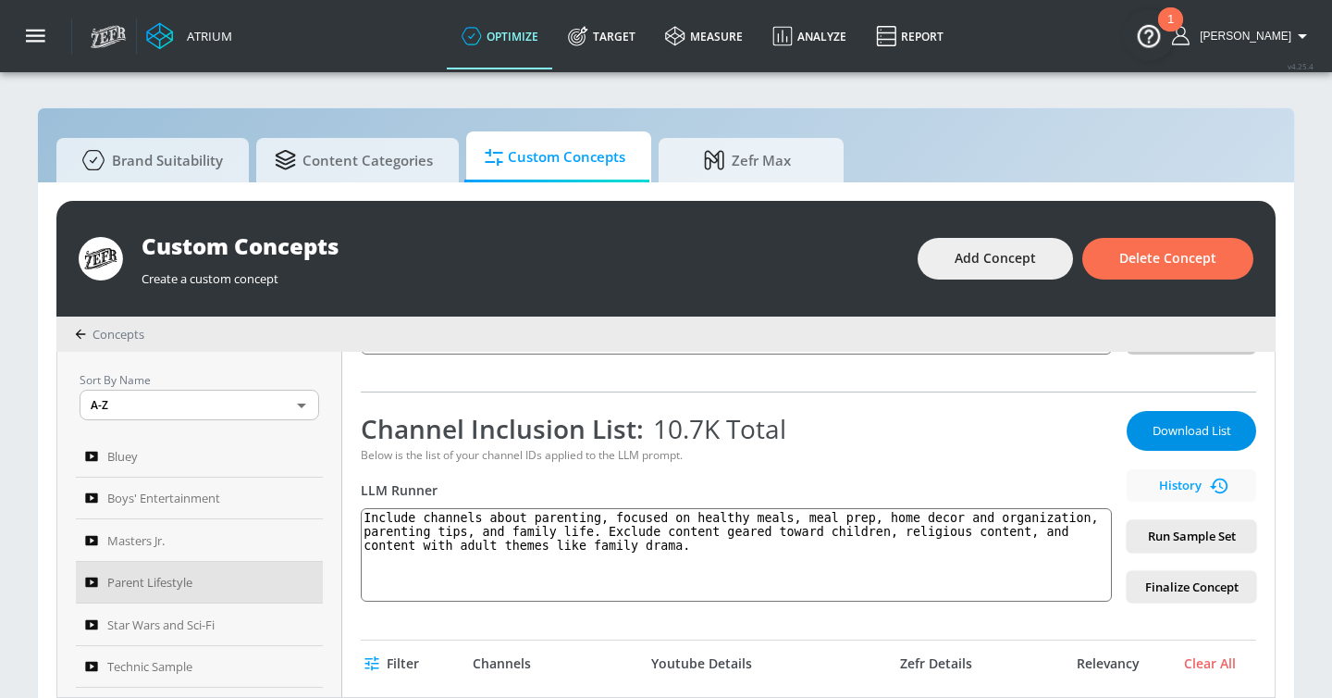
click at [1175, 436] on span "Download List" at bounding box center [1192, 430] width 93 height 21
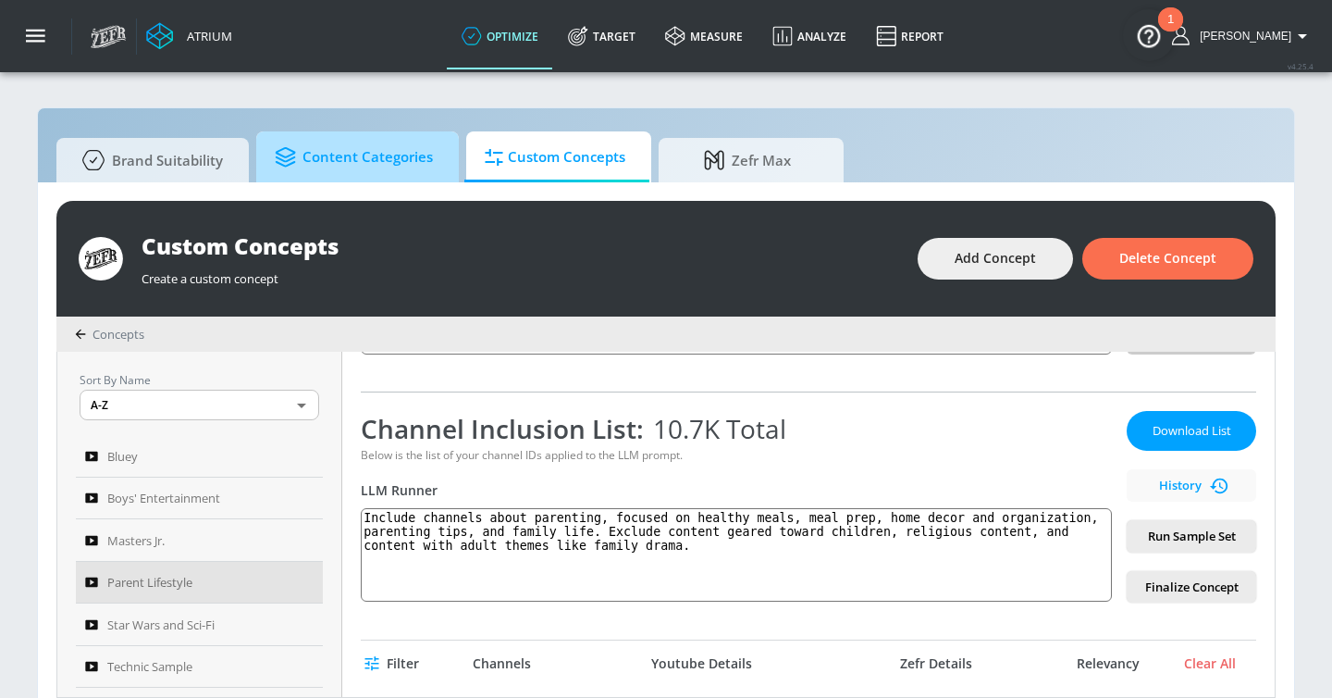
click at [402, 167] on span "Content Categories" at bounding box center [354, 157] width 158 height 44
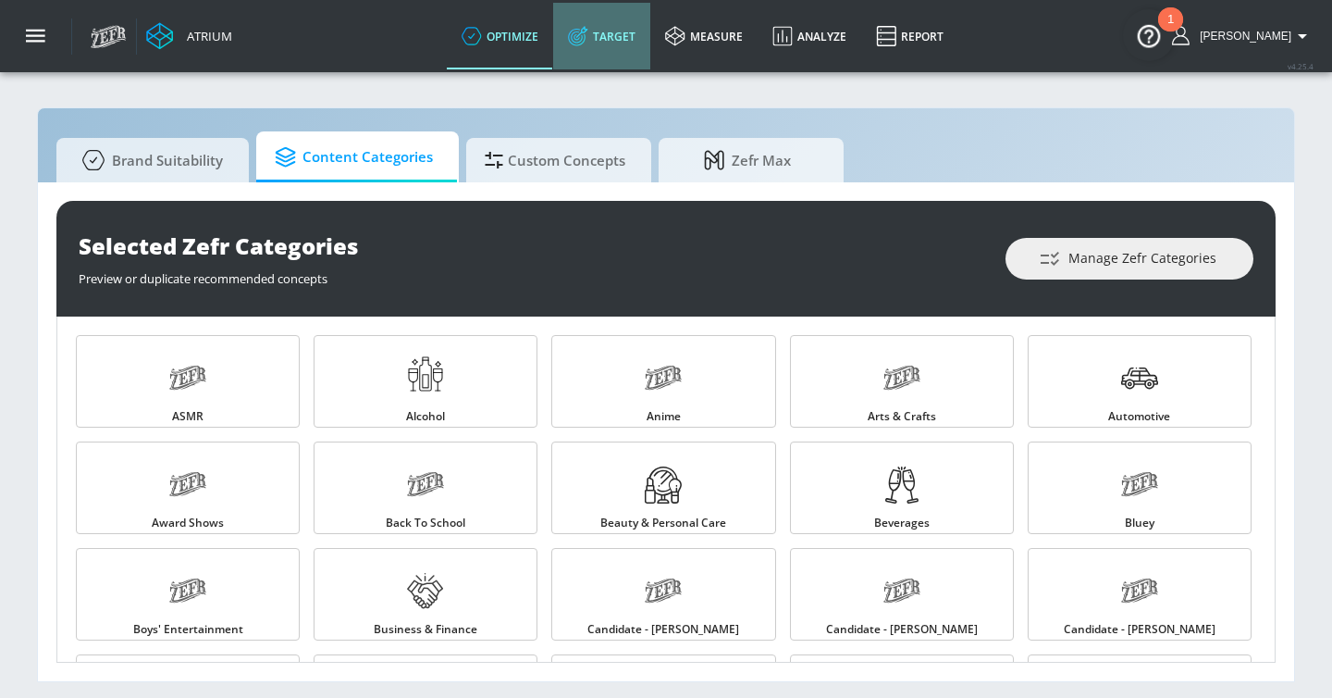
click at [638, 39] on link "Target" at bounding box center [601, 36] width 97 height 67
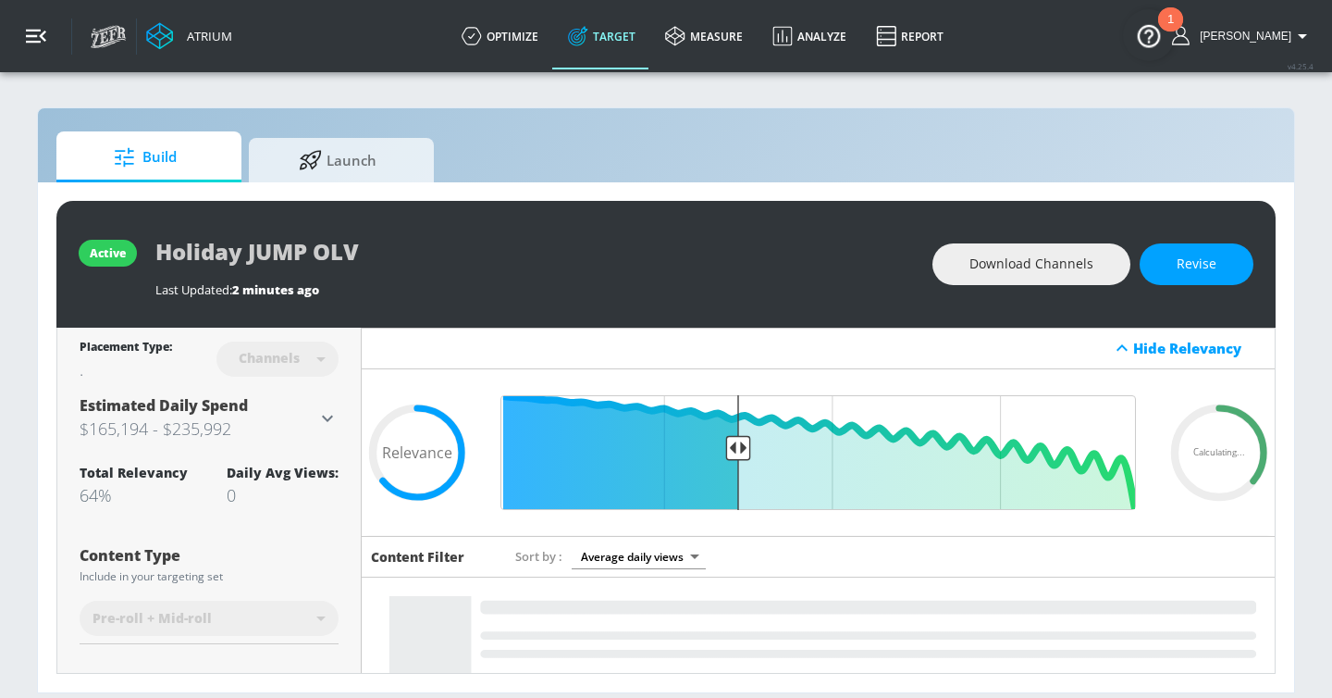
click at [48, 44] on button "button" at bounding box center [36, 36] width 72 height 72
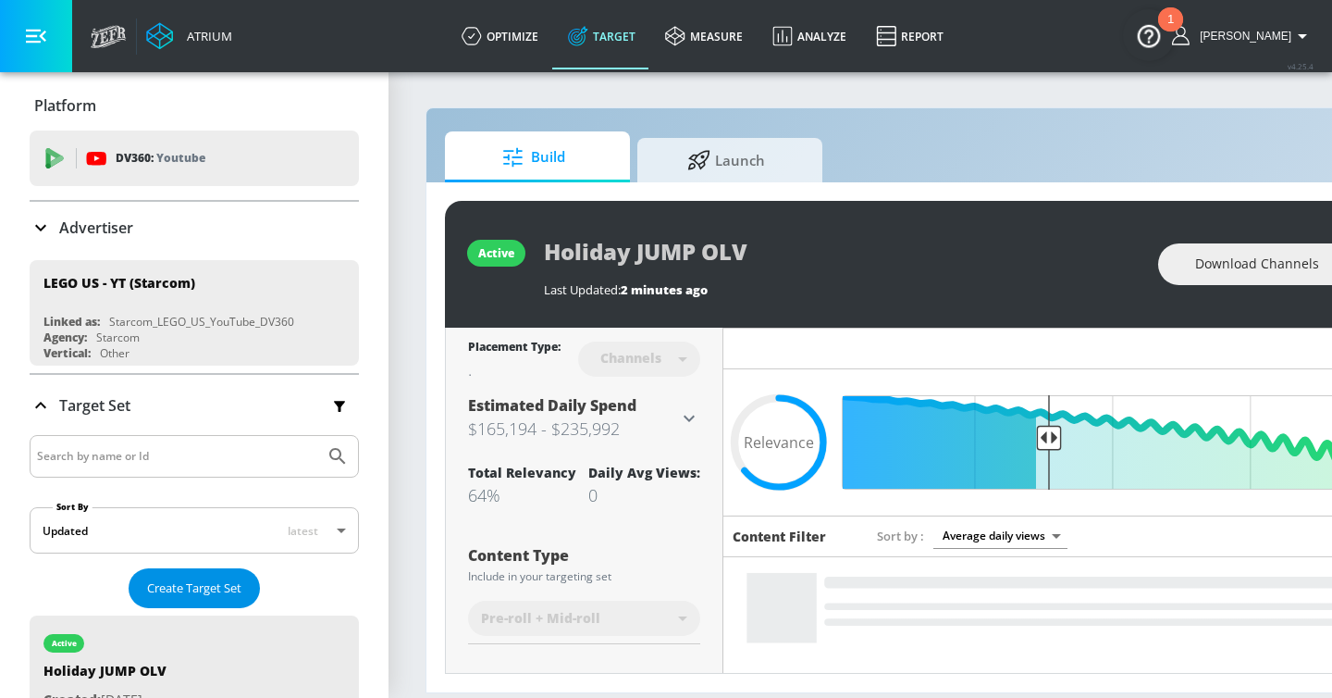
click at [210, 583] on span "Create Target Set" at bounding box center [194, 587] width 94 height 21
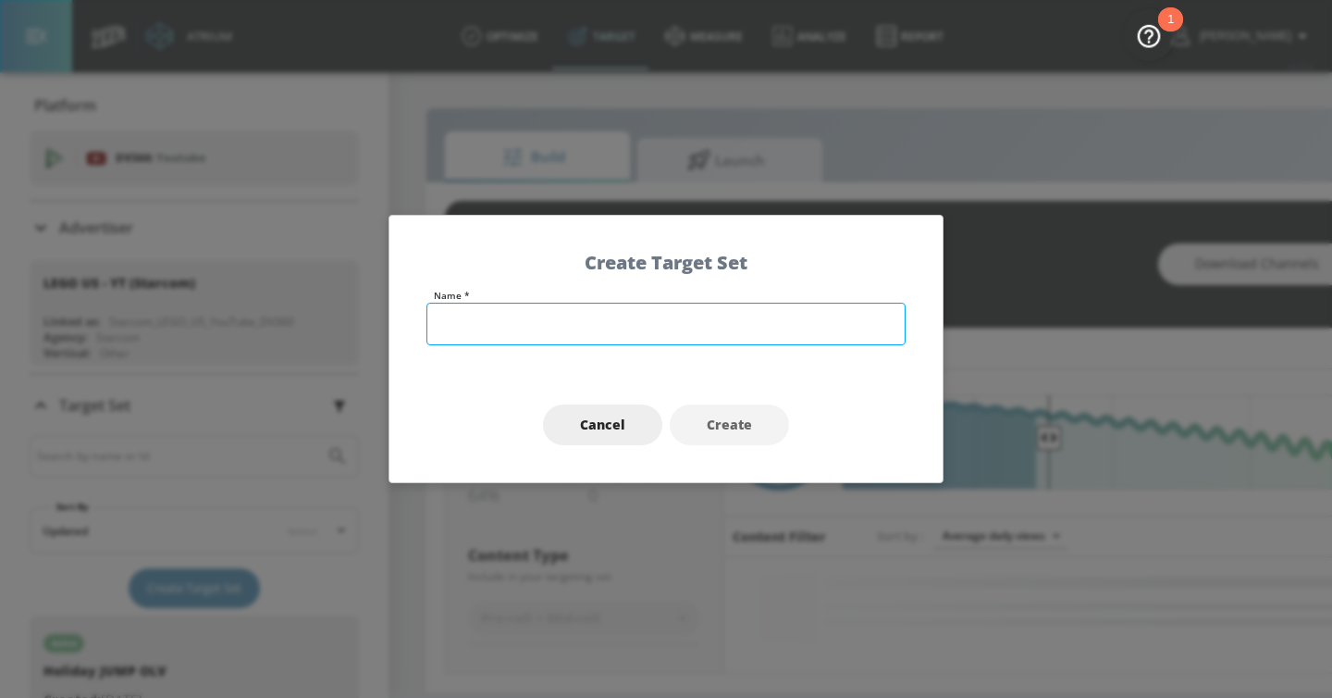
click at [601, 316] on input "text" at bounding box center [666, 324] width 479 height 43
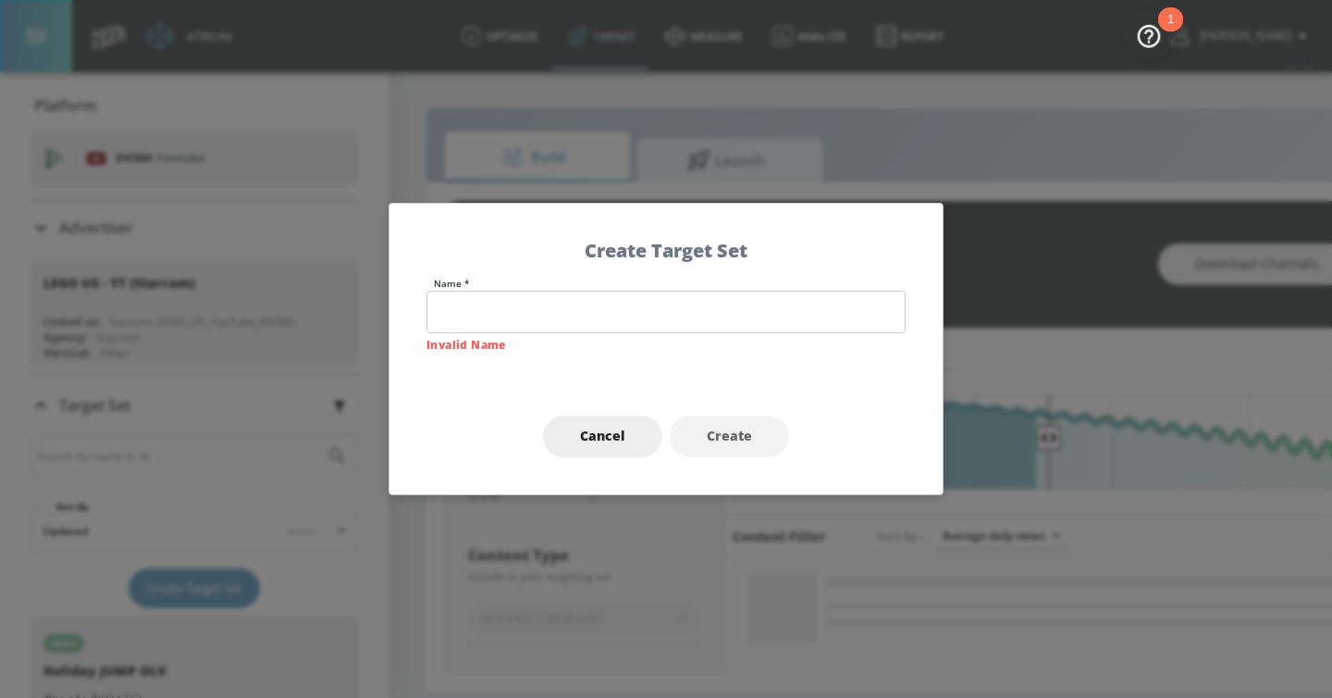
click at [610, 411] on div "Cancel Create" at bounding box center [666, 436] width 553 height 116
click at [623, 452] on button "Cancel" at bounding box center [602, 436] width 119 height 42
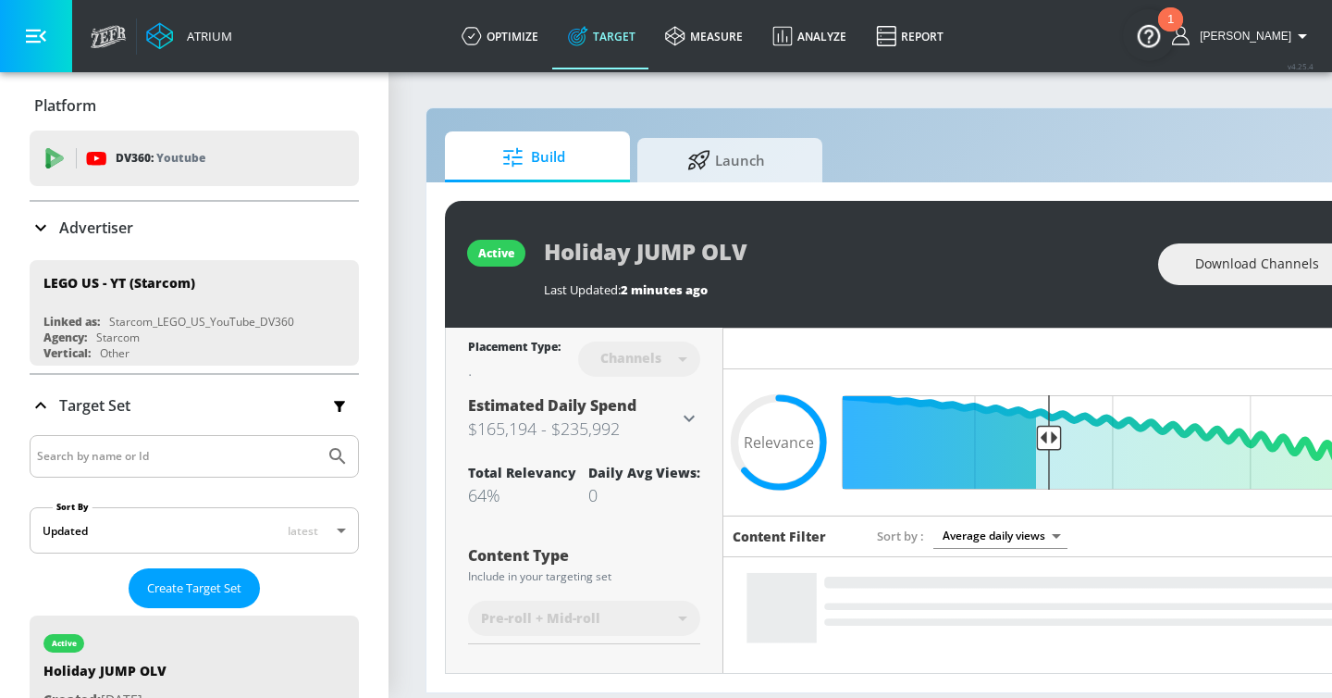
click at [88, 445] on input "Search by name or Id" at bounding box center [177, 456] width 280 height 24
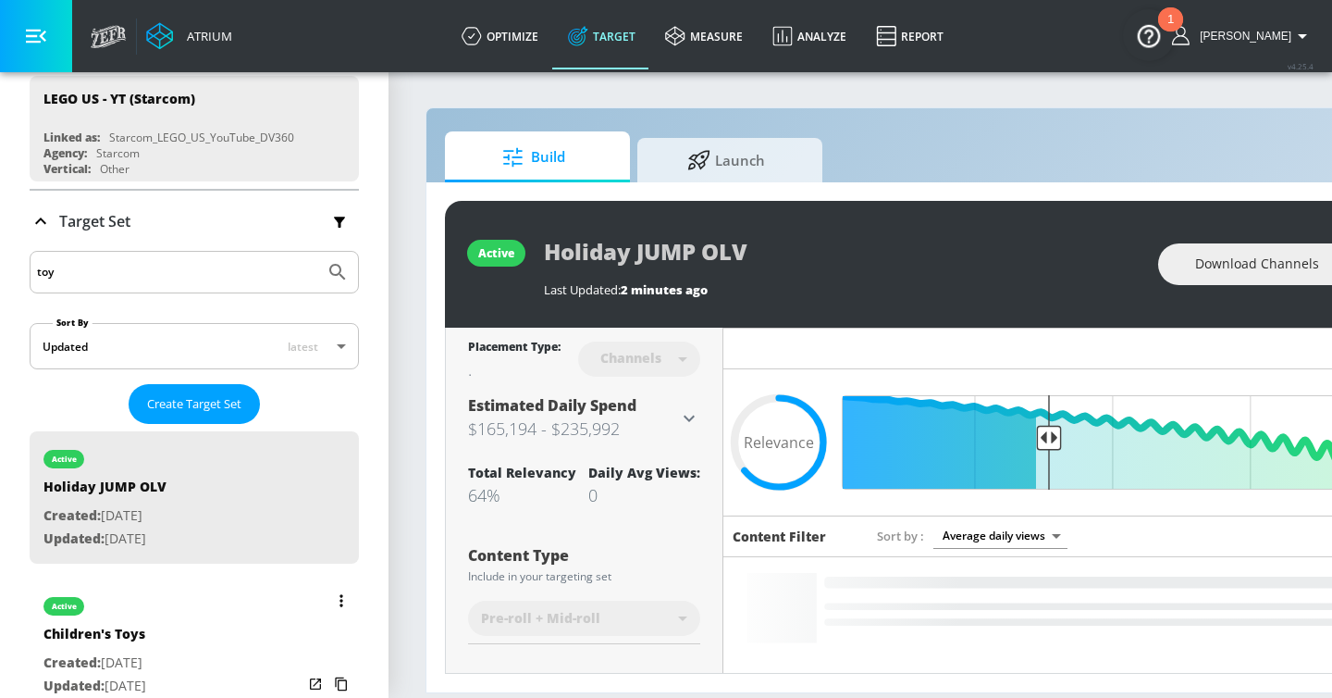
scroll to position [199, 0]
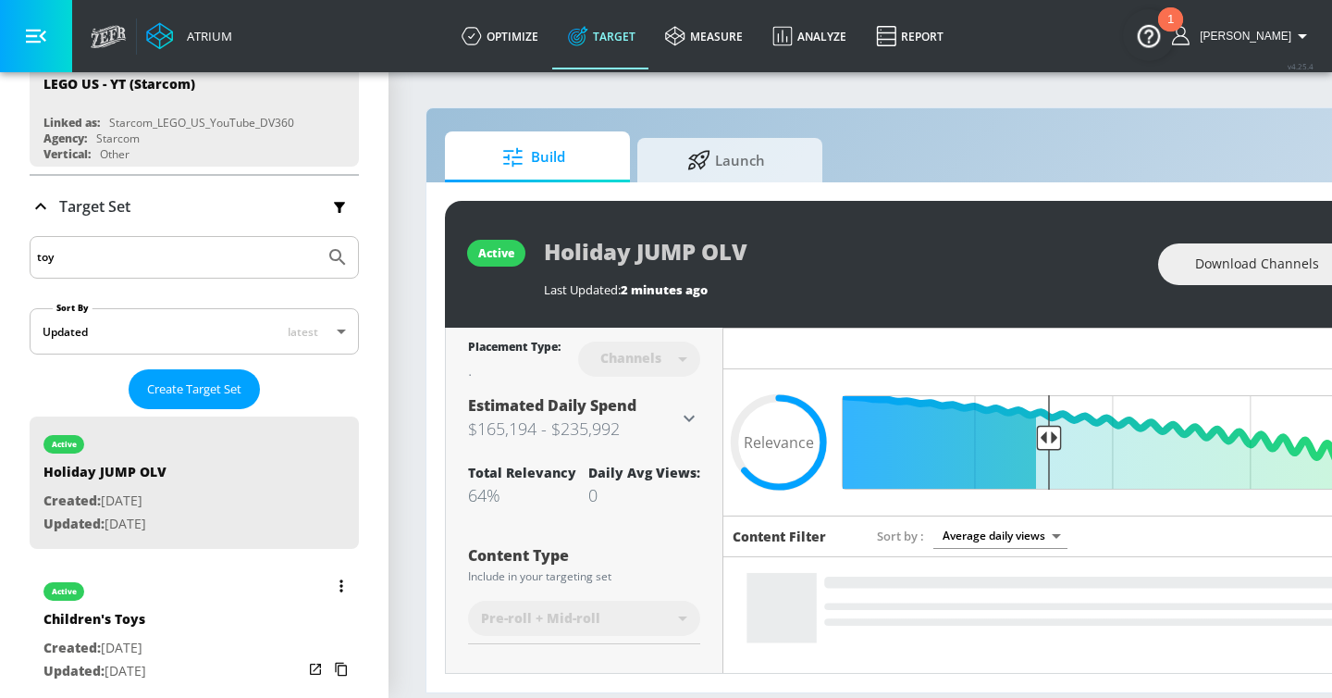
type input "toy"
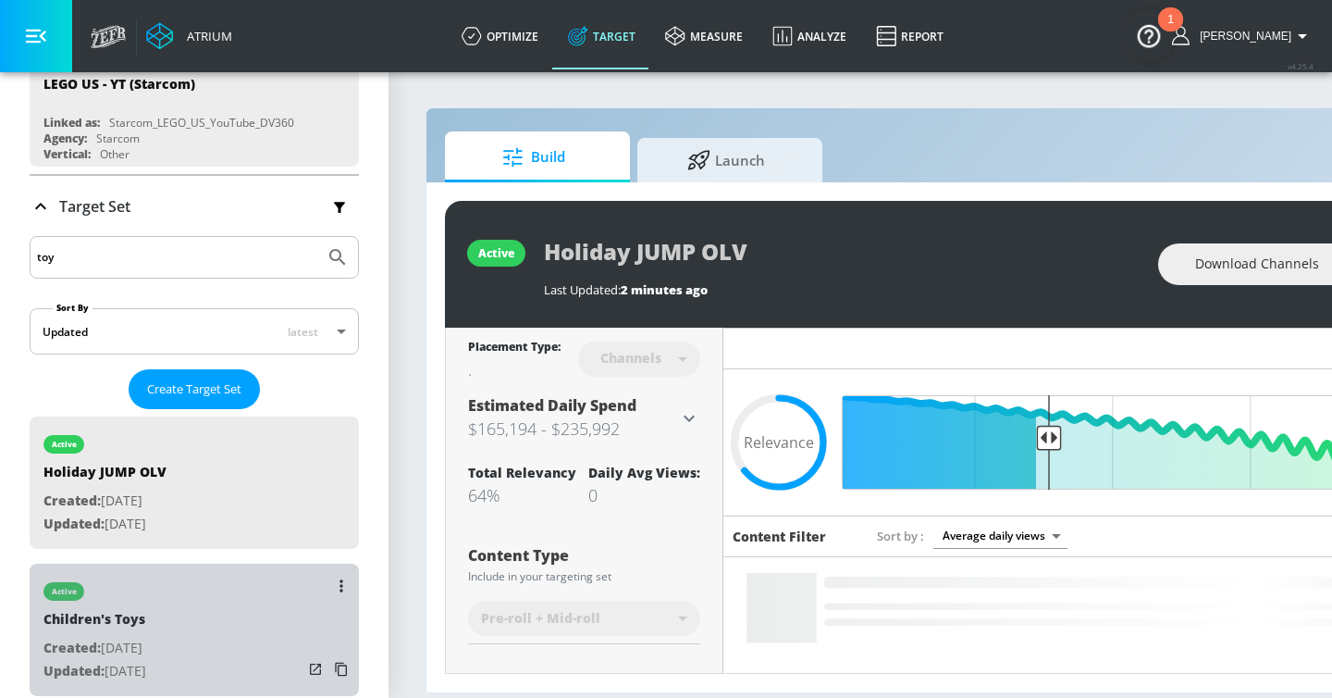
click at [146, 637] on p "Created: [DATE]" at bounding box center [94, 648] width 103 height 23
type input "Children's Toys"
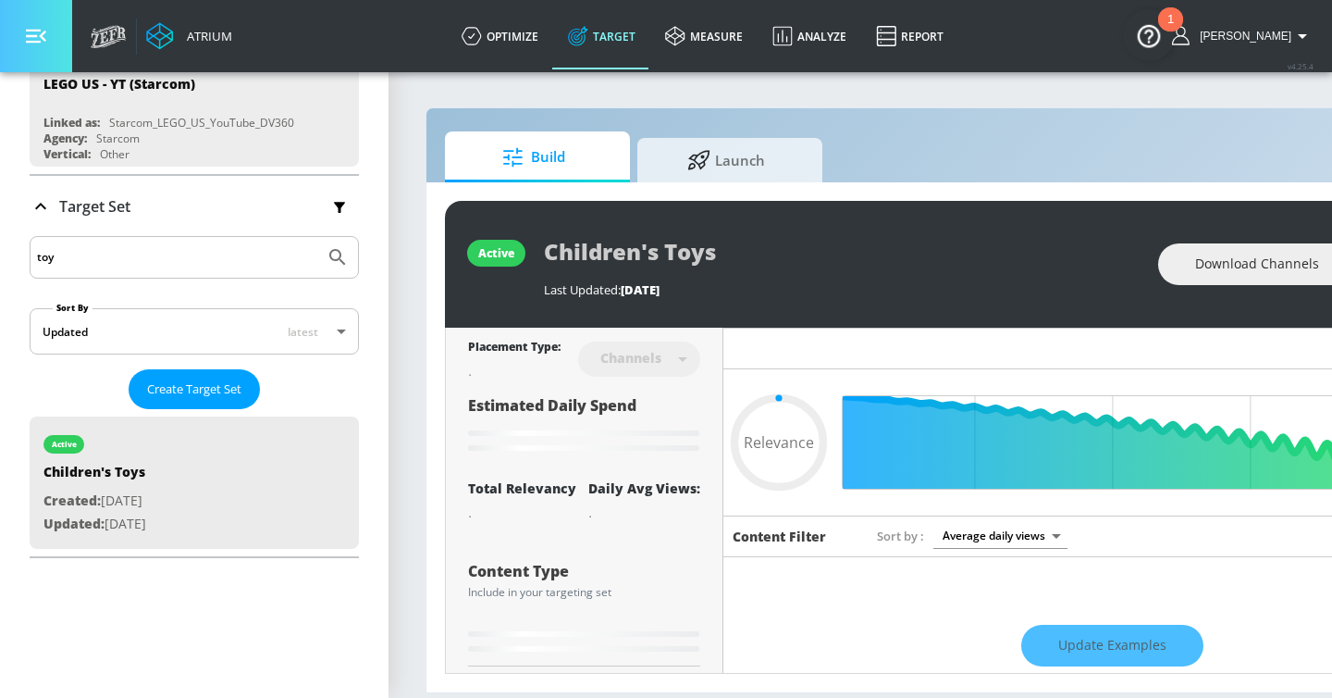
click at [33, 44] on icon "button" at bounding box center [36, 36] width 20 height 20
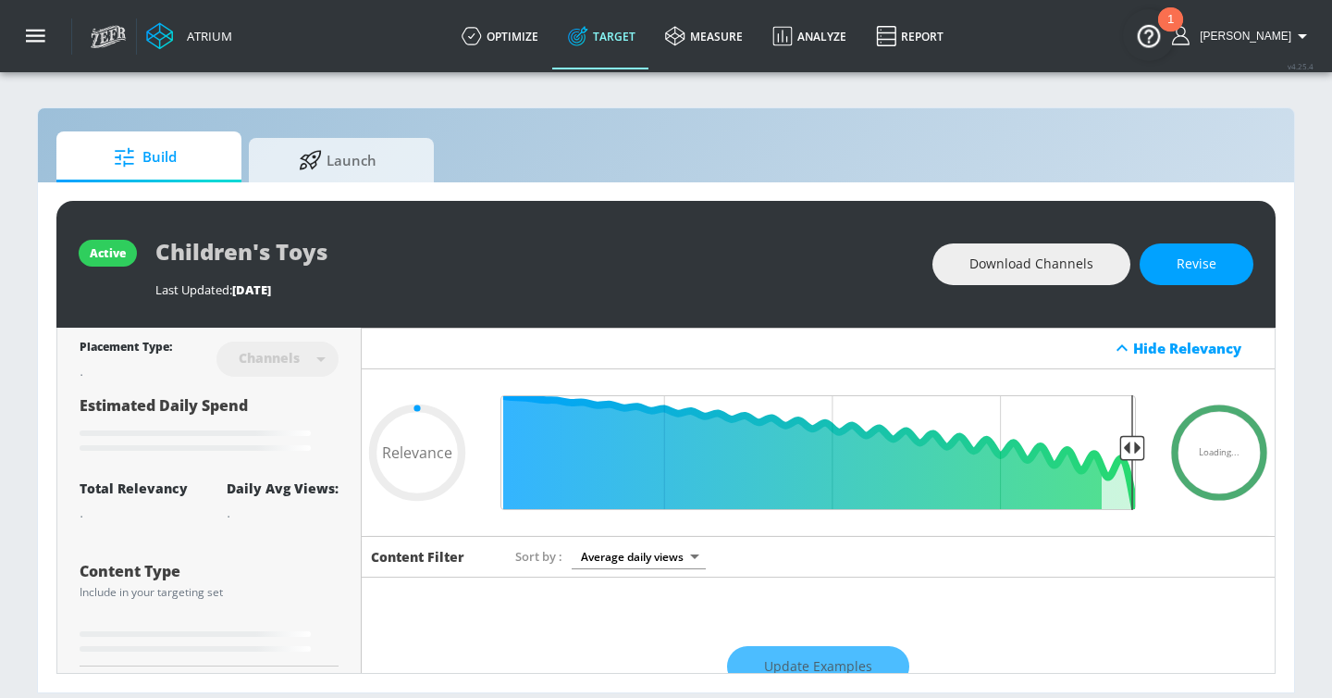
type input "0.61"
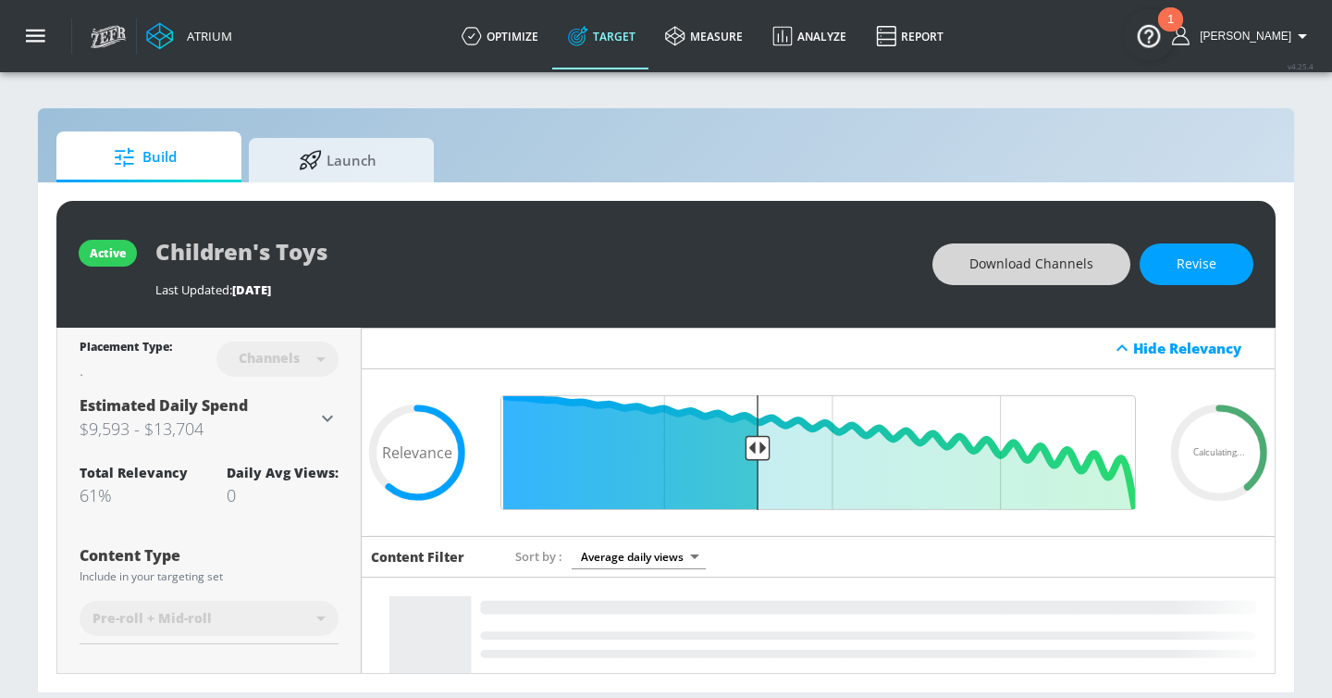
click at [994, 255] on span "Download Channels" at bounding box center [1032, 264] width 124 height 23
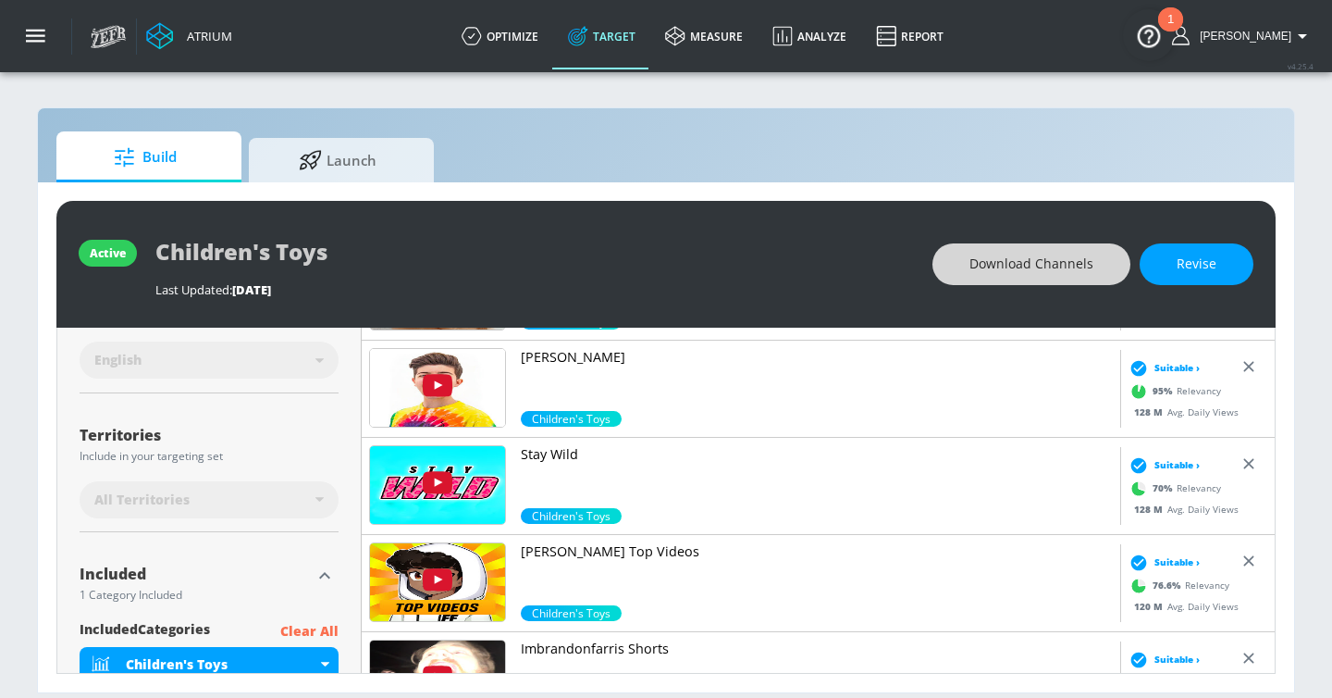
scroll to position [260, 0]
